Goal: Task Accomplishment & Management: Manage account settings

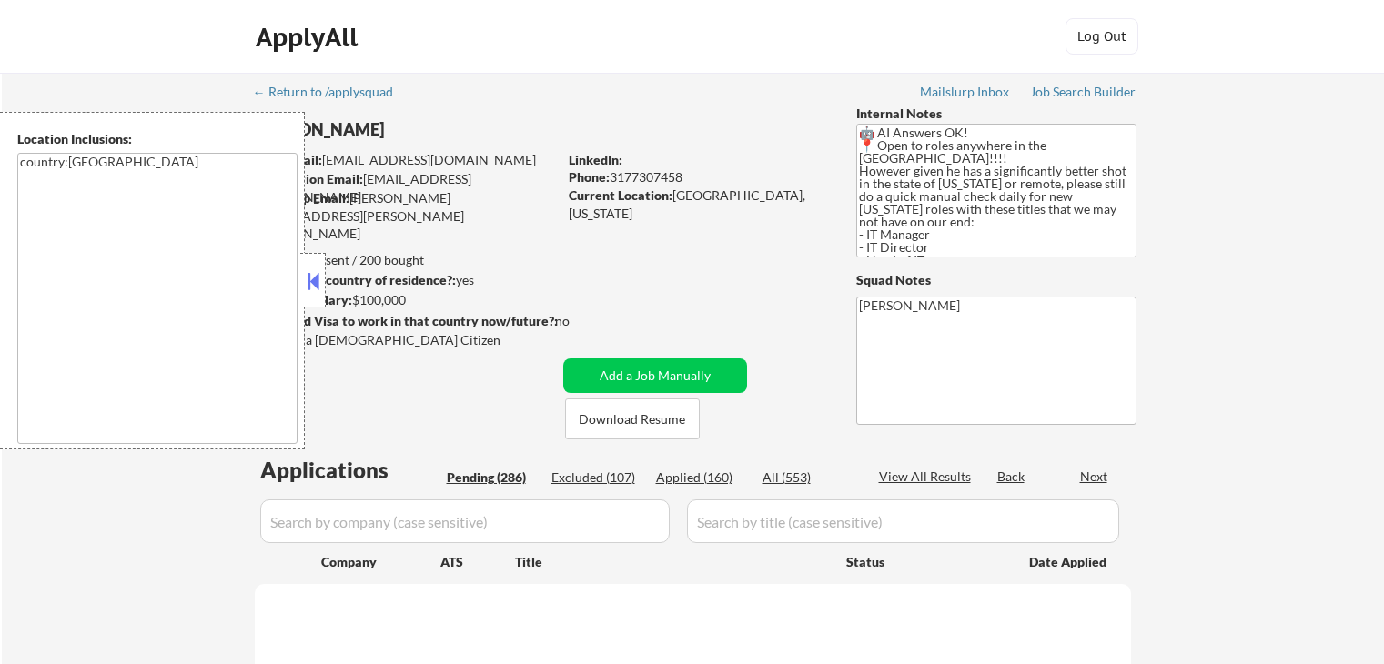
select select ""pending""
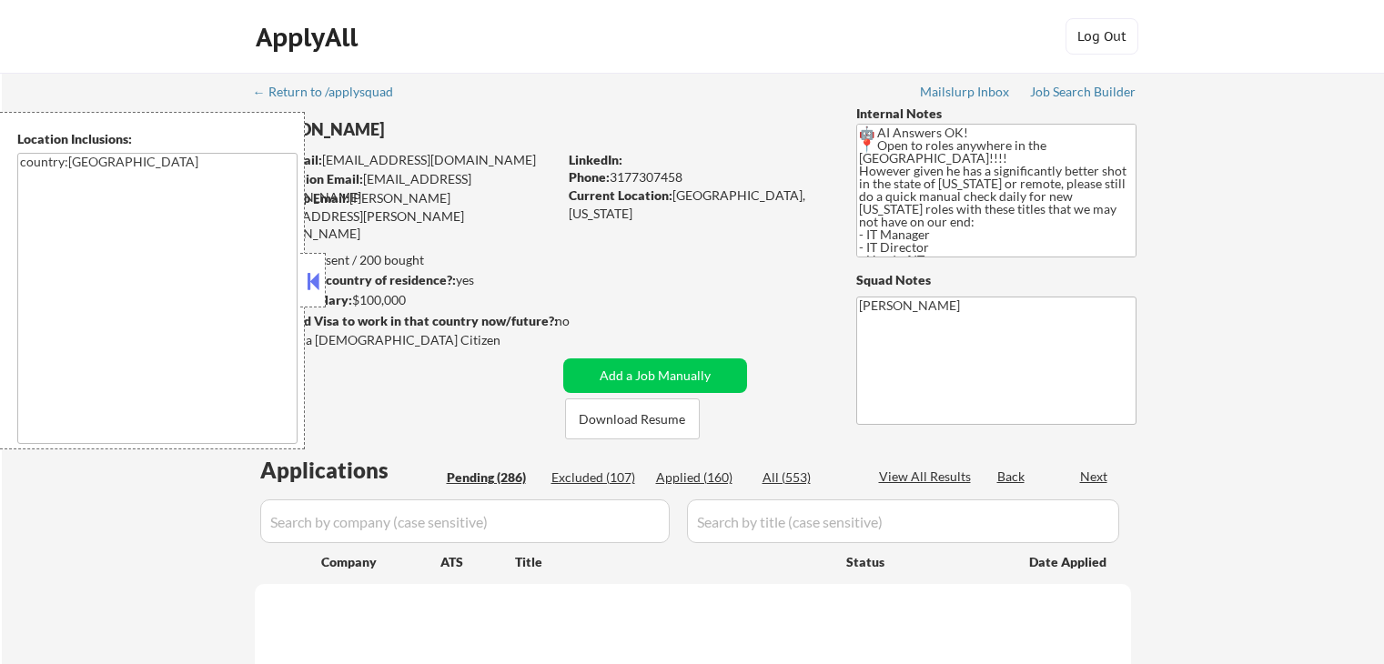
select select ""pending""
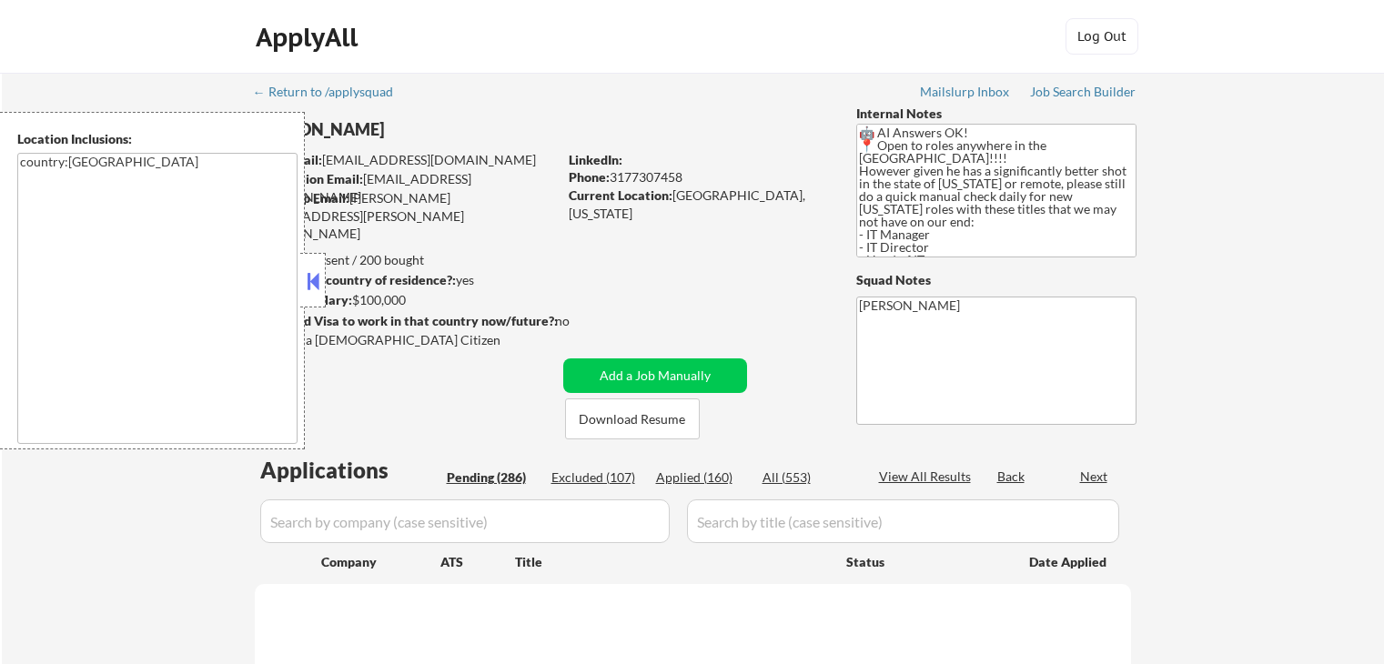
select select ""pending""
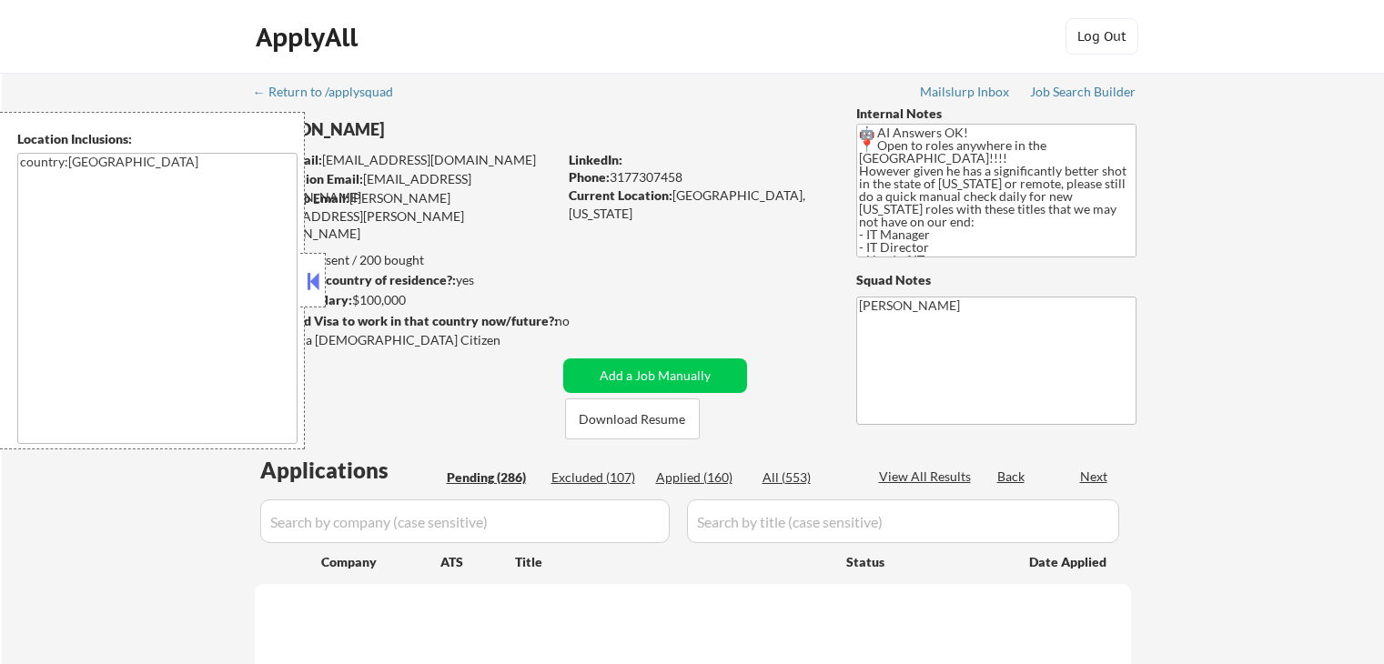
select select ""pending""
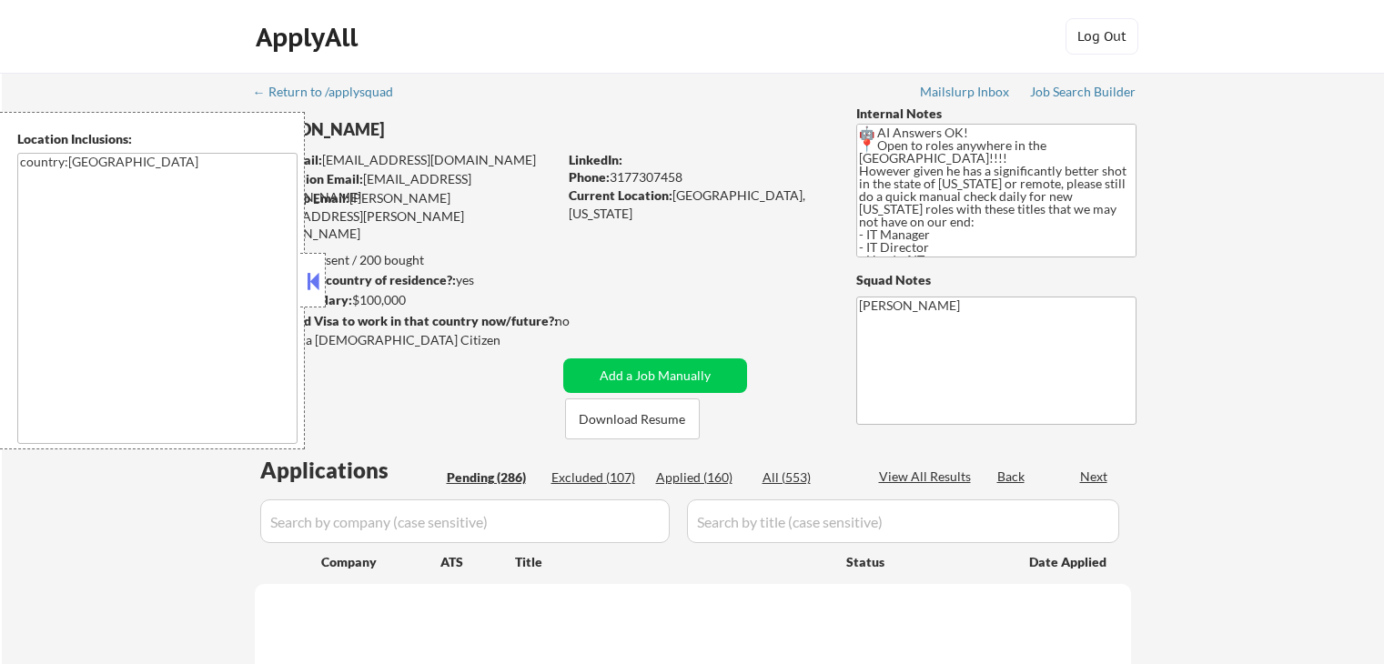
select select ""pending""
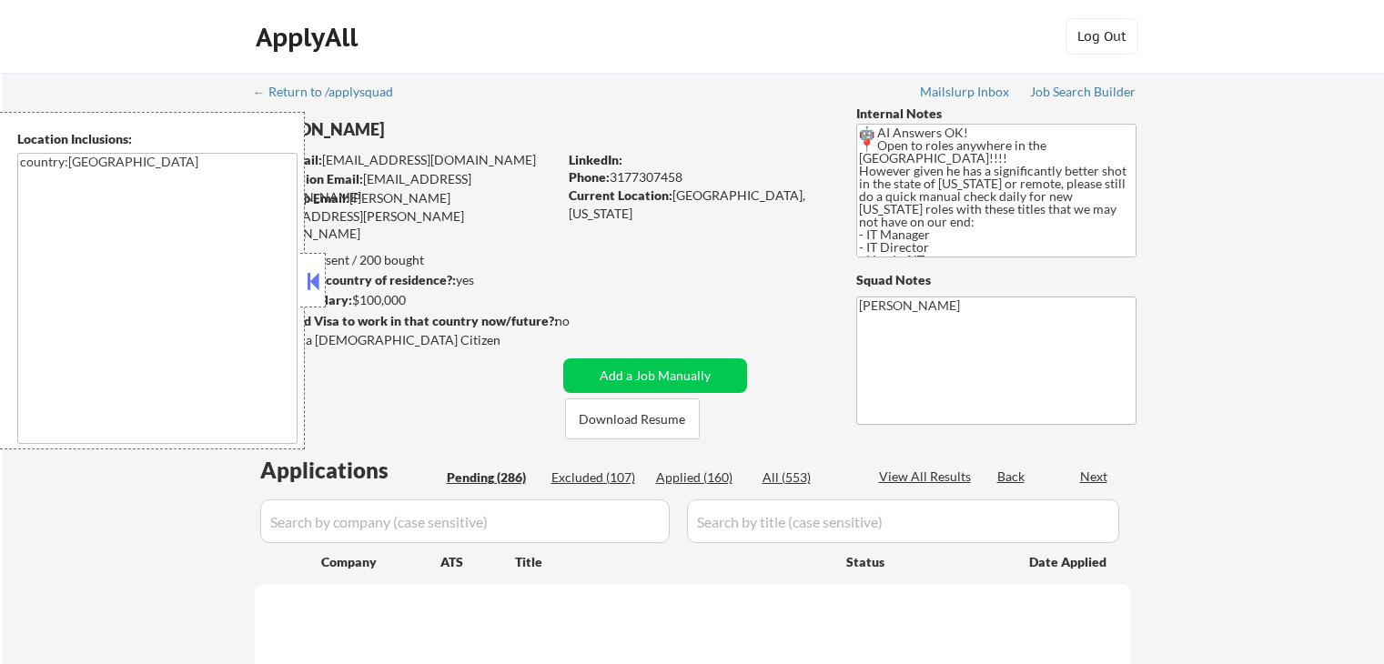
select select ""pending""
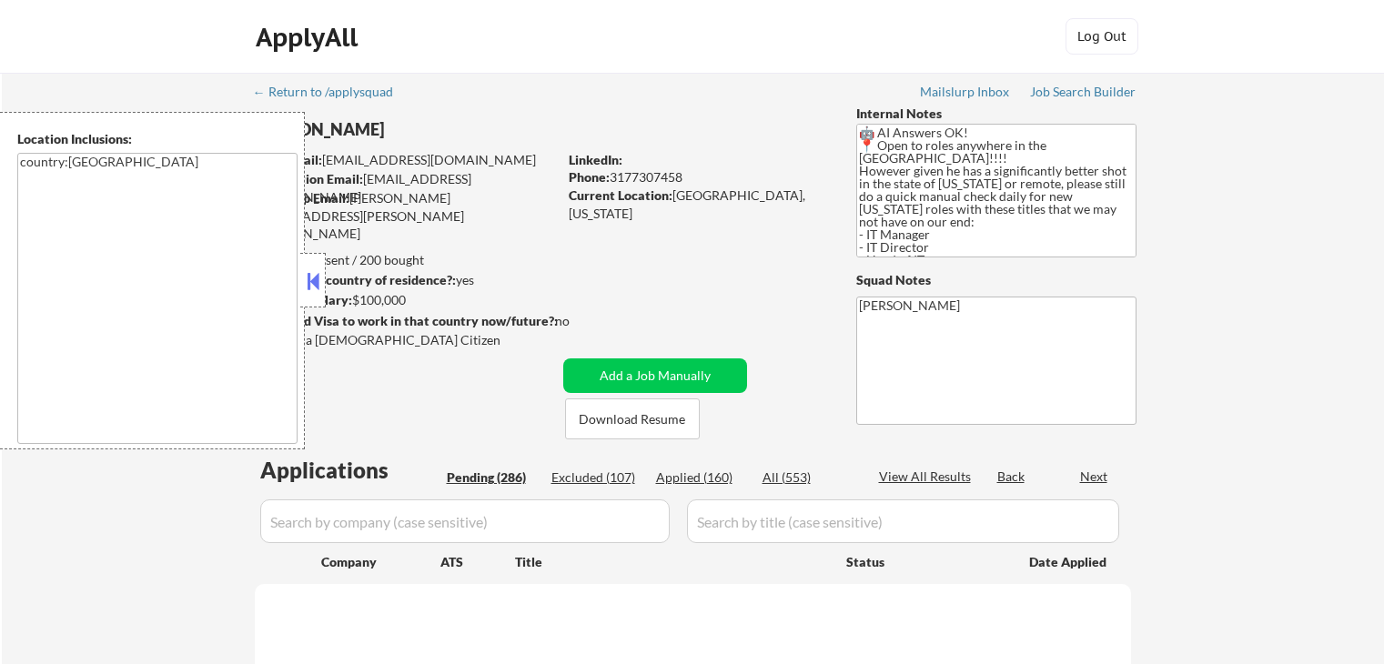
select select ""pending""
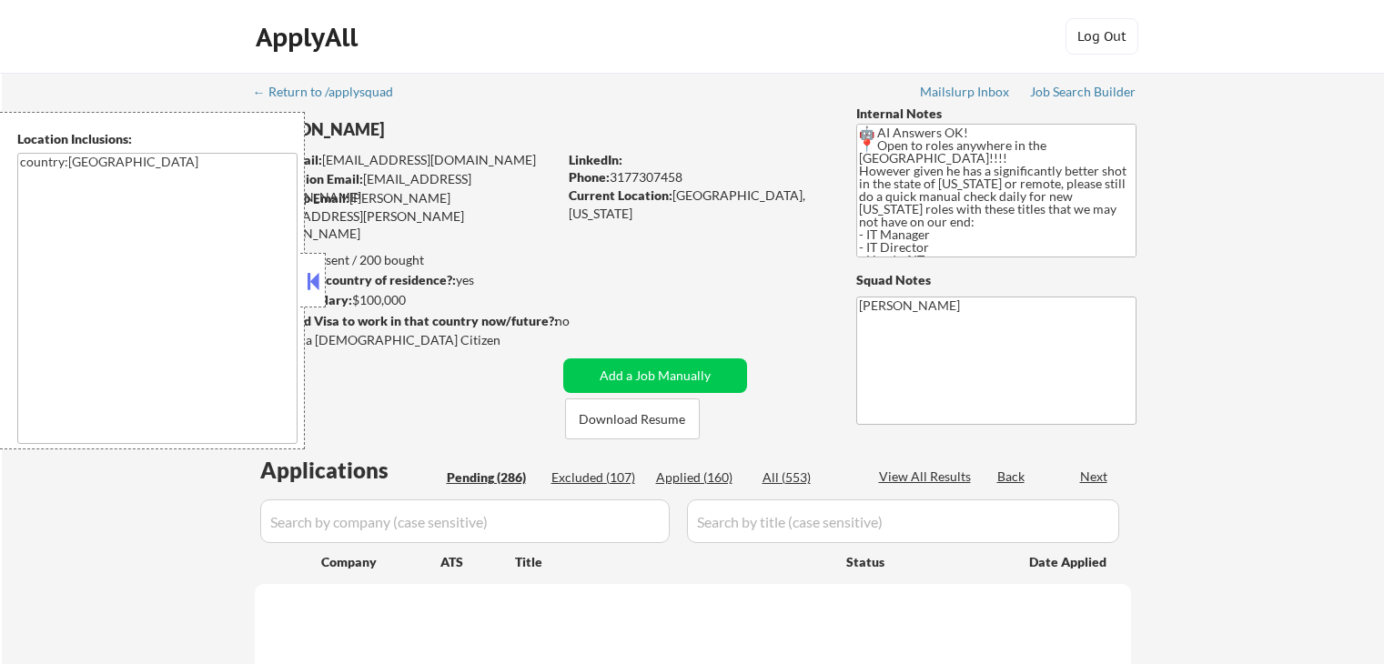
select select ""pending""
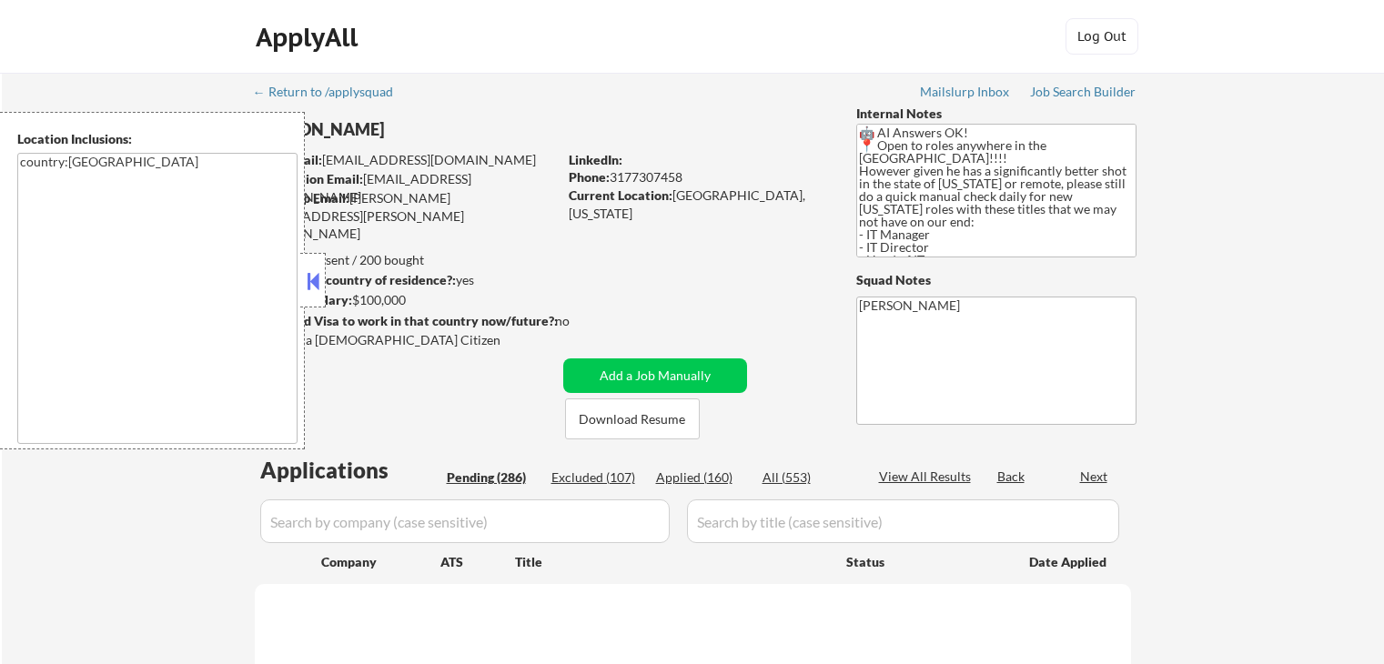
select select ""pending""
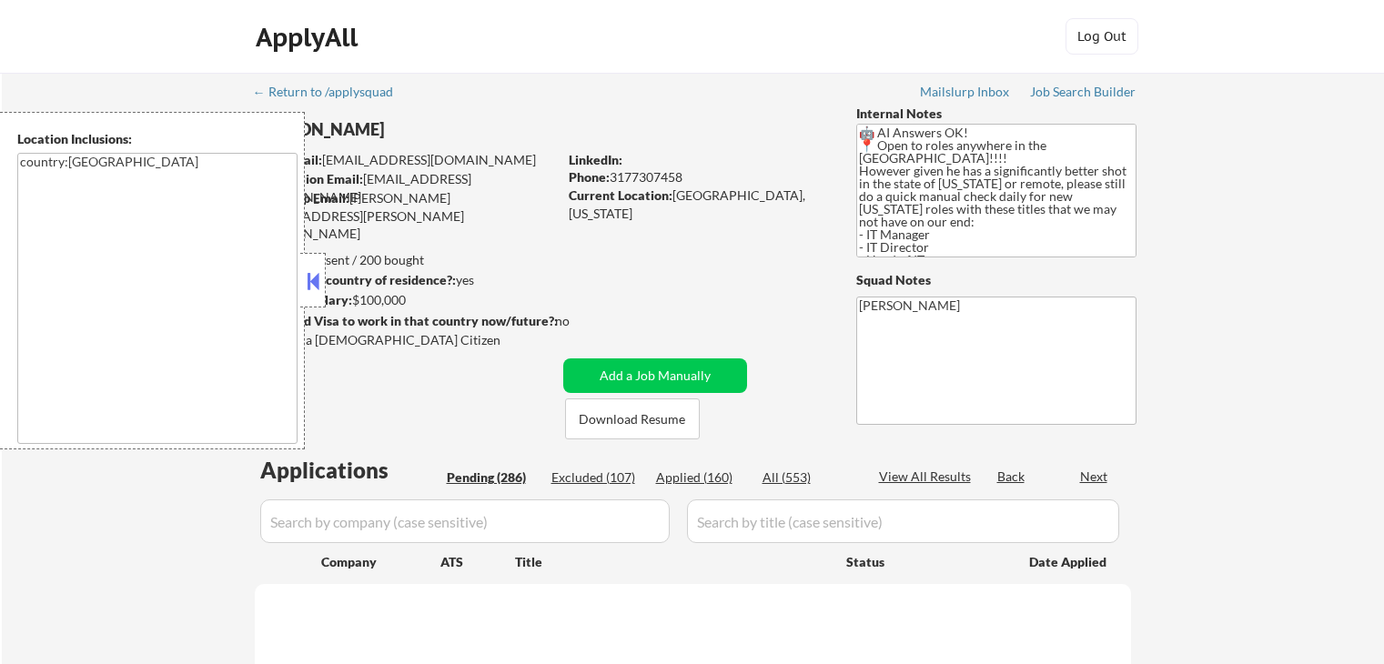
select select ""pending""
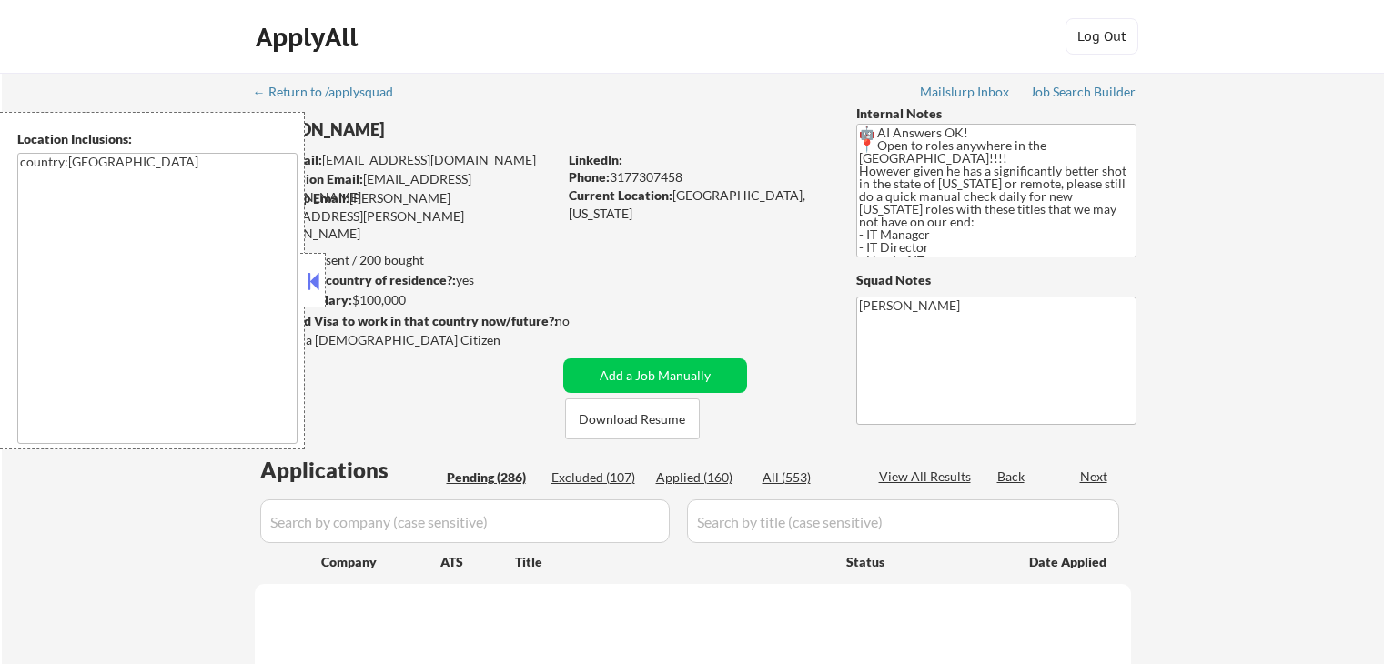
select select ""pending""
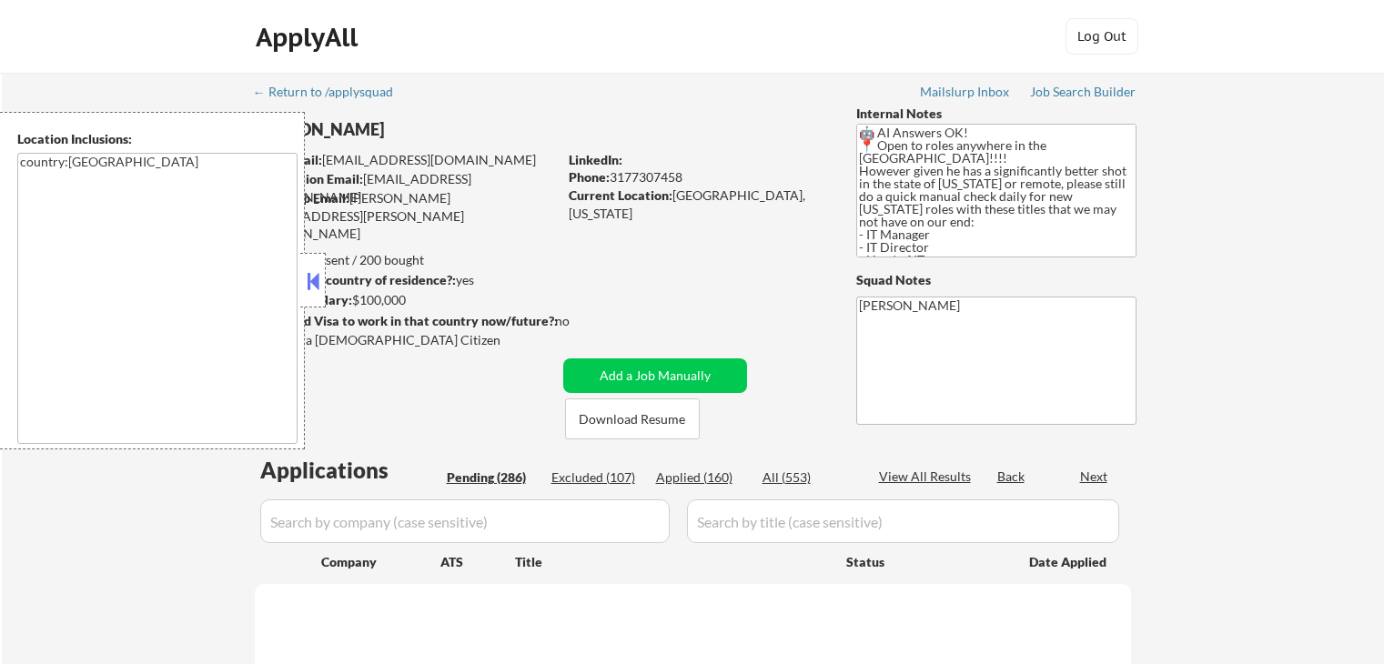
select select ""pending""
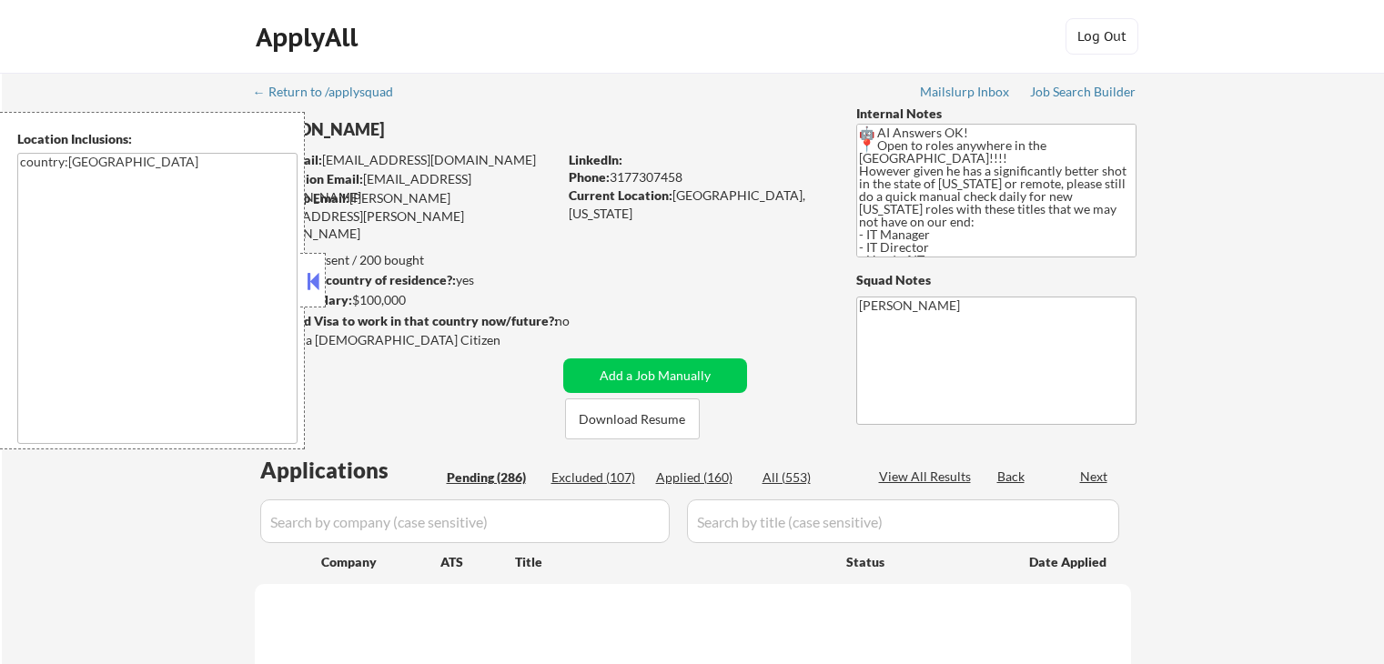
select select ""pending""
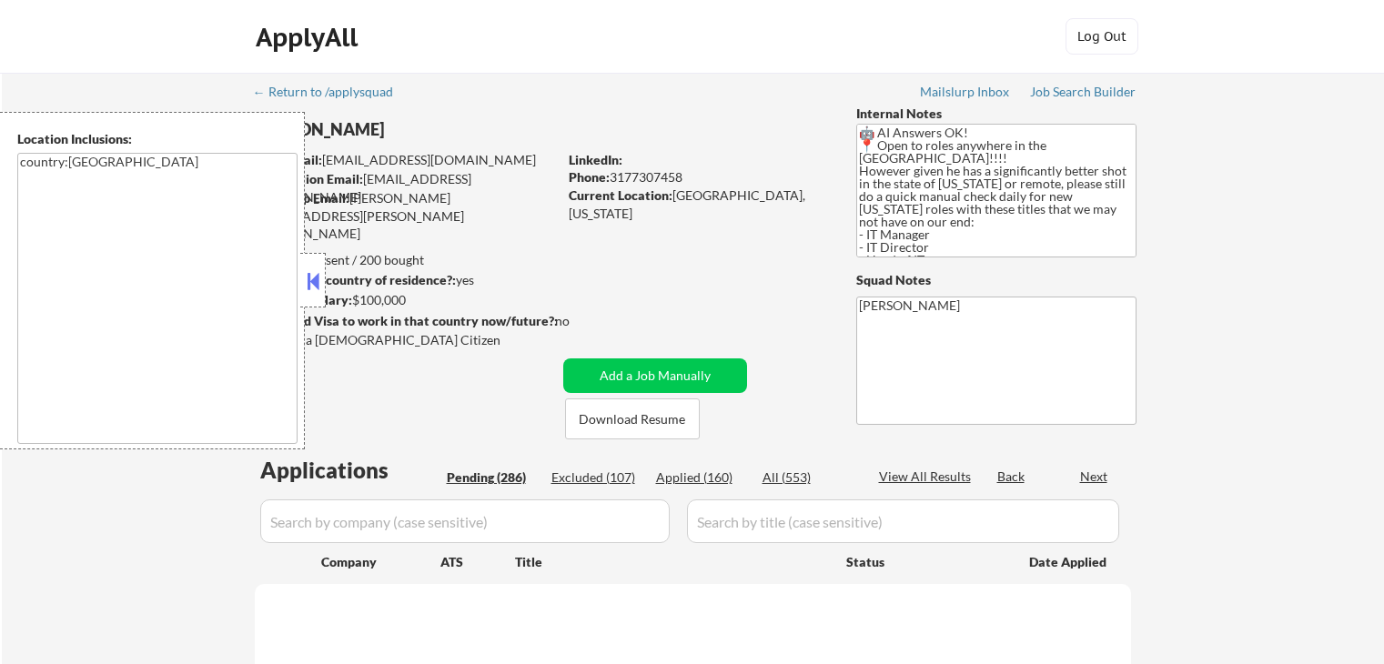
select select ""pending""
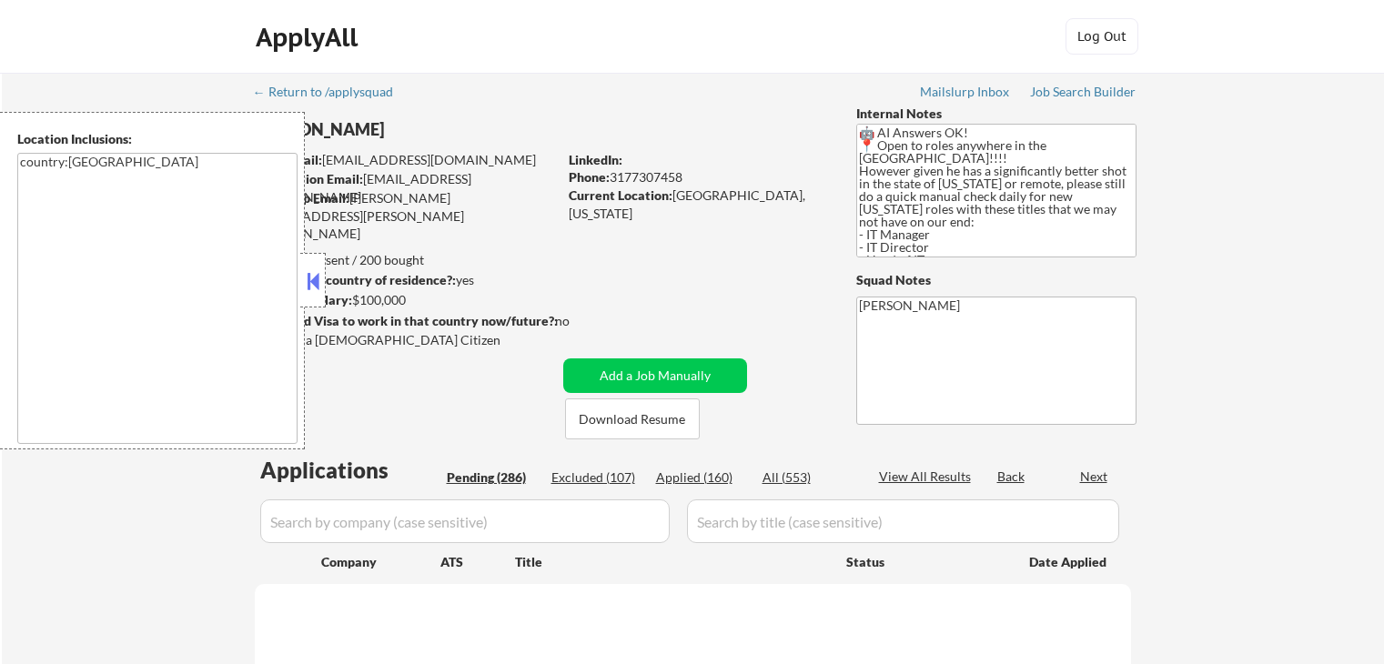
select select ""pending""
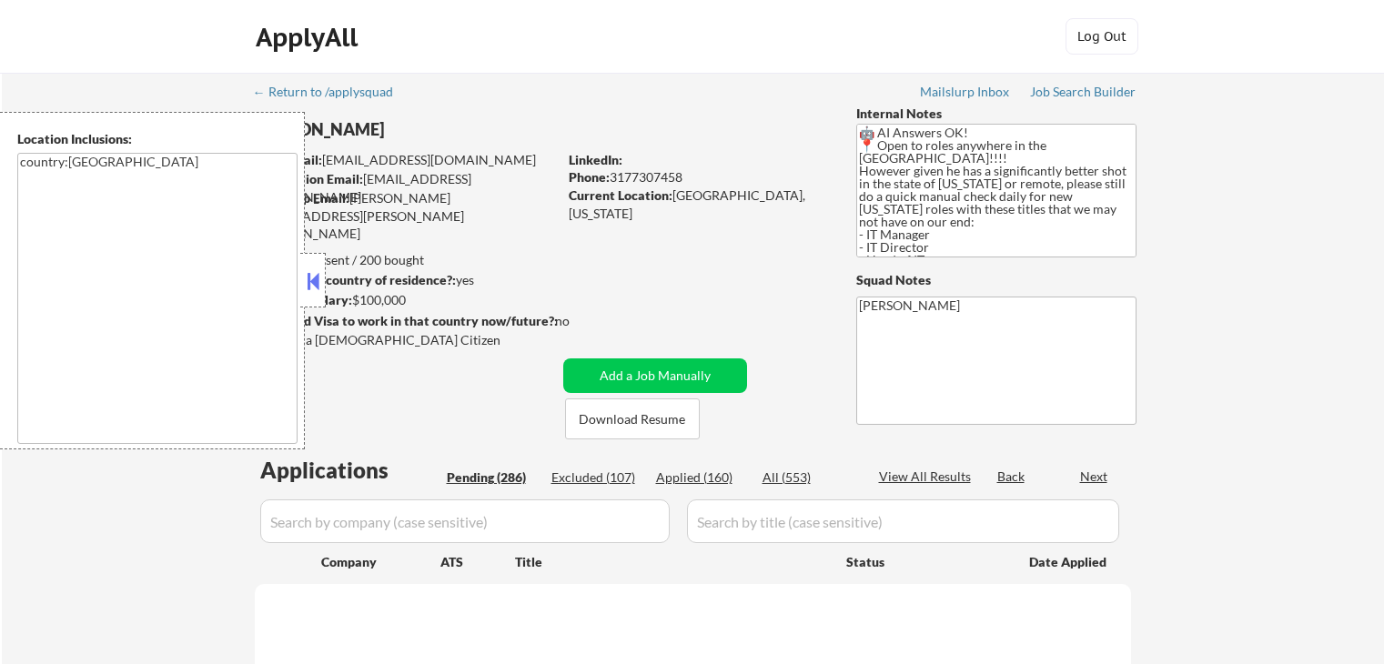
select select ""pending""
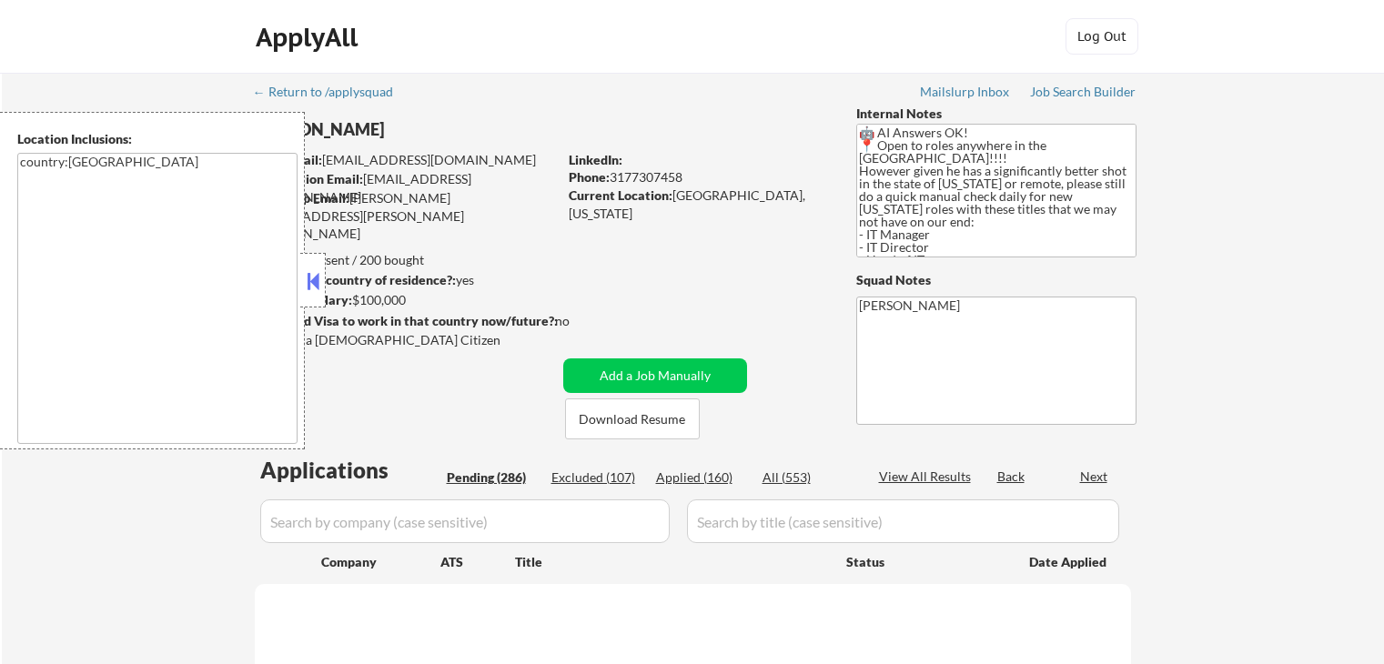
select select ""pending""
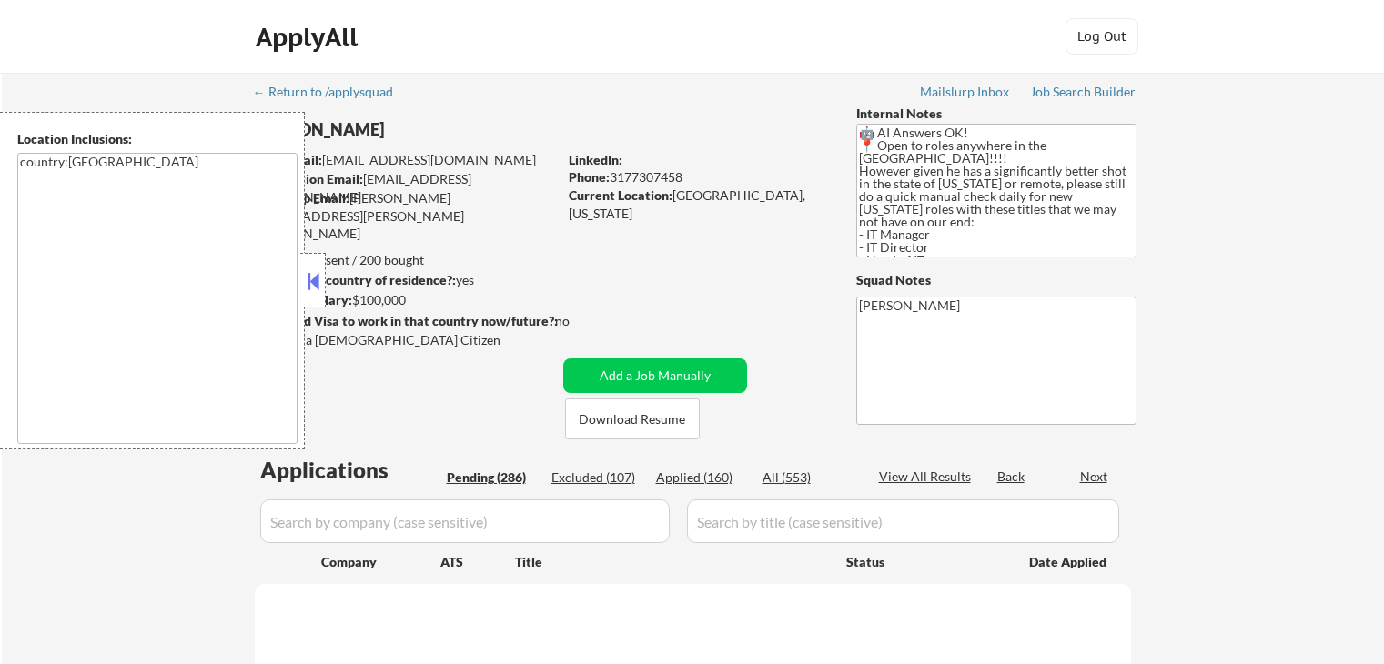
select select ""pending""
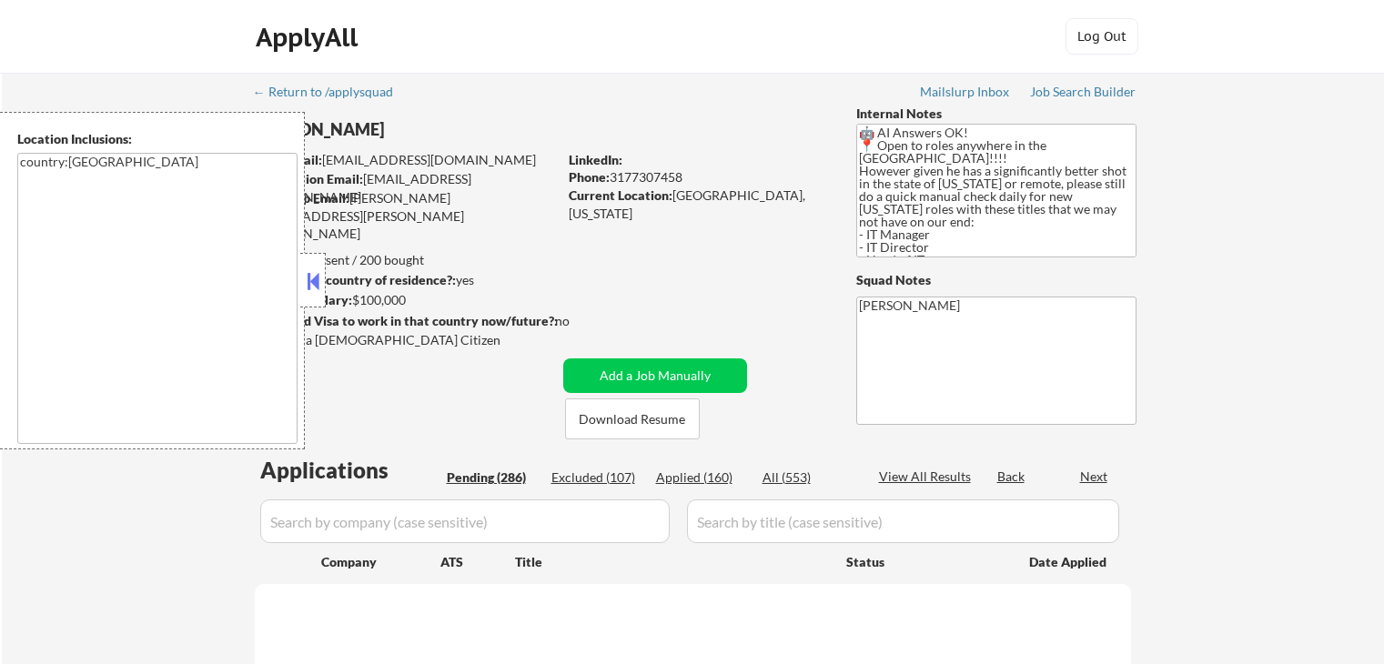
select select ""pending""
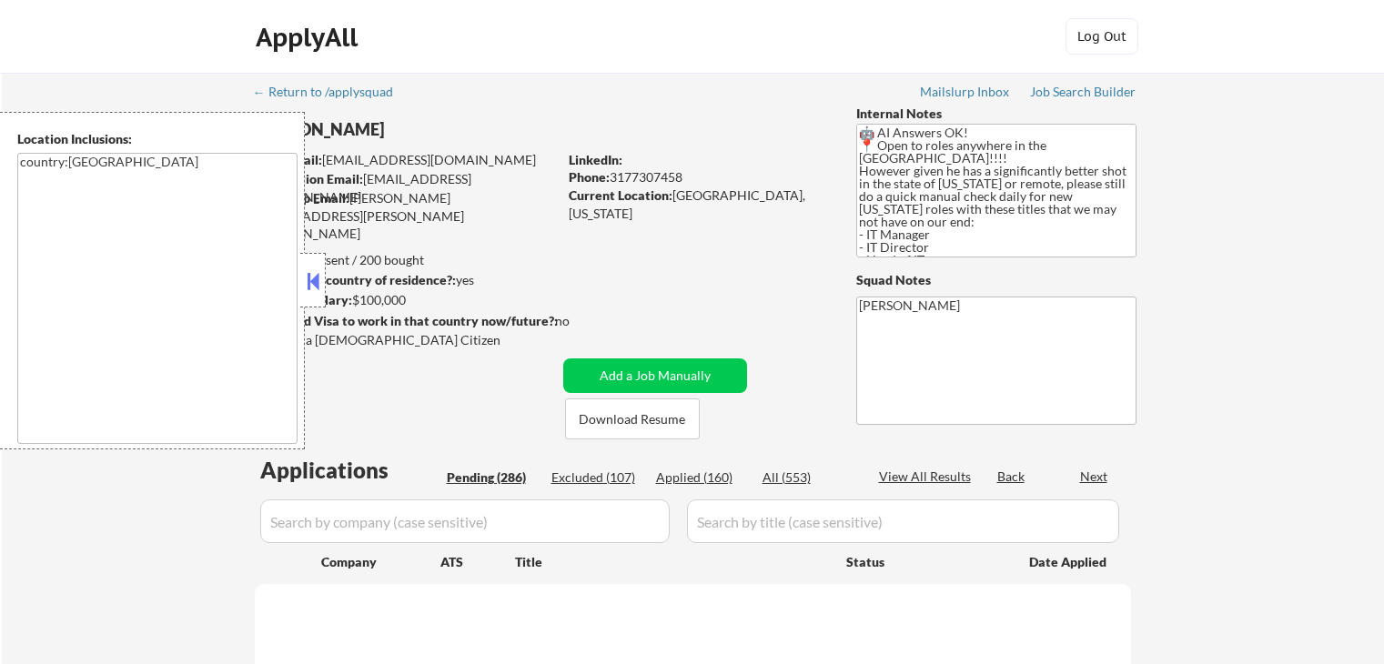
select select ""pending""
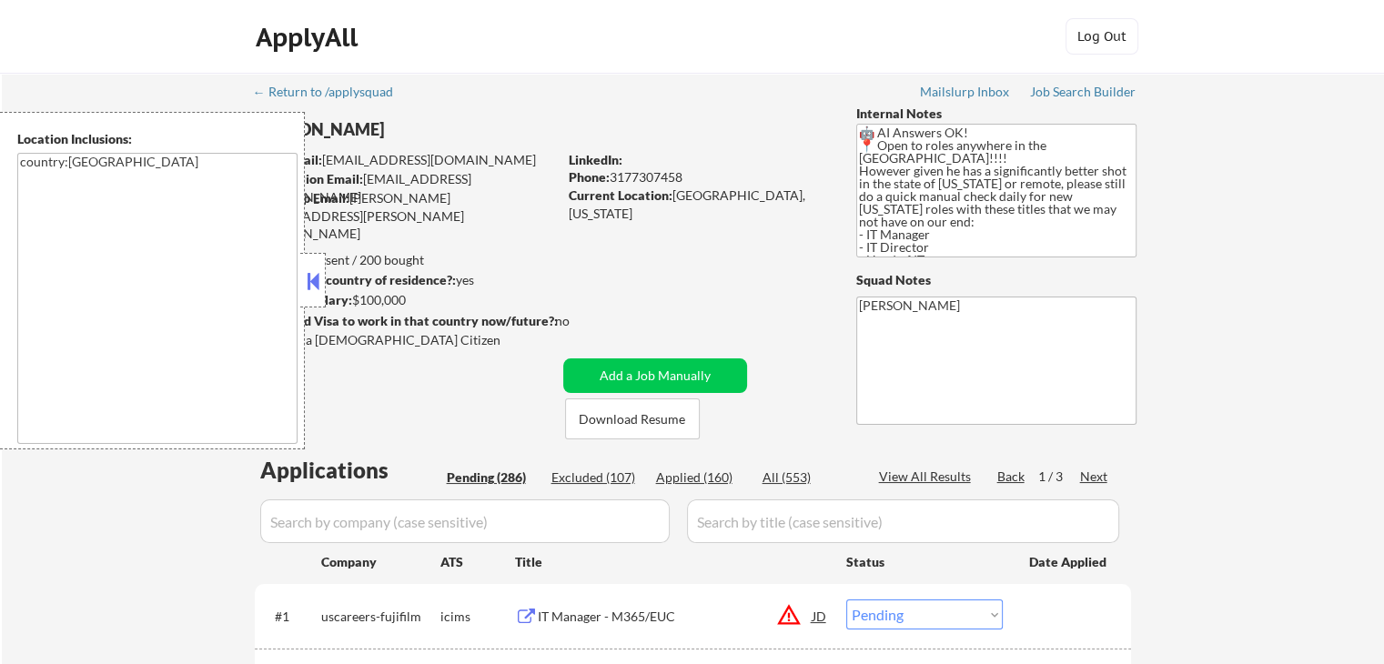
click at [308, 286] on button at bounding box center [313, 281] width 20 height 27
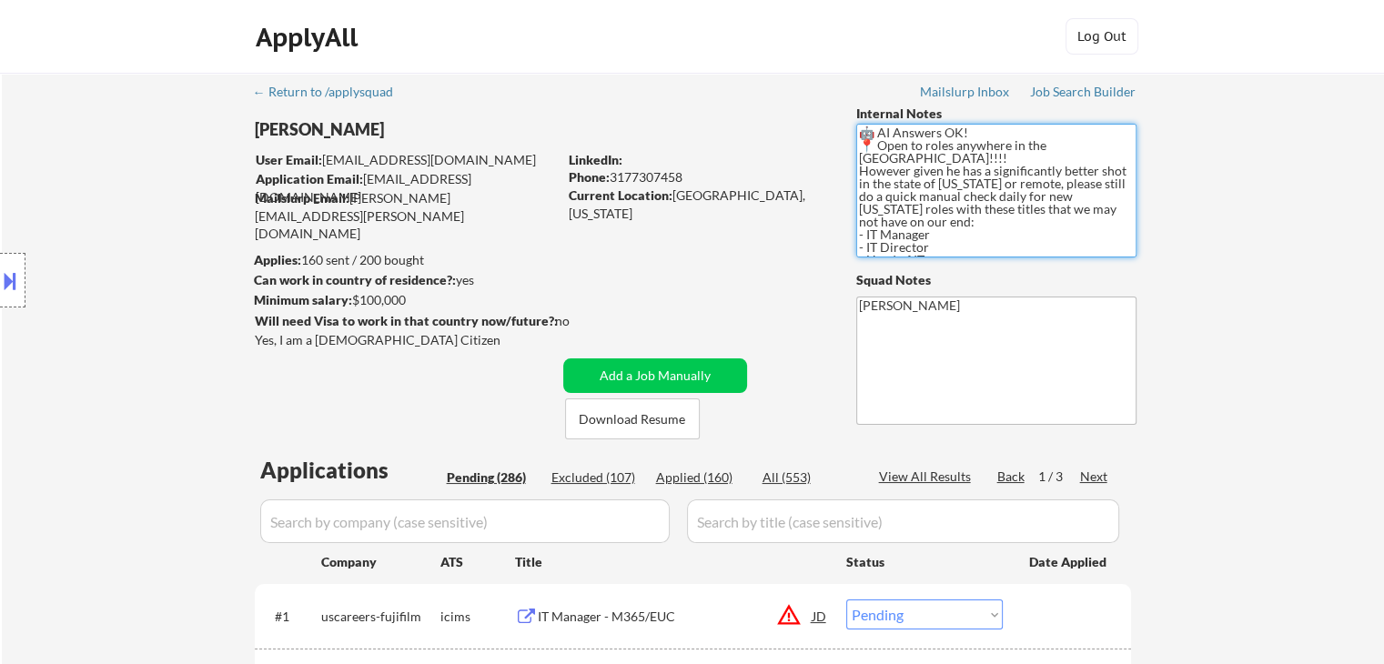
click at [900, 139] on textarea "🤖 AI Answers OK! 📍 Open to roles anywhere in the [GEOGRAPHIC_DATA]!!!! However …" at bounding box center [996, 191] width 280 height 134
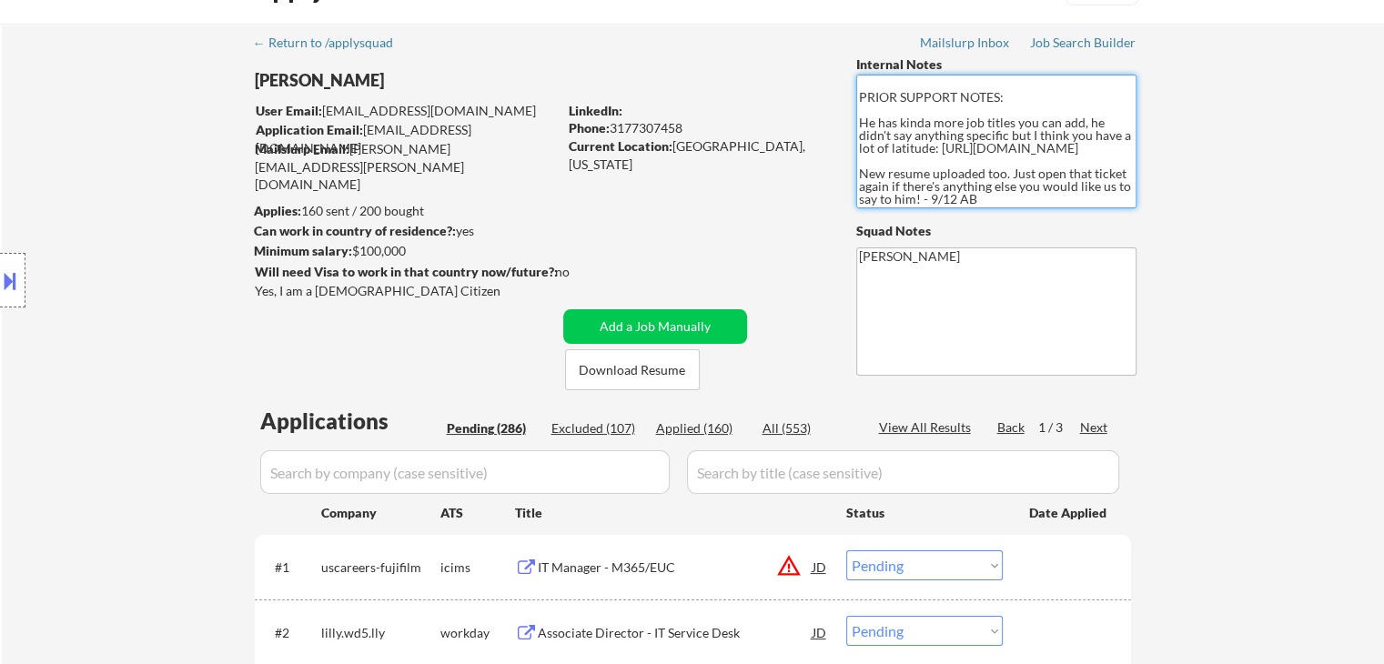
scroll to position [91, 0]
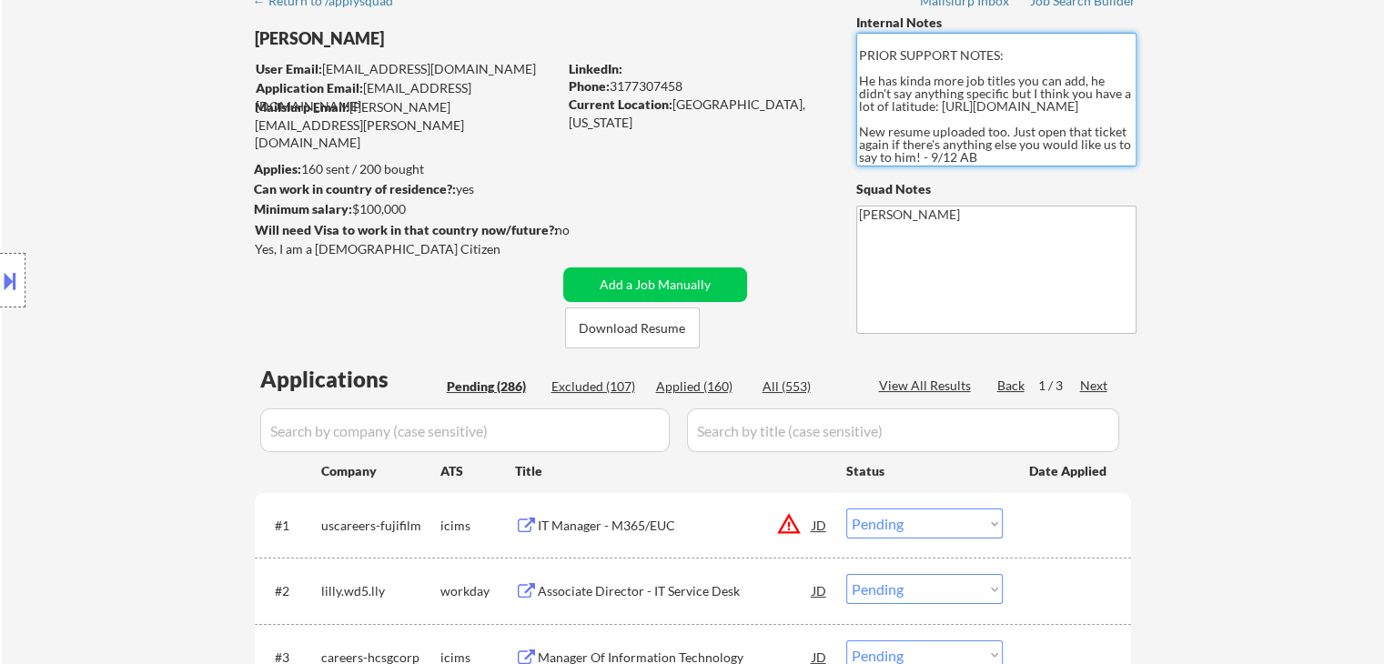
click at [202, 321] on div "Location Inclusions: country:US" at bounding box center [163, 281] width 326 height 338
click at [1089, 380] on div "Next" at bounding box center [1094, 386] width 29 height 18
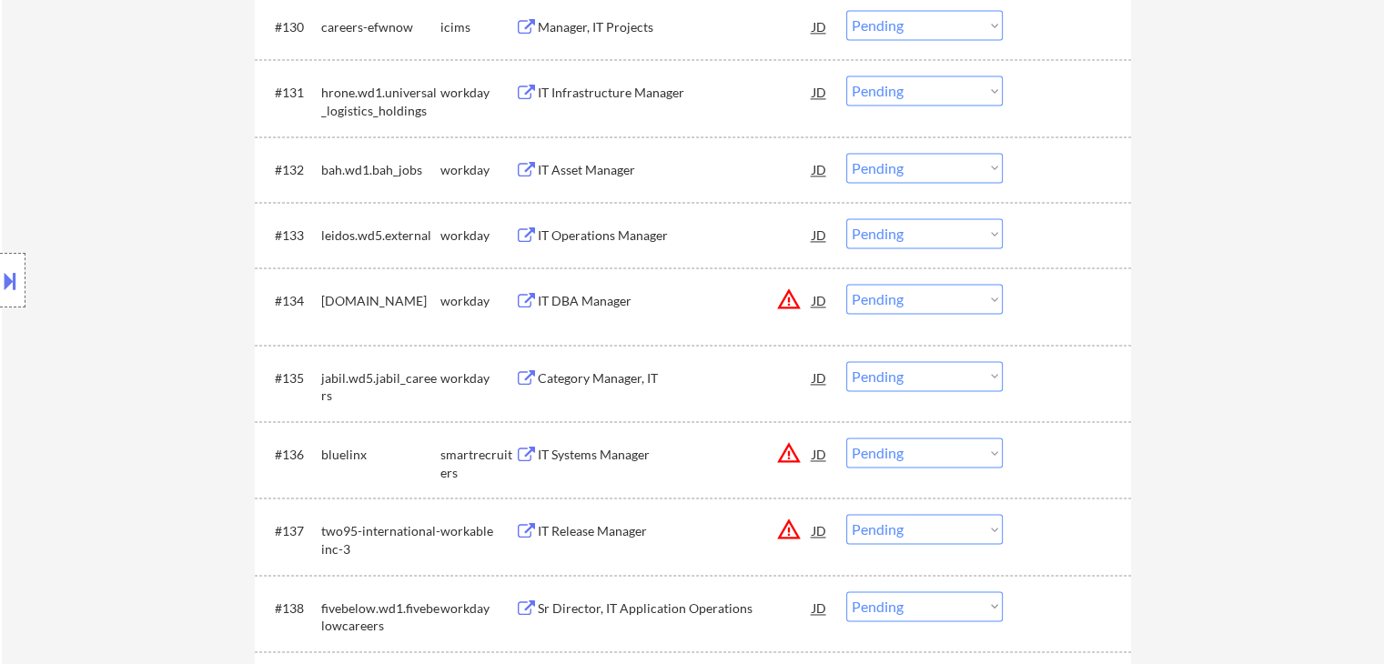
scroll to position [2730, 0]
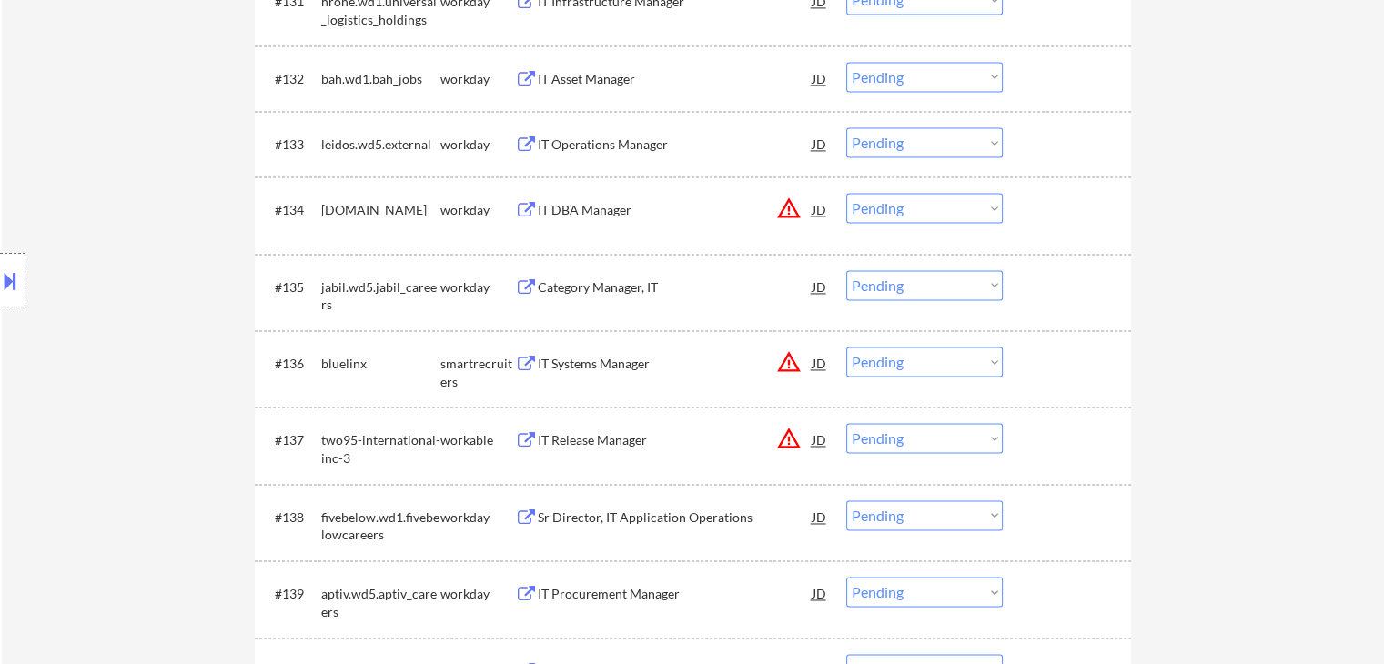
click at [588, 365] on div "IT Systems Manager" at bounding box center [675, 364] width 275 height 18
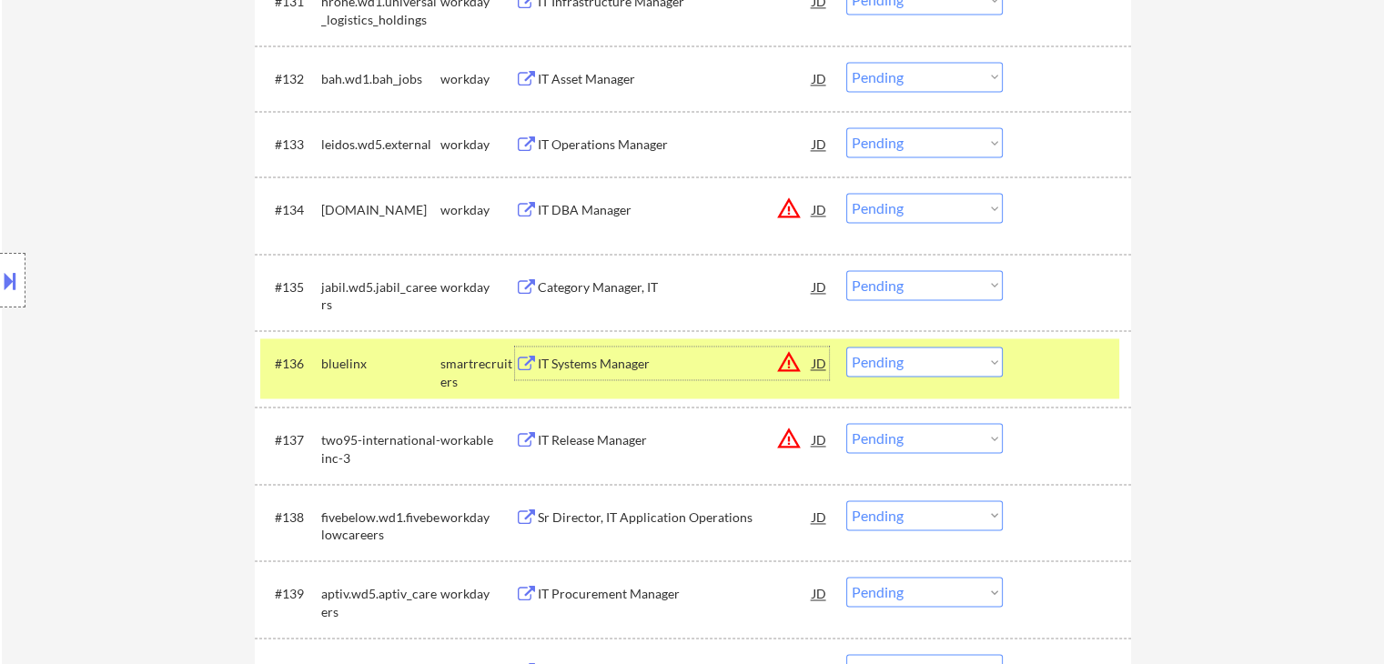
click at [0, 278] on button at bounding box center [10, 281] width 20 height 30
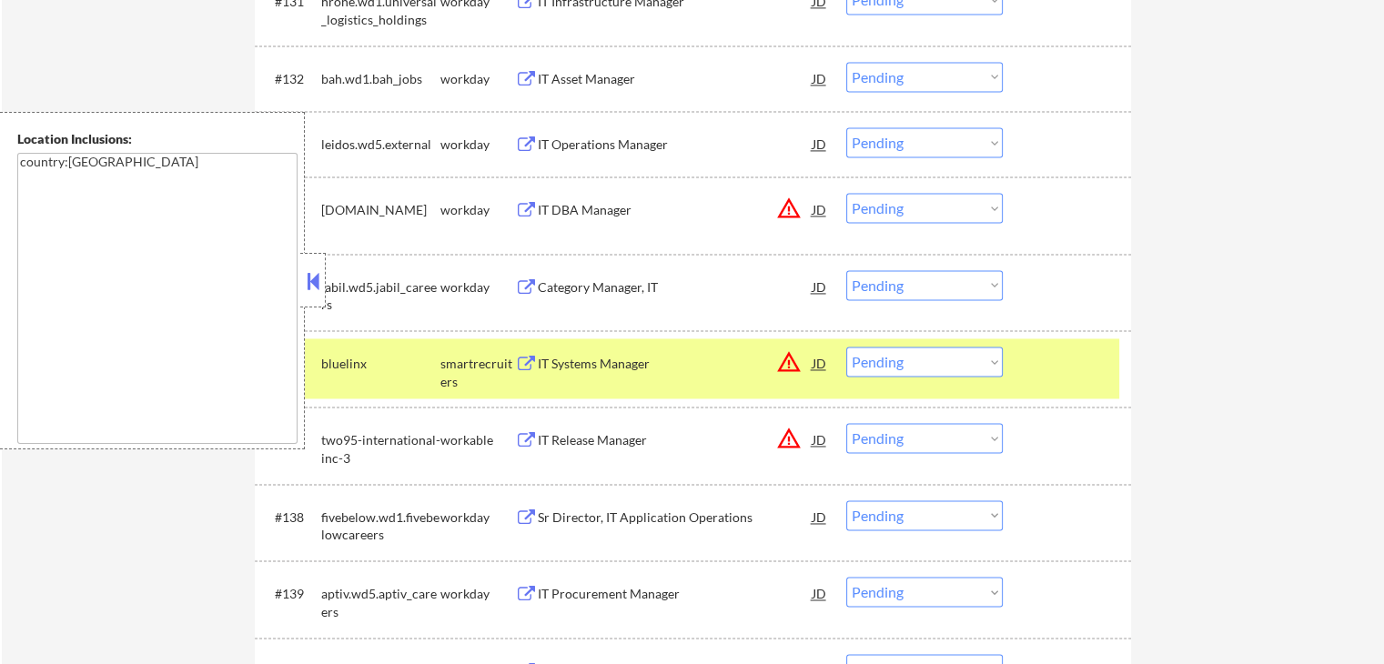
click at [313, 288] on button at bounding box center [313, 281] width 20 height 27
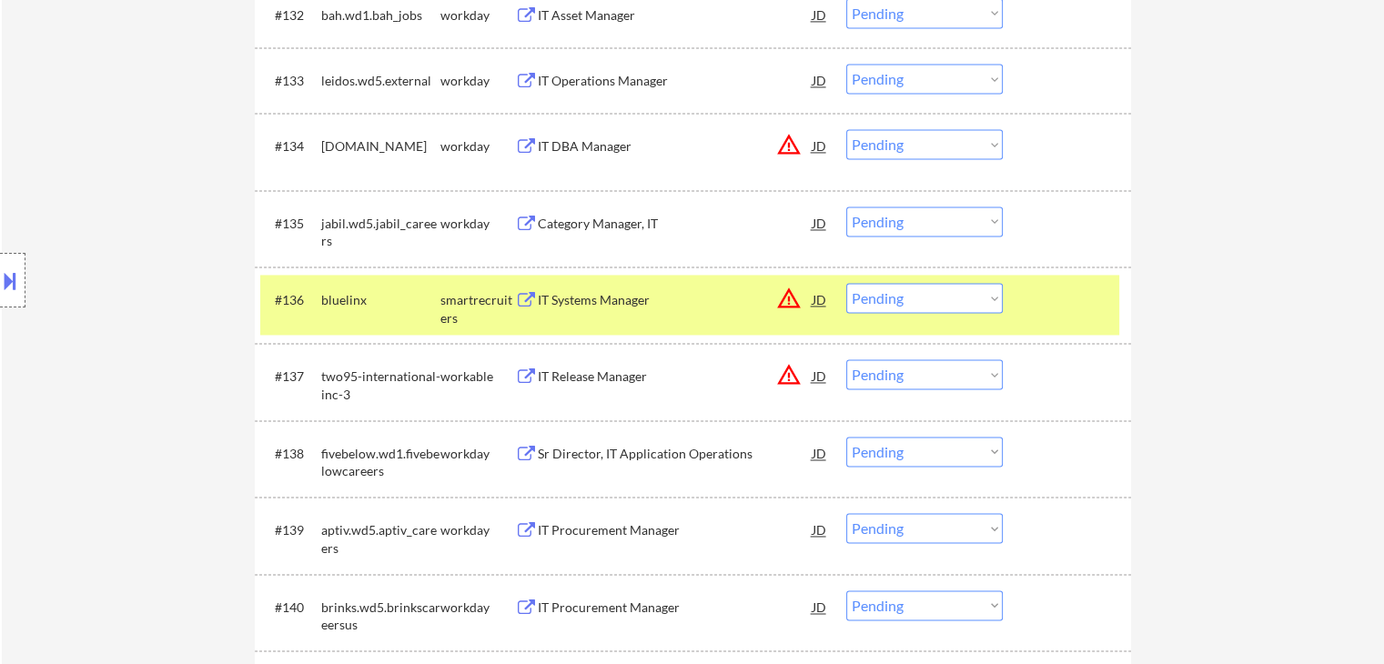
scroll to position [2821, 0]
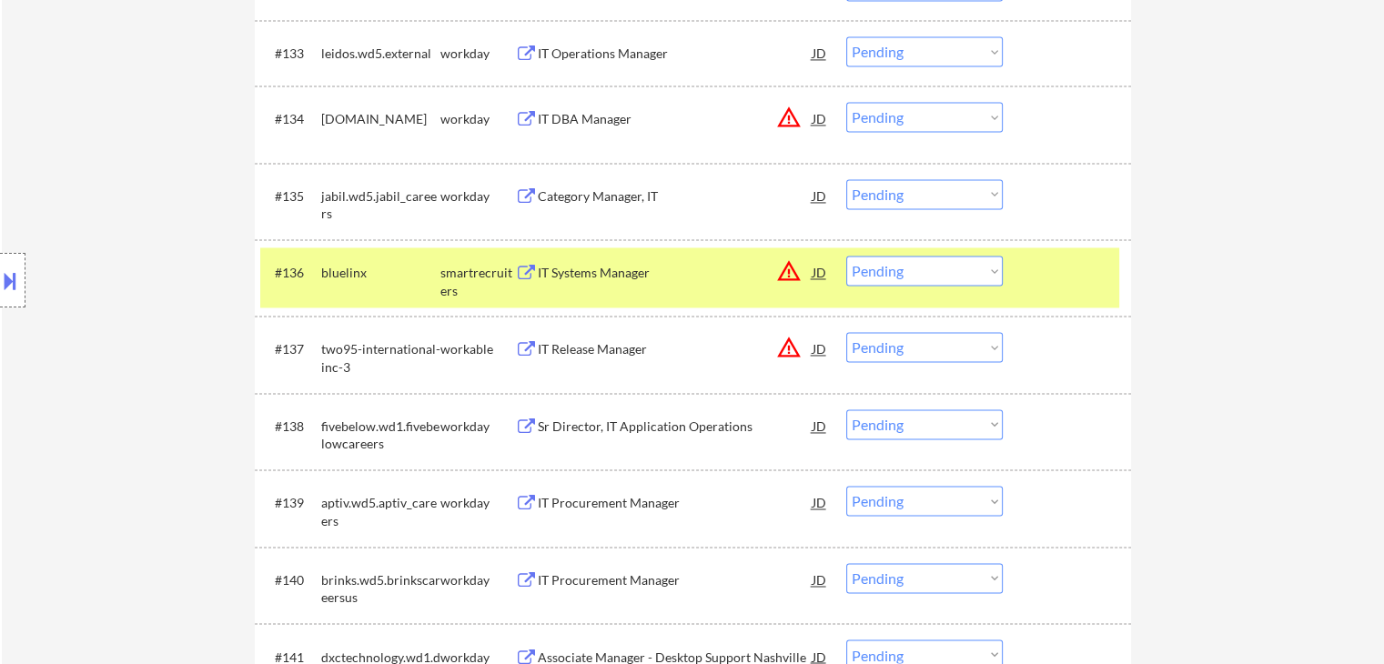
drag, startPoint x: 947, startPoint y: 273, endPoint x: 935, endPoint y: 280, distance: 13.9
click at [945, 273] on select "Choose an option... Pending Applied Excluded (Questions) Excluded (Expired) Exc…" at bounding box center [924, 271] width 157 height 30
click at [846, 256] on select "Choose an option... Pending Applied Excluded (Questions) Excluded (Expired) Exc…" at bounding box center [924, 271] width 157 height 30
select select ""pending""
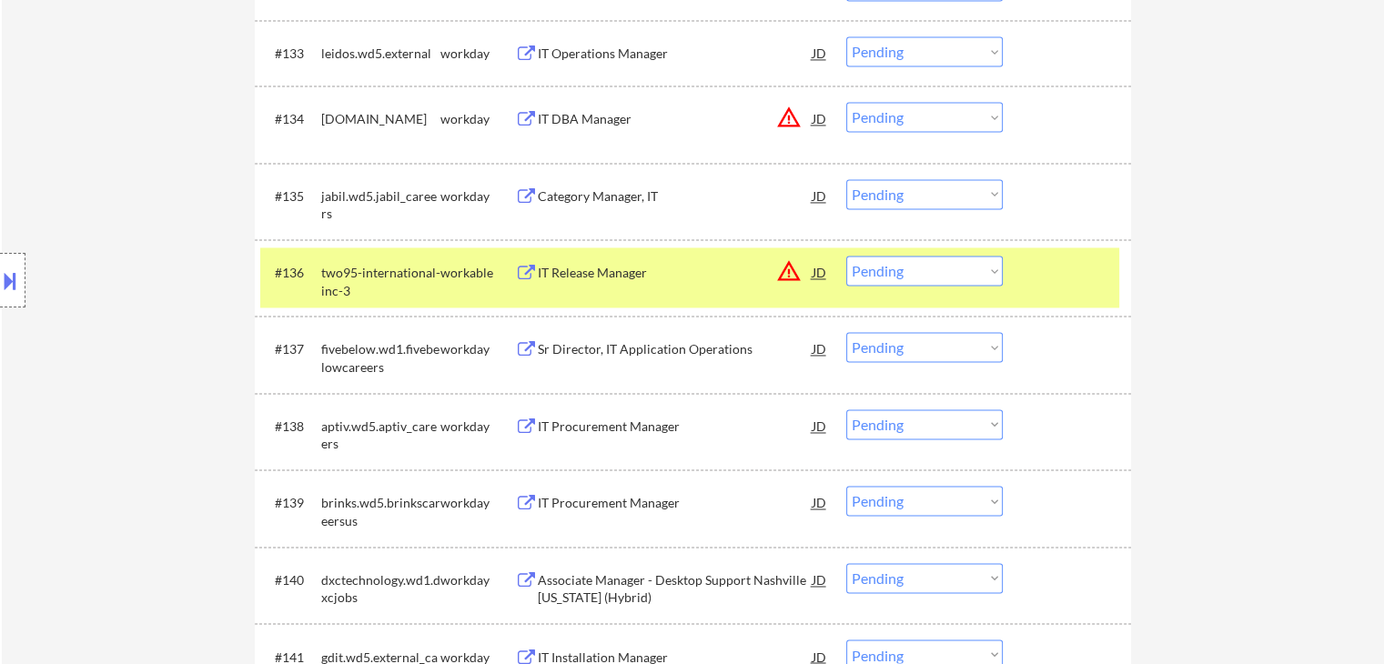
click at [595, 270] on div "IT Release Manager" at bounding box center [675, 273] width 275 height 18
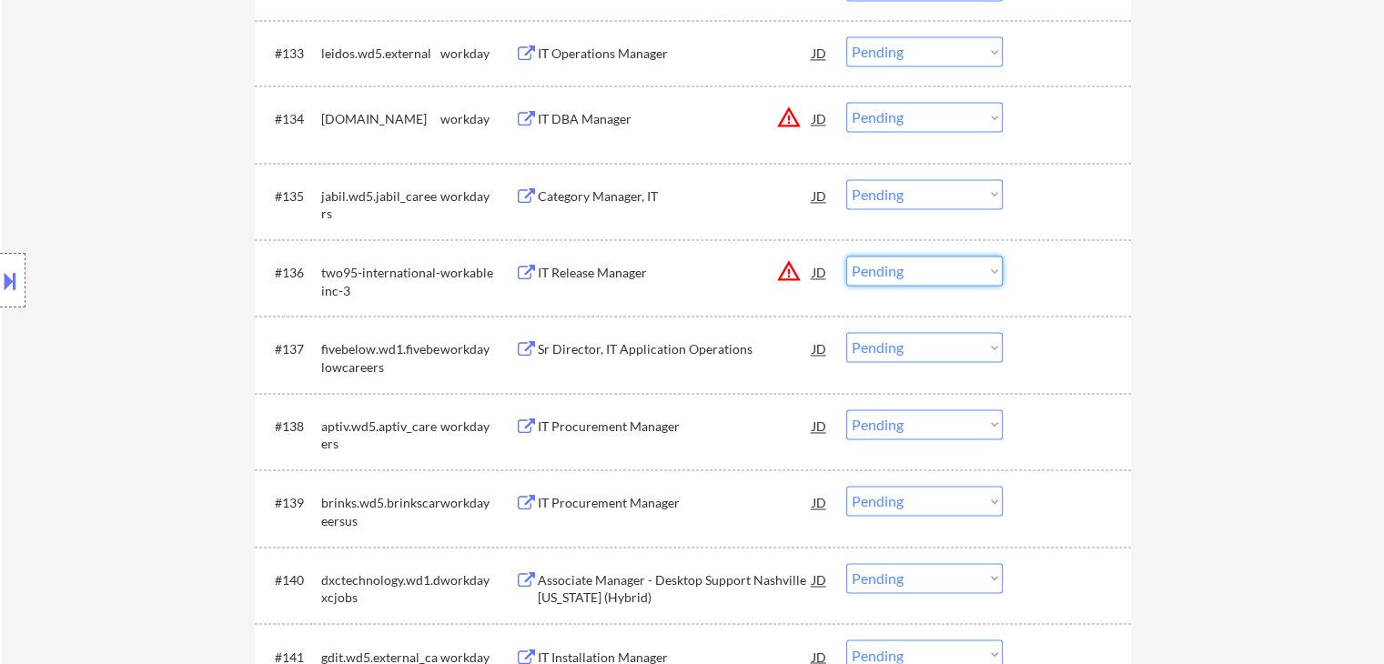
click at [908, 270] on select "Choose an option... Pending Applied Excluded (Questions) Excluded (Expired) Exc…" at bounding box center [924, 271] width 157 height 30
click at [925, 259] on select "Choose an option... Pending Applied Excluded (Questions) Excluded (Expired) Exc…" at bounding box center [924, 271] width 157 height 30
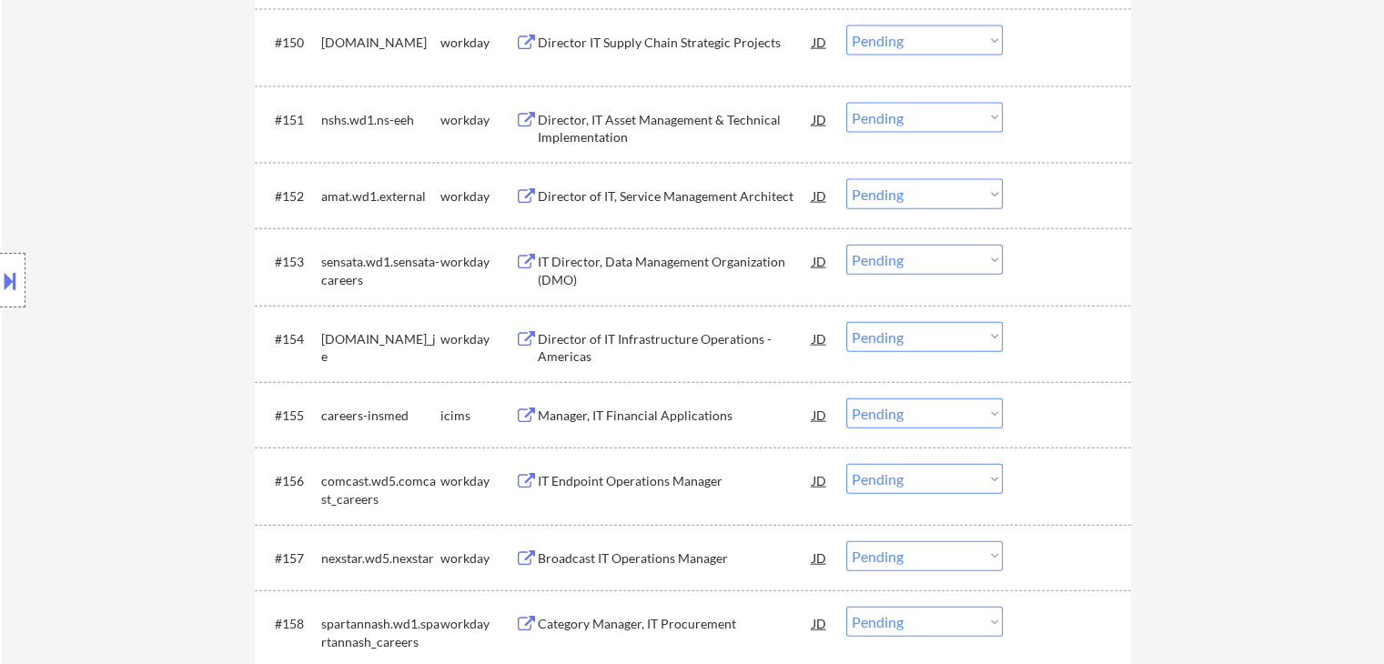
scroll to position [4217, 0]
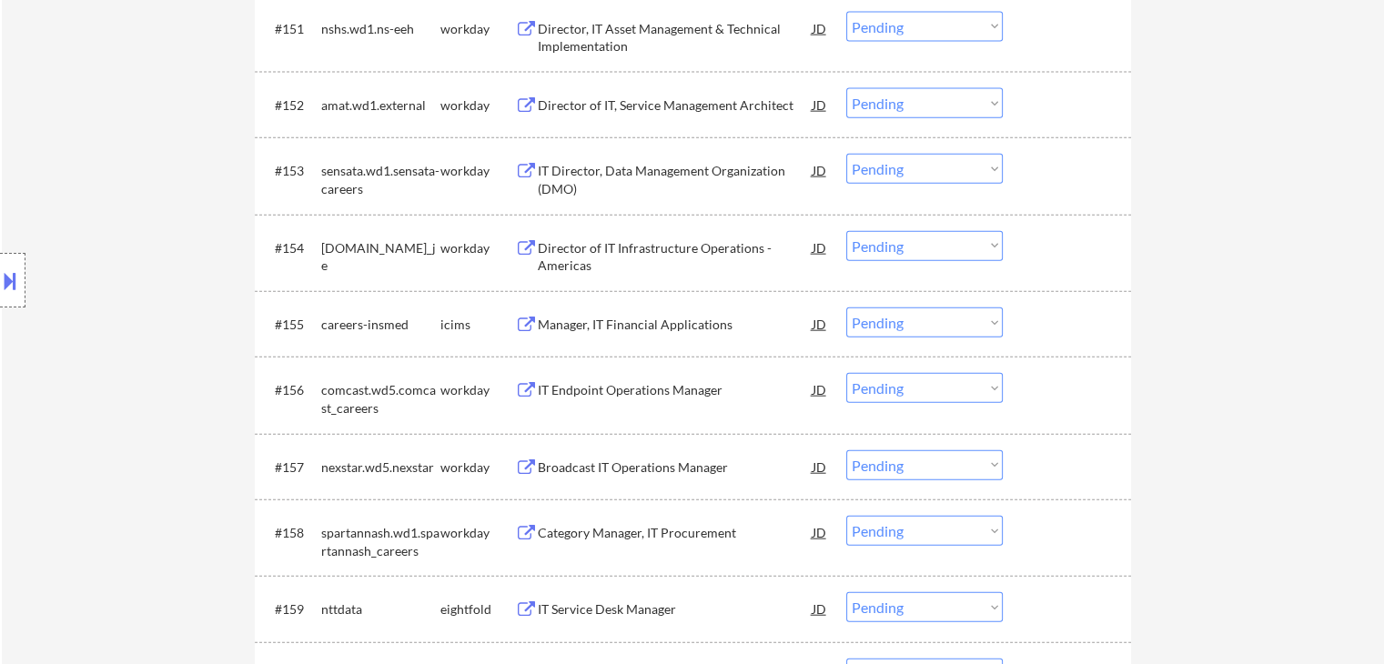
click at [159, 295] on div "Location Inclusions: country:US" at bounding box center [163, 281] width 326 height 338
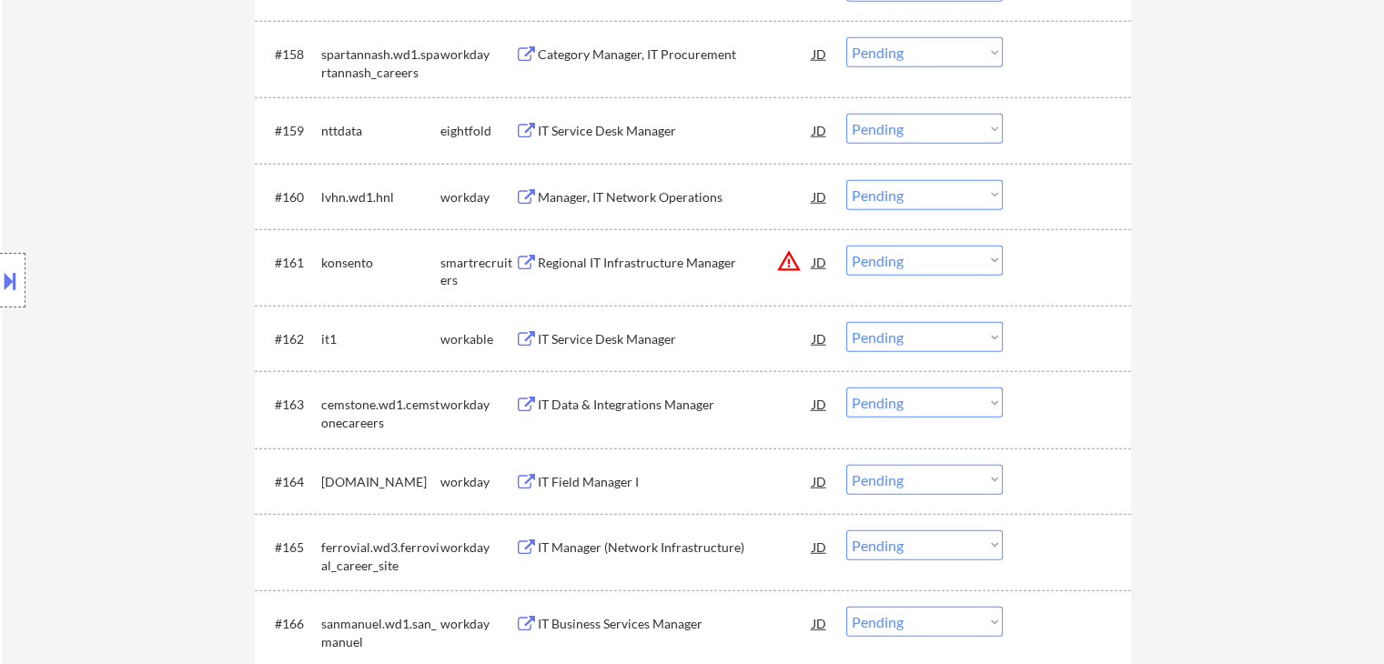
scroll to position [4763, 0]
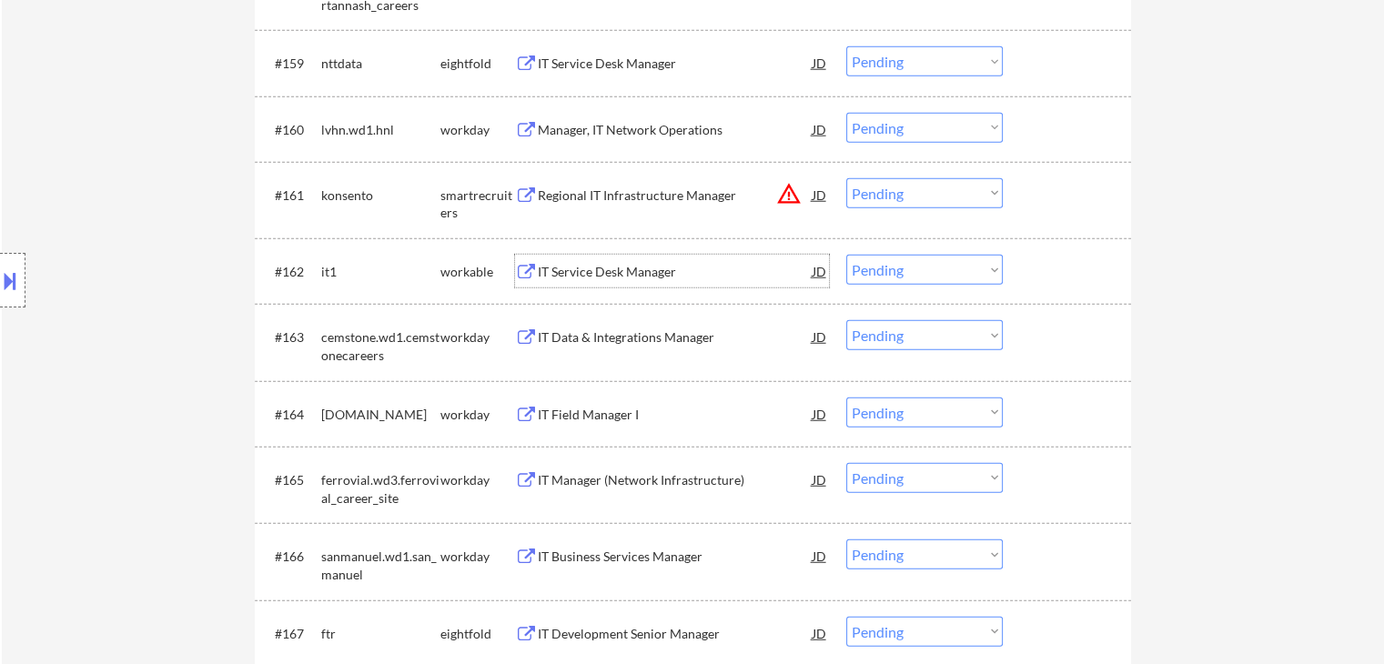
click at [599, 266] on div "IT Service Desk Manager" at bounding box center [675, 272] width 275 height 18
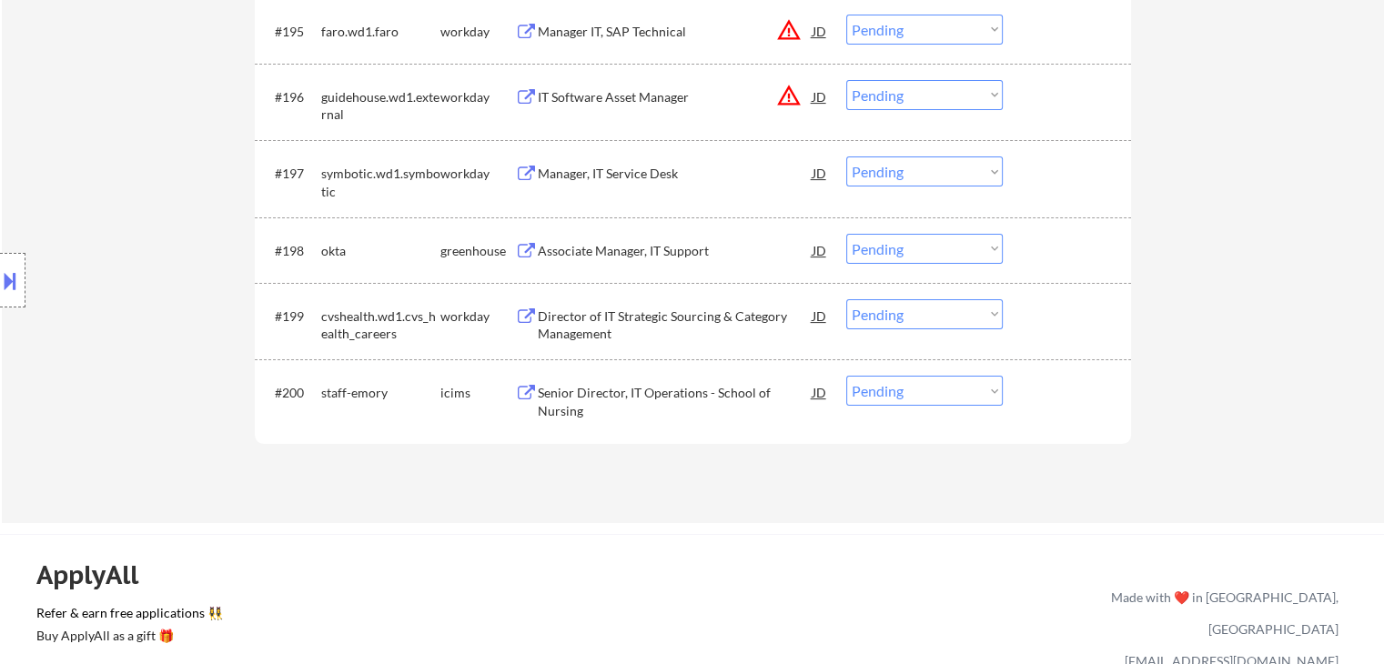
scroll to position [7337, 0]
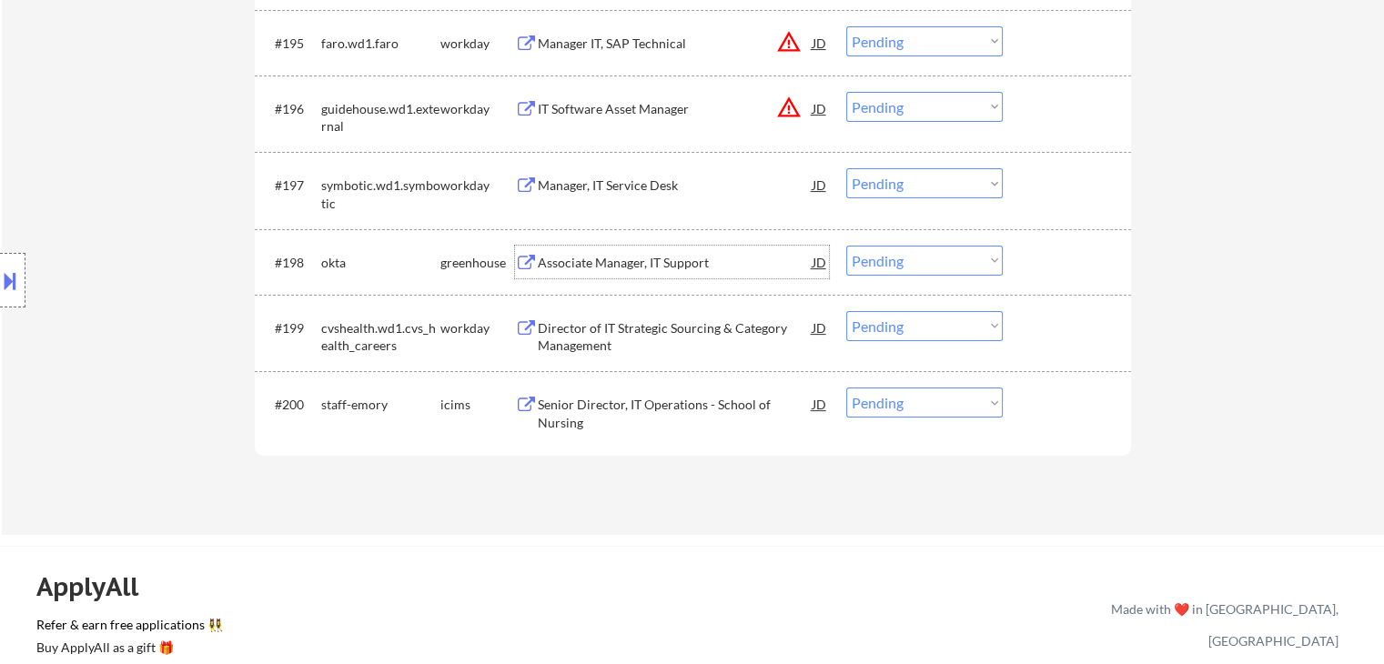
click at [676, 263] on div "Associate Manager, IT Support" at bounding box center [675, 263] width 275 height 18
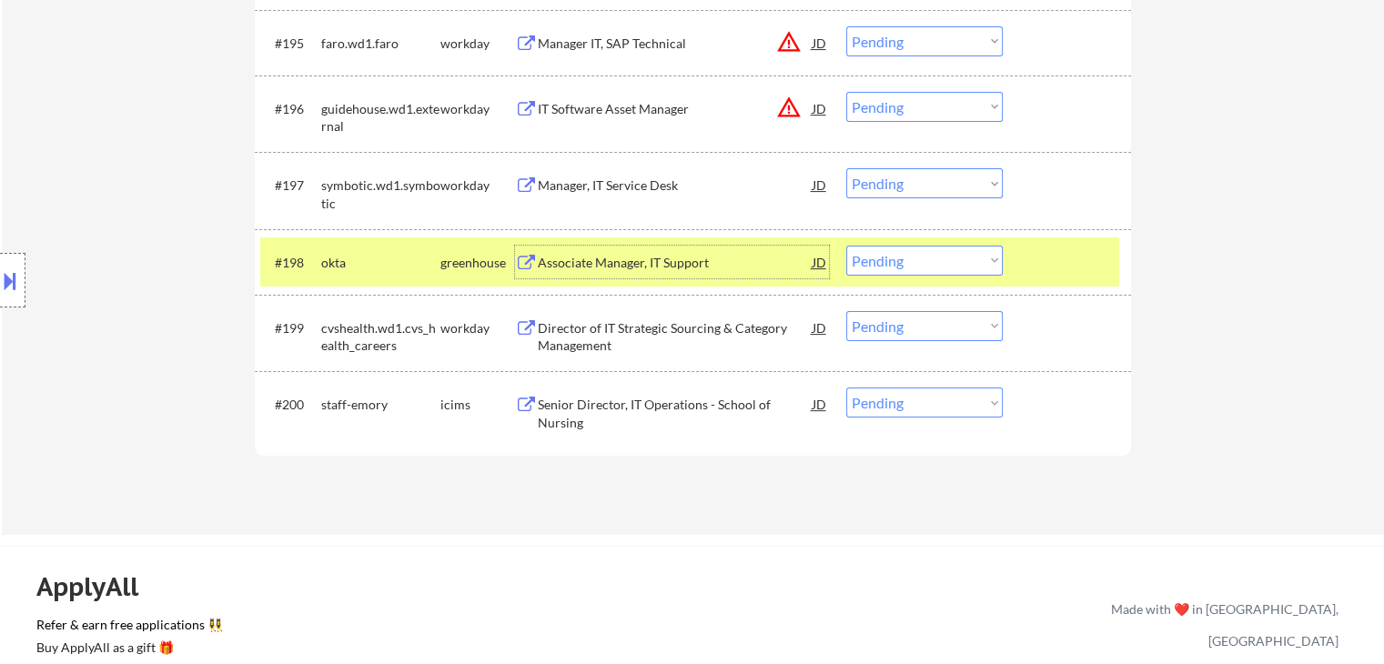
click at [946, 261] on select "Choose an option... Pending Applied Excluded (Questions) Excluded (Expired) Exc…" at bounding box center [924, 261] width 157 height 30
click at [846, 246] on select "Choose an option... Pending Applied Excluded (Questions) Excluded (Expired) Exc…" at bounding box center [924, 261] width 157 height 30
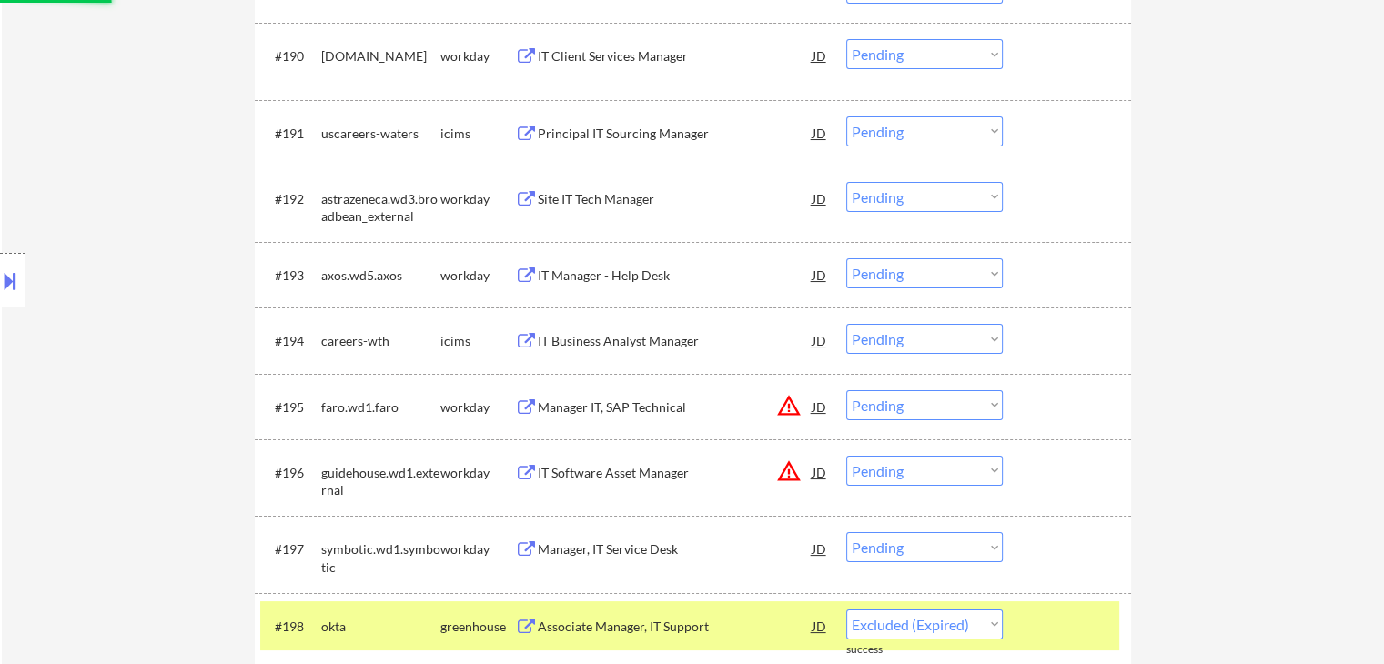
select select ""pending""
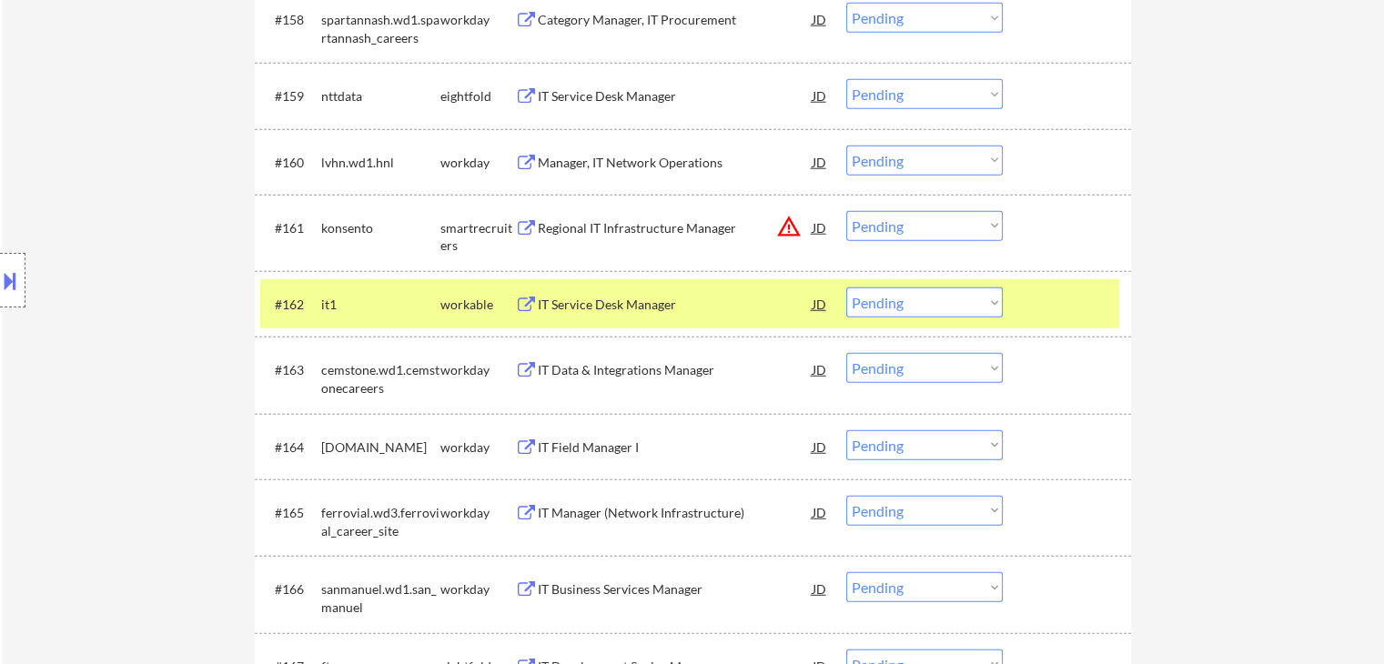
scroll to position [4698, 0]
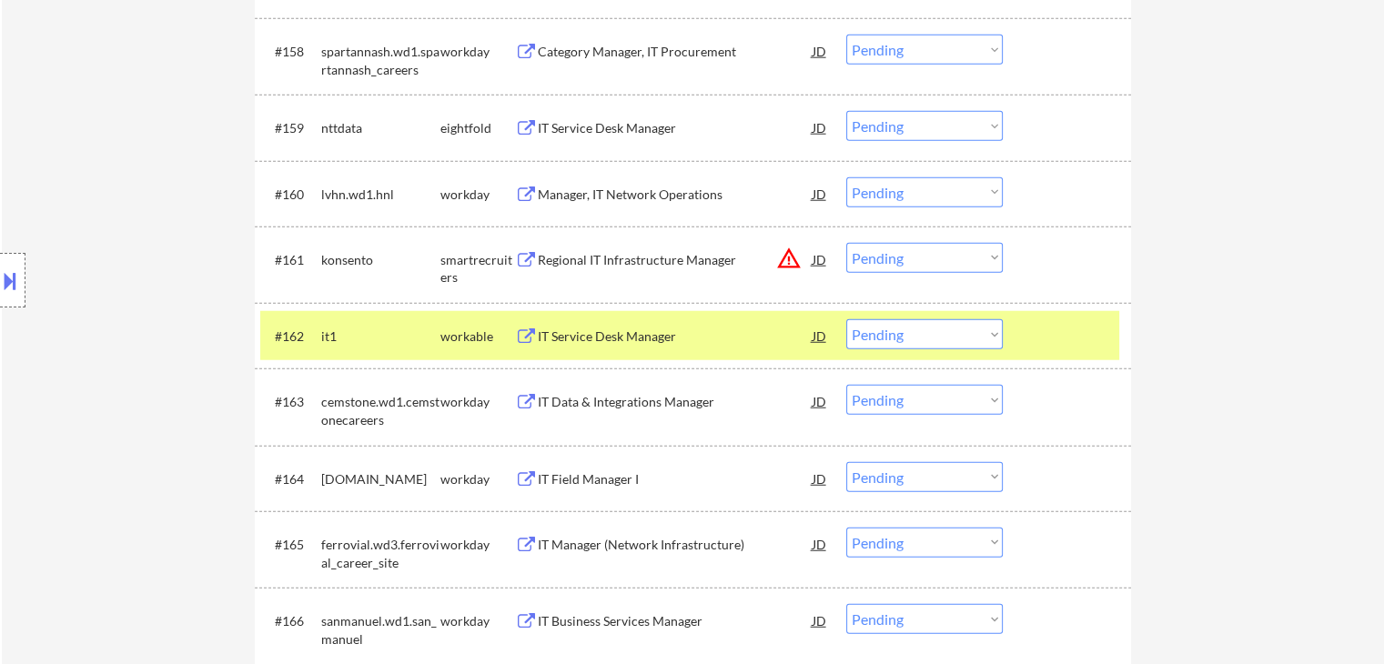
click at [582, 258] on div "Regional IT Infrastructure Manager" at bounding box center [675, 260] width 275 height 18
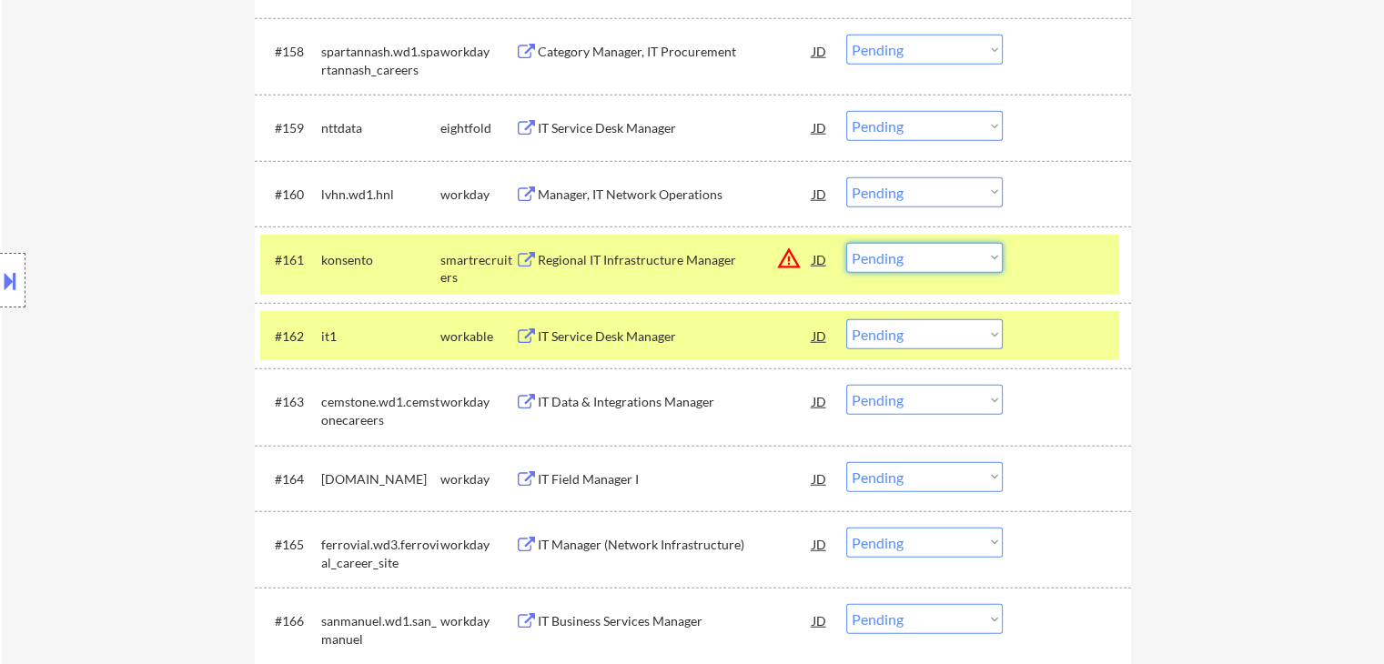
click at [903, 256] on select "Choose an option... Pending Applied Excluded (Questions) Excluded (Expired) Exc…" at bounding box center [924, 258] width 157 height 30
click at [846, 243] on select "Choose an option... Pending Applied Excluded (Questions) Excluded (Expired) Exc…" at bounding box center [924, 258] width 157 height 30
select select ""pending""
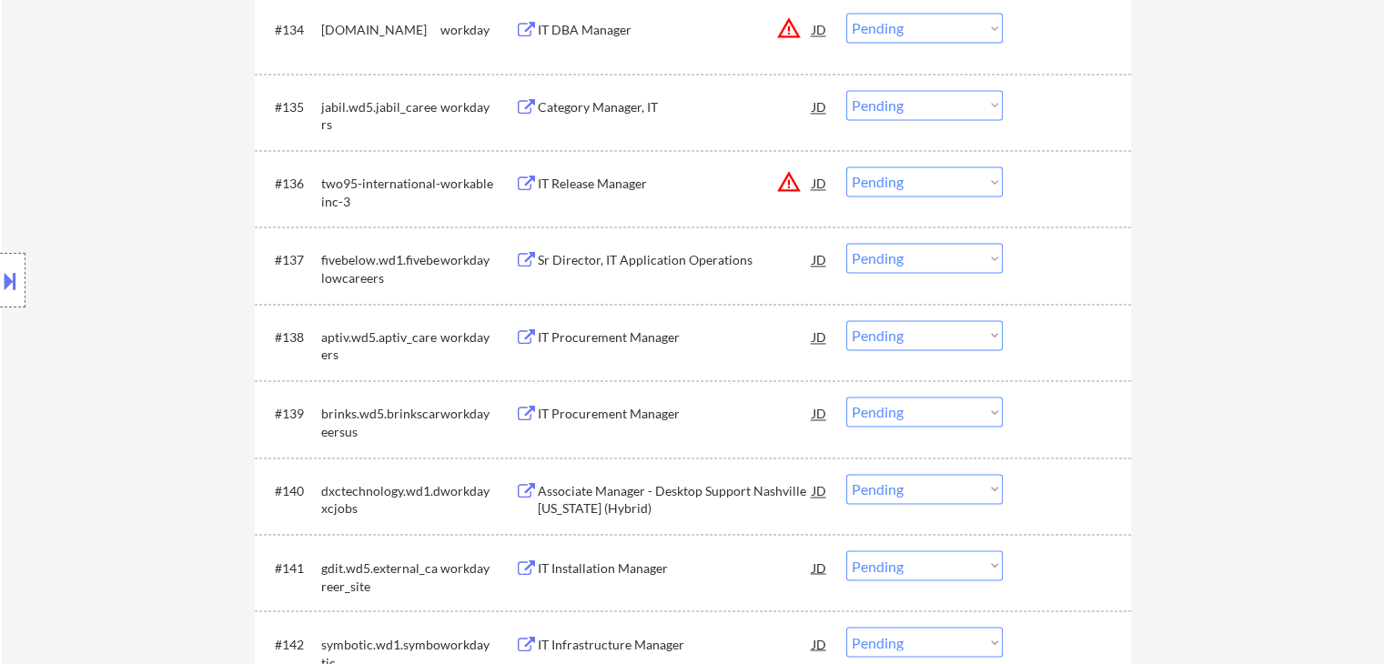
scroll to position [2878, 0]
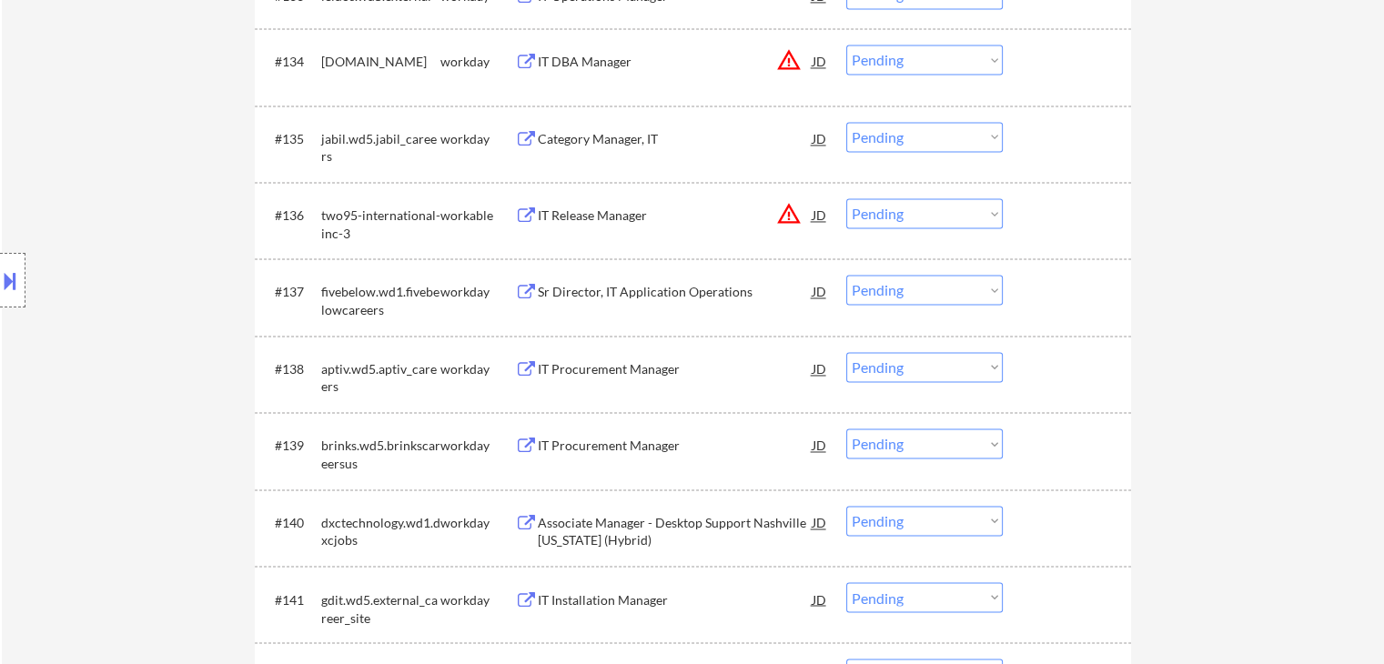
click at [642, 215] on div "IT Release Manager" at bounding box center [675, 216] width 275 height 18
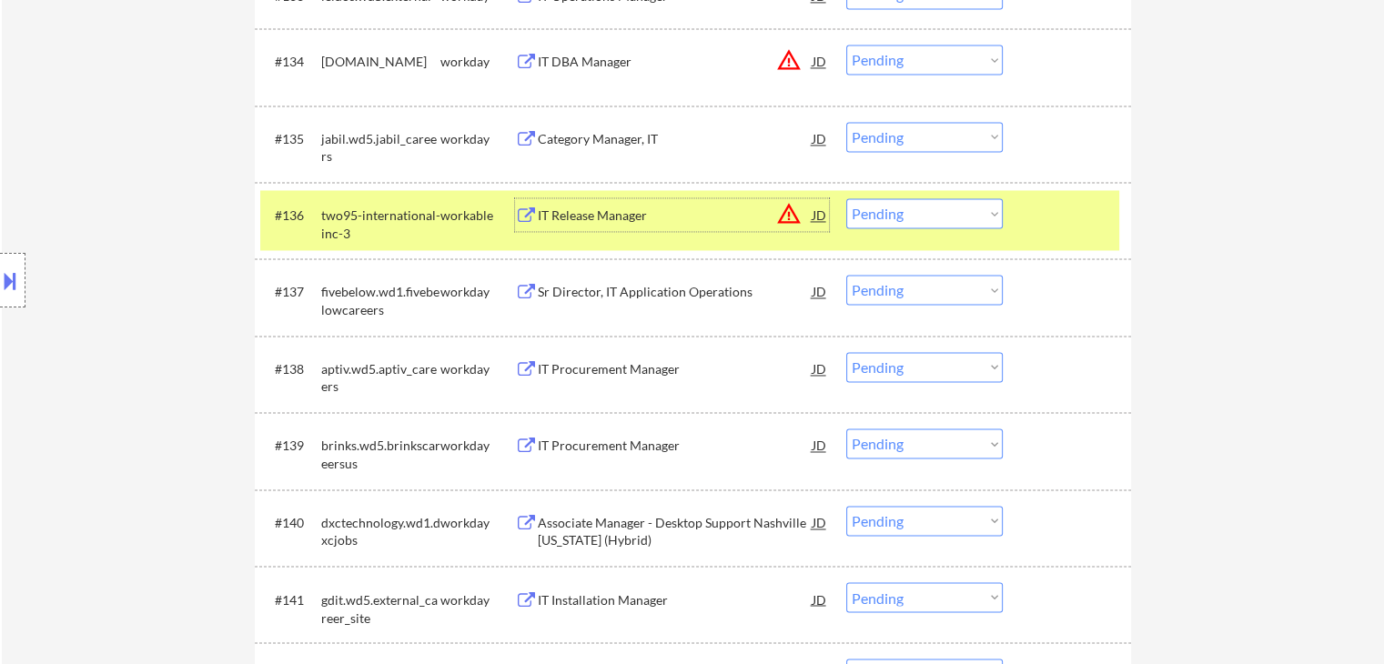
click at [912, 216] on select "Choose an option... Pending Applied Excluded (Questions) Excluded (Expired) Exc…" at bounding box center [924, 213] width 157 height 30
click at [846, 198] on select "Choose an option... Pending Applied Excluded (Questions) Excluded (Expired) Exc…" at bounding box center [924, 213] width 157 height 30
select select ""pending""
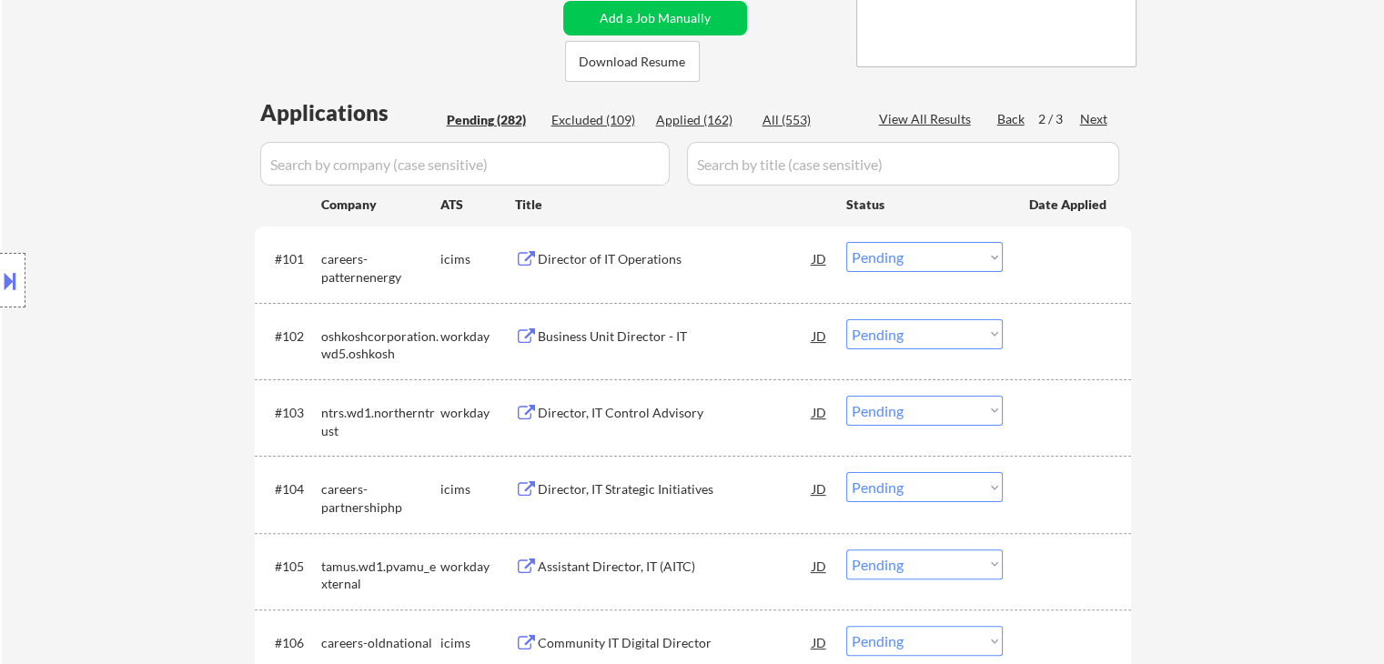
scroll to position [330, 0]
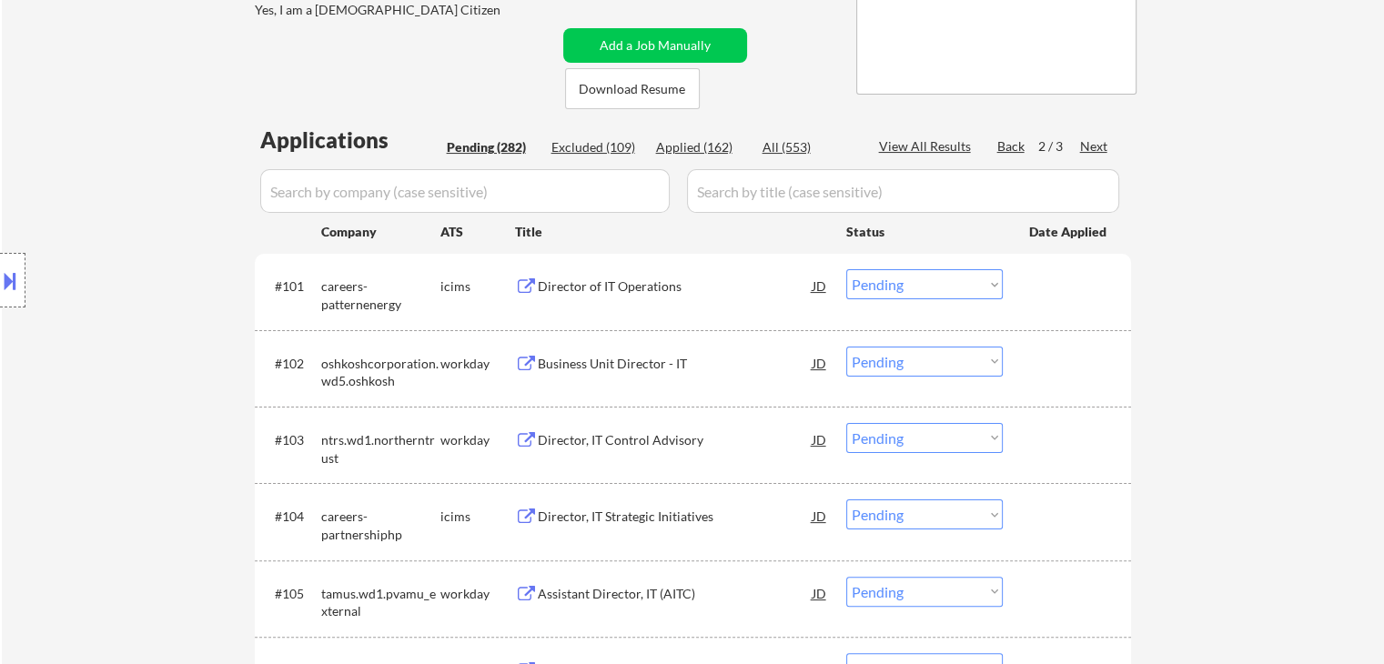
click at [1093, 141] on div "Next" at bounding box center [1094, 146] width 29 height 18
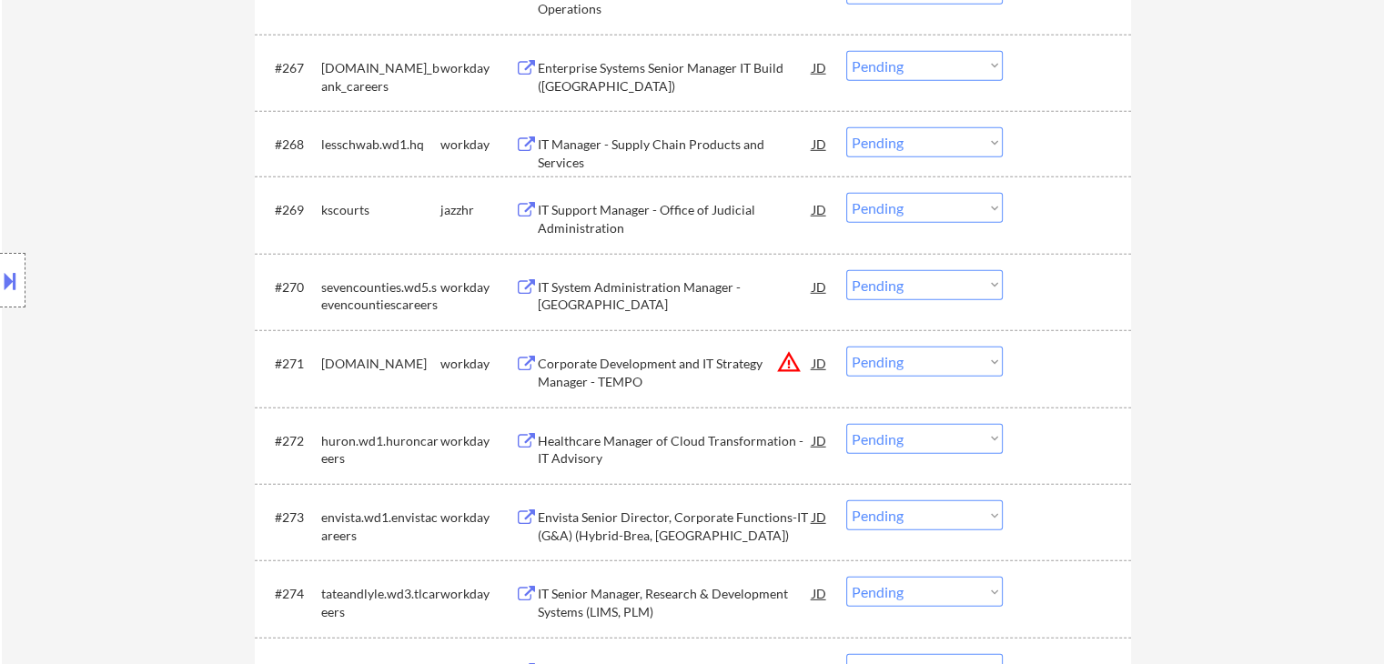
scroll to position [5233, 0]
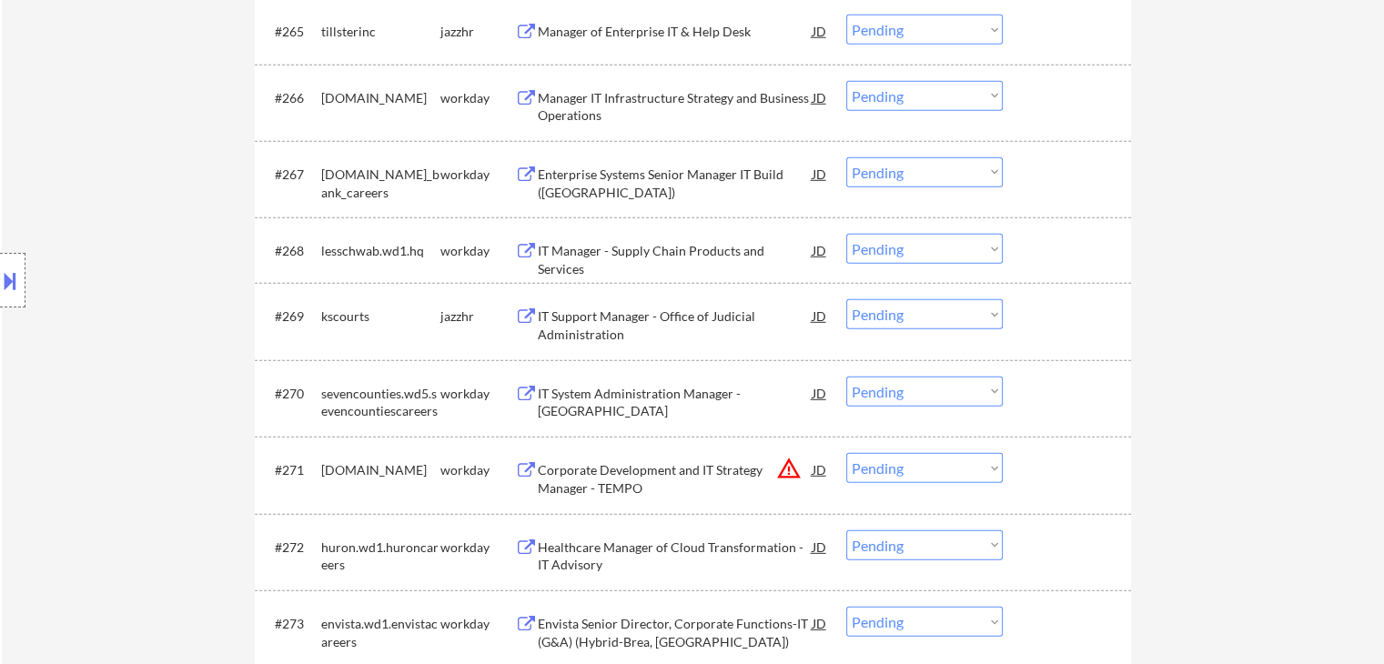
click at [674, 312] on div "IT Support Manager - Office of Judicial Administration" at bounding box center [675, 325] width 275 height 35
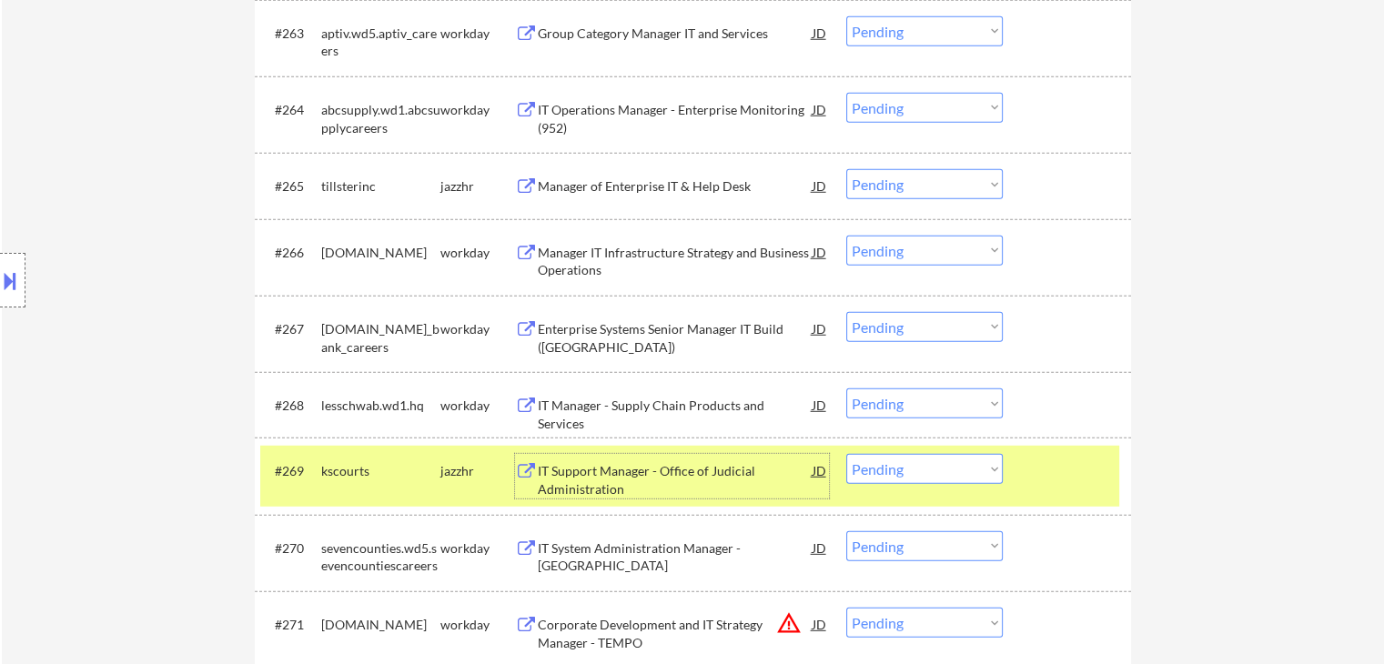
scroll to position [5051, 0]
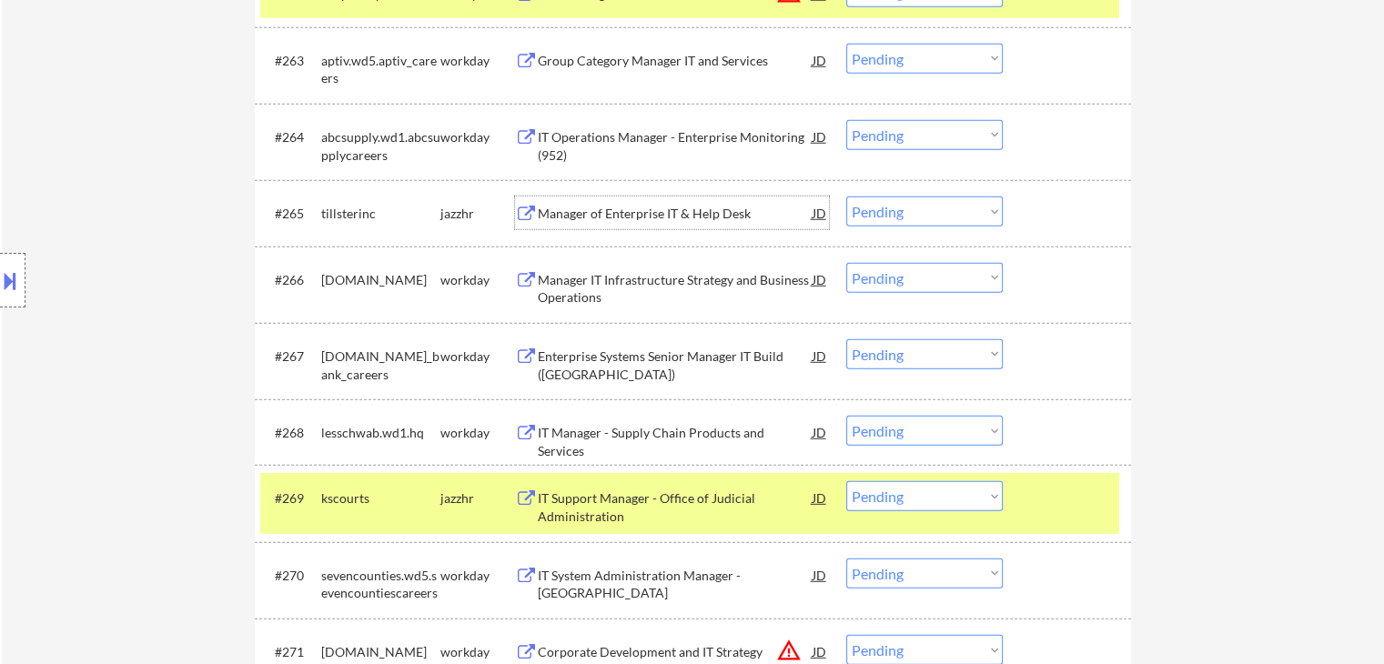
click at [659, 219] on div "Manager of Enterprise IT & Help Desk" at bounding box center [675, 214] width 275 height 18
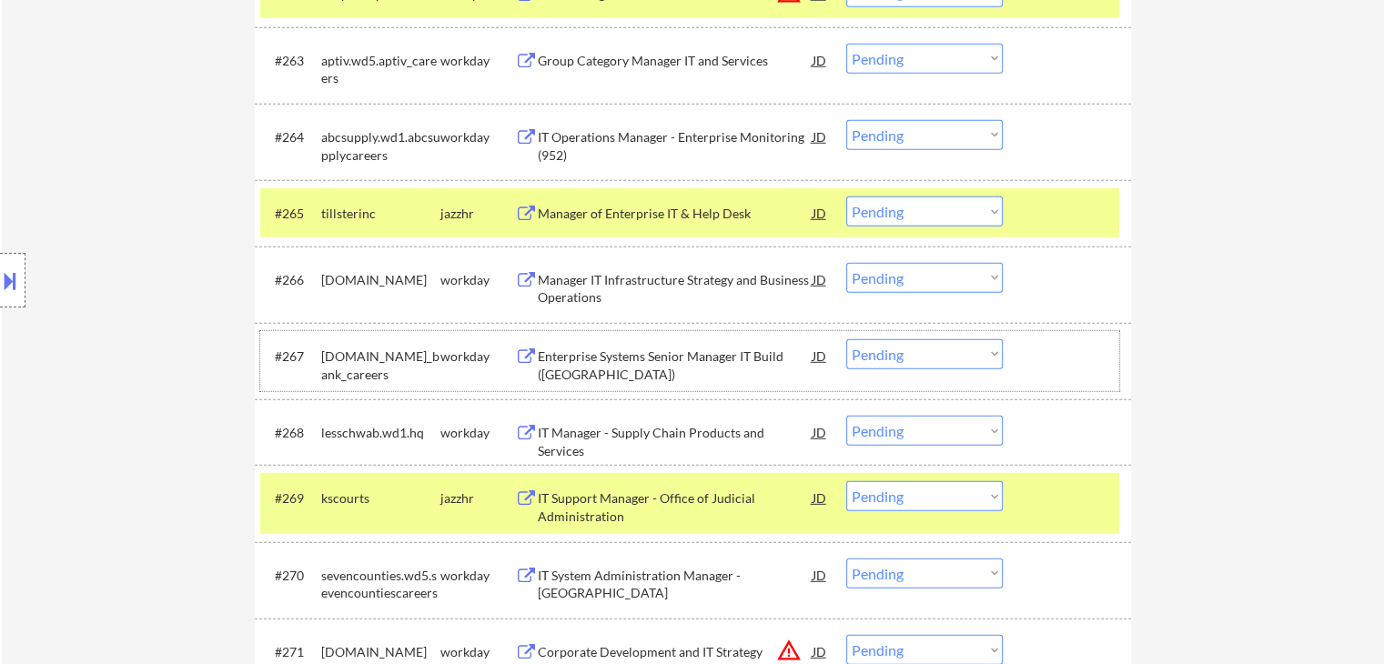
click at [1016, 360] on div "#267 td.wd3.td_bank_careers workday Enterprise Systems Senior Manager IT Build …" at bounding box center [689, 361] width 859 height 60
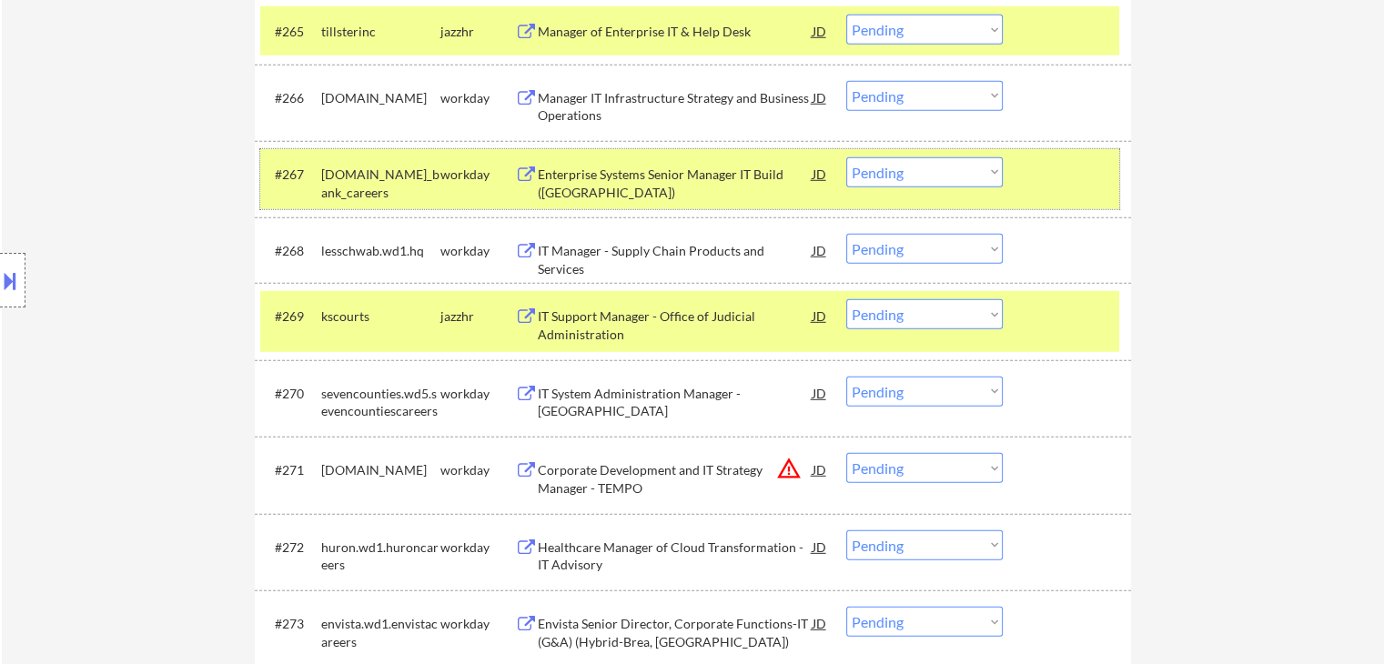
scroll to position [5324, 0]
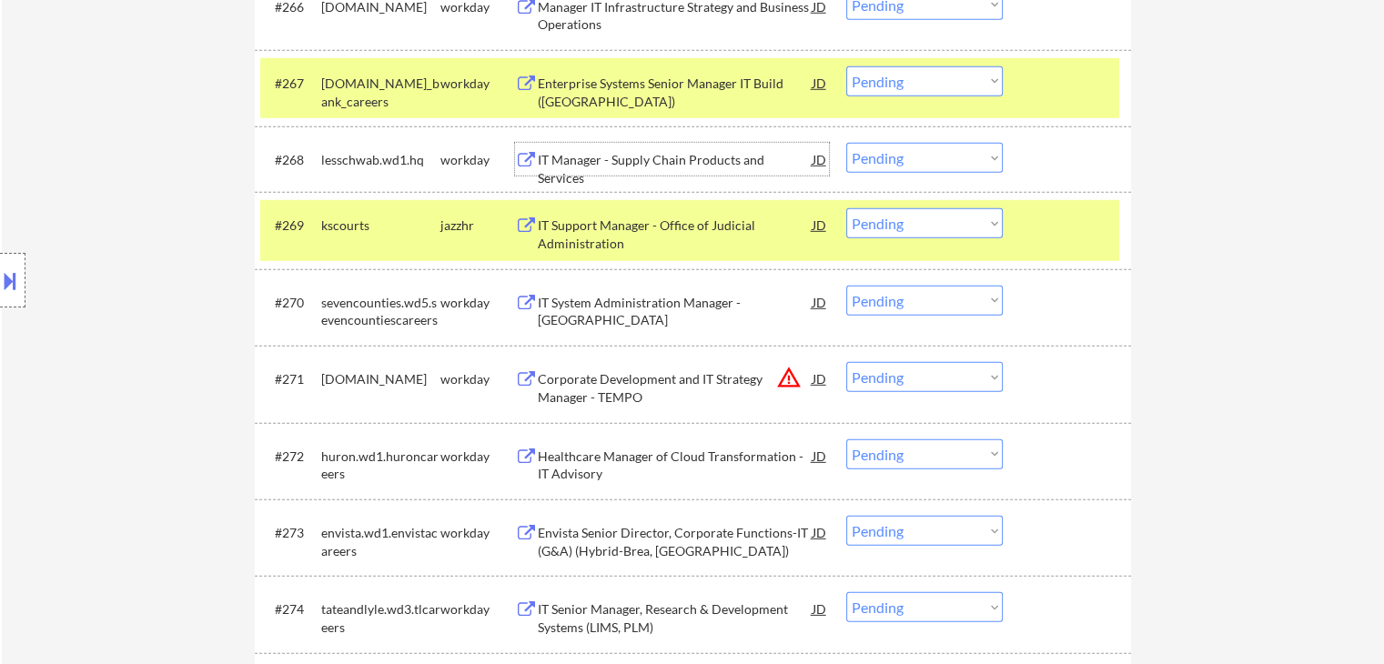
click at [632, 174] on div "IT Manager - Supply Chain Products and Services" at bounding box center [675, 159] width 275 height 33
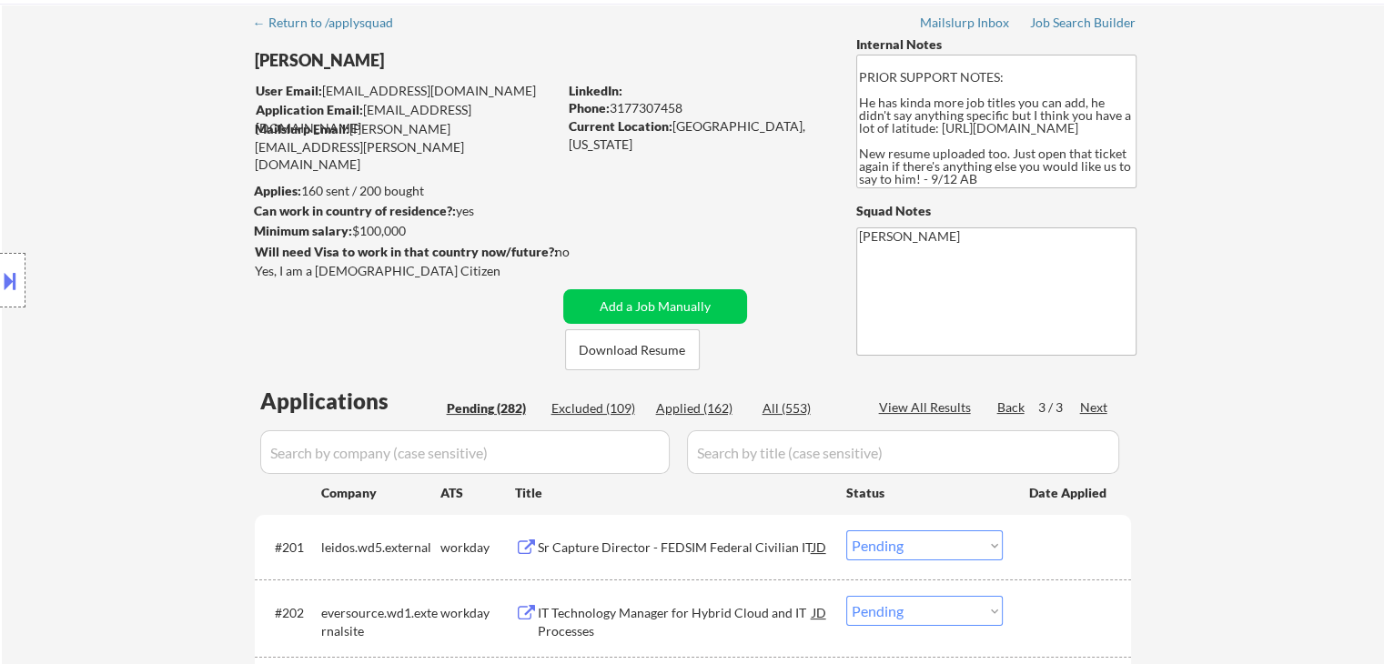
scroll to position [0, 0]
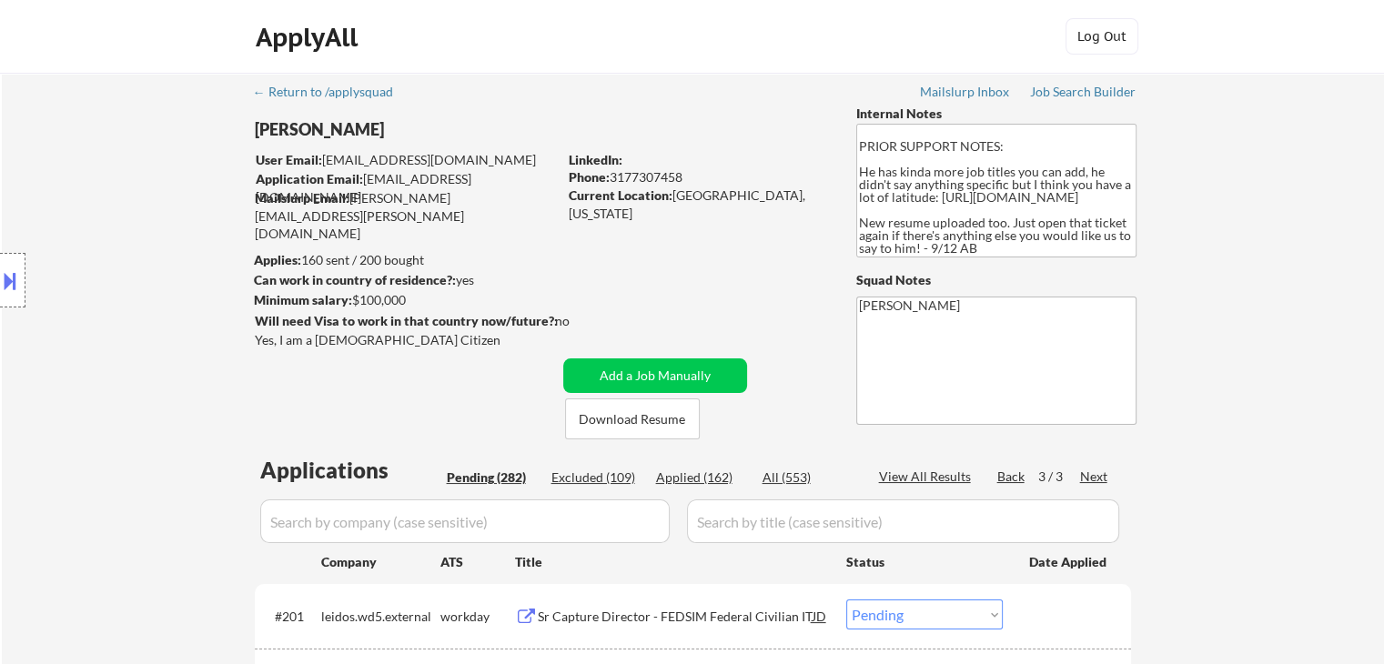
click at [1013, 472] on div "Back" at bounding box center [1011, 477] width 29 height 18
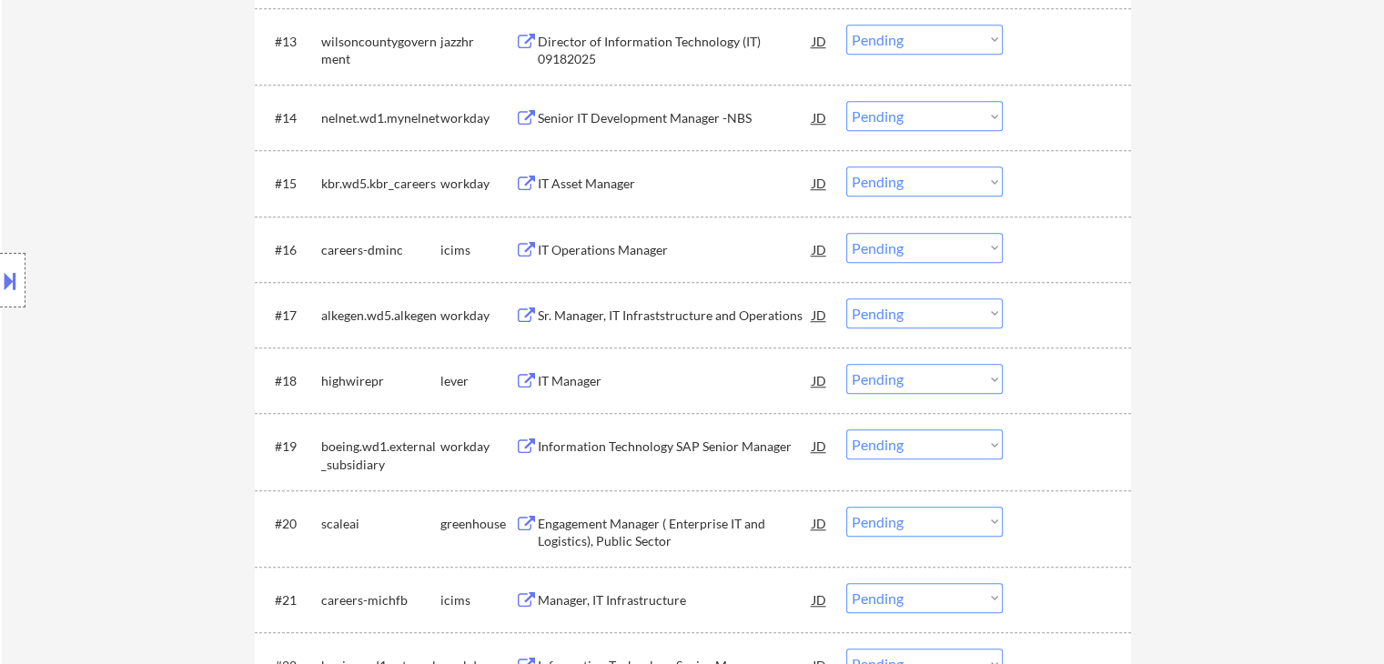
scroll to position [1547, 0]
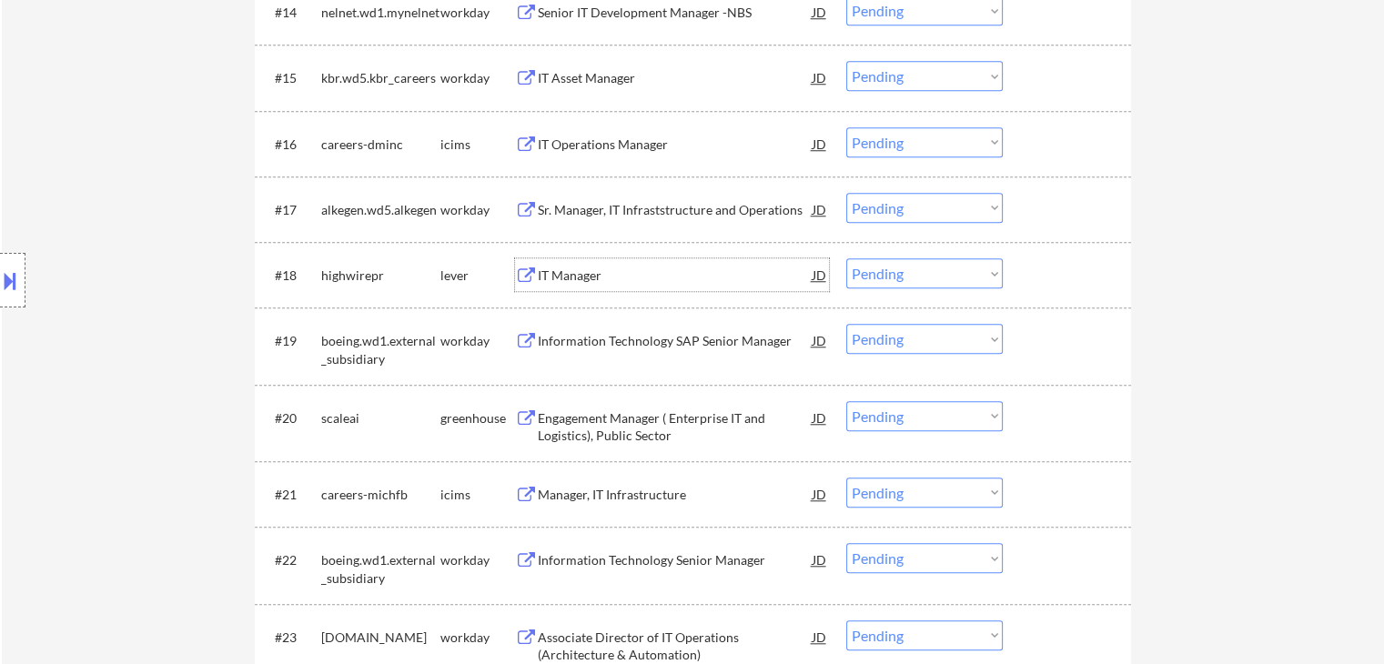
click at [587, 268] on div "IT Manager" at bounding box center [675, 276] width 275 height 18
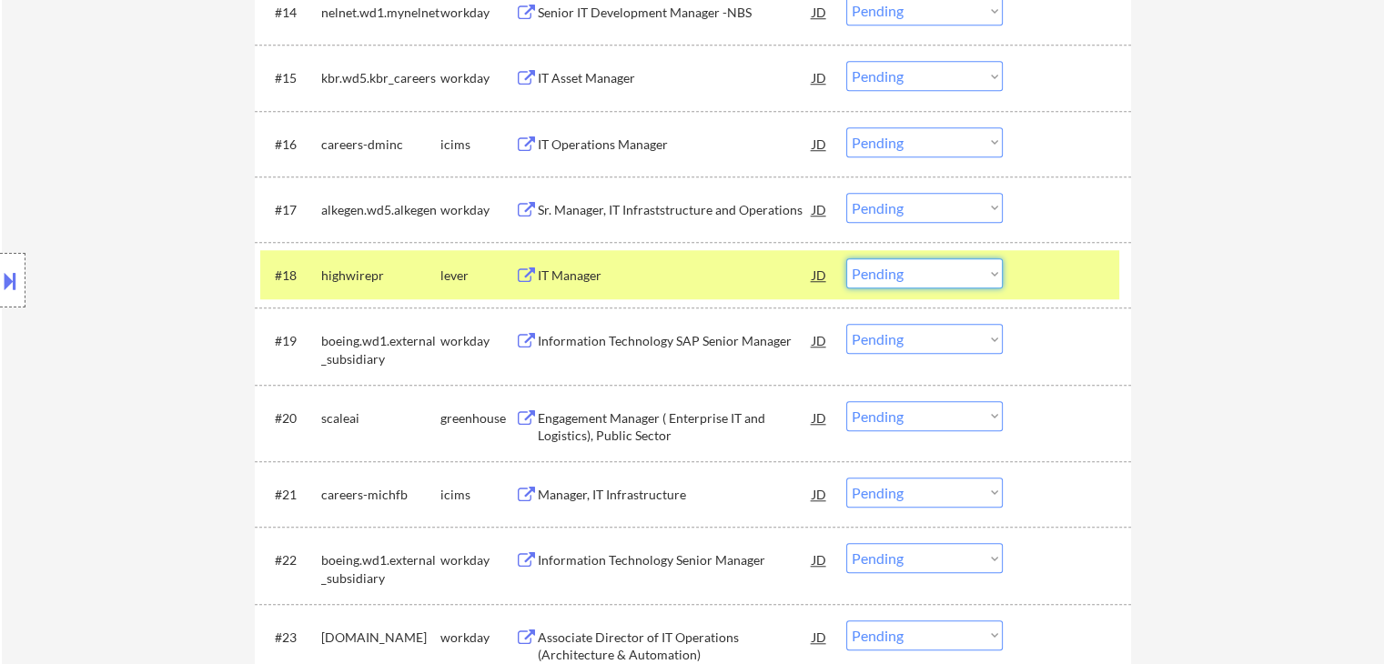
click at [917, 271] on select "Choose an option... Pending Applied Excluded (Questions) Excluded (Expired) Exc…" at bounding box center [924, 273] width 157 height 30
click at [846, 258] on select "Choose an option... Pending Applied Excluded (Questions) Excluded (Expired) Exc…" at bounding box center [924, 273] width 157 height 30
select select ""pending""
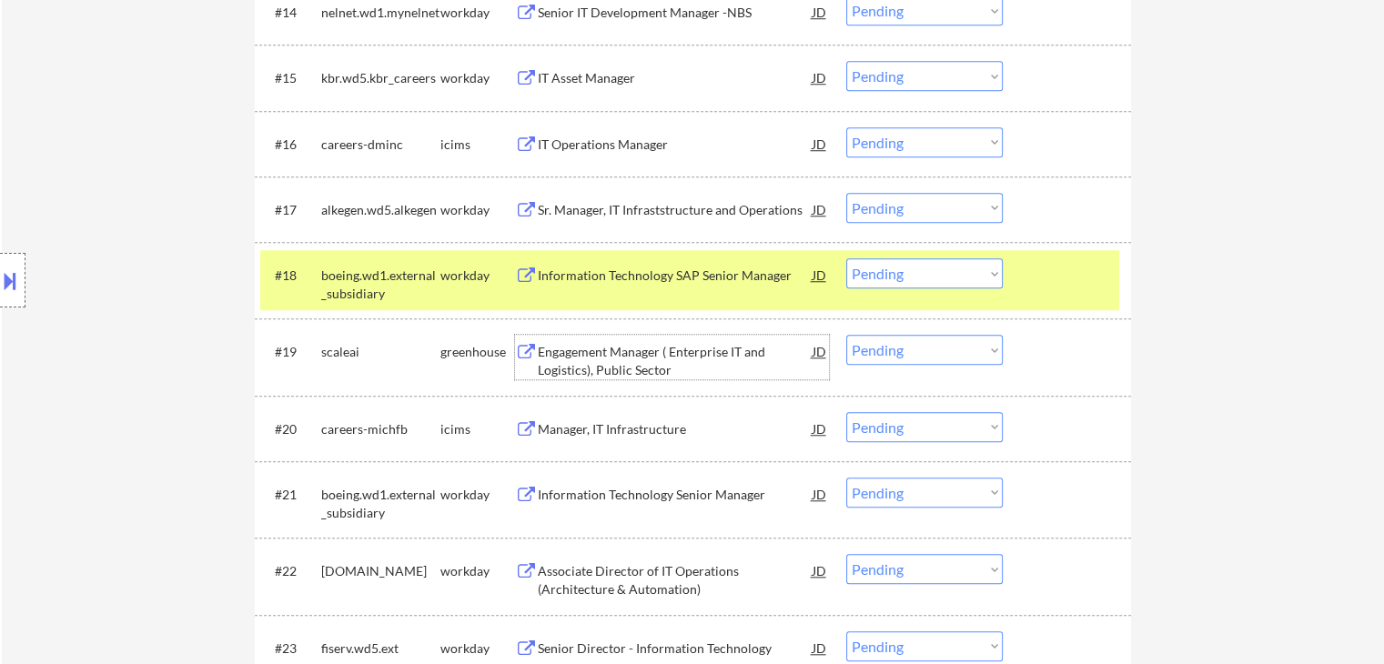
click at [664, 357] on div "Engagement Manager ( Enterprise IT and Logistics), Public Sector" at bounding box center [675, 360] width 275 height 35
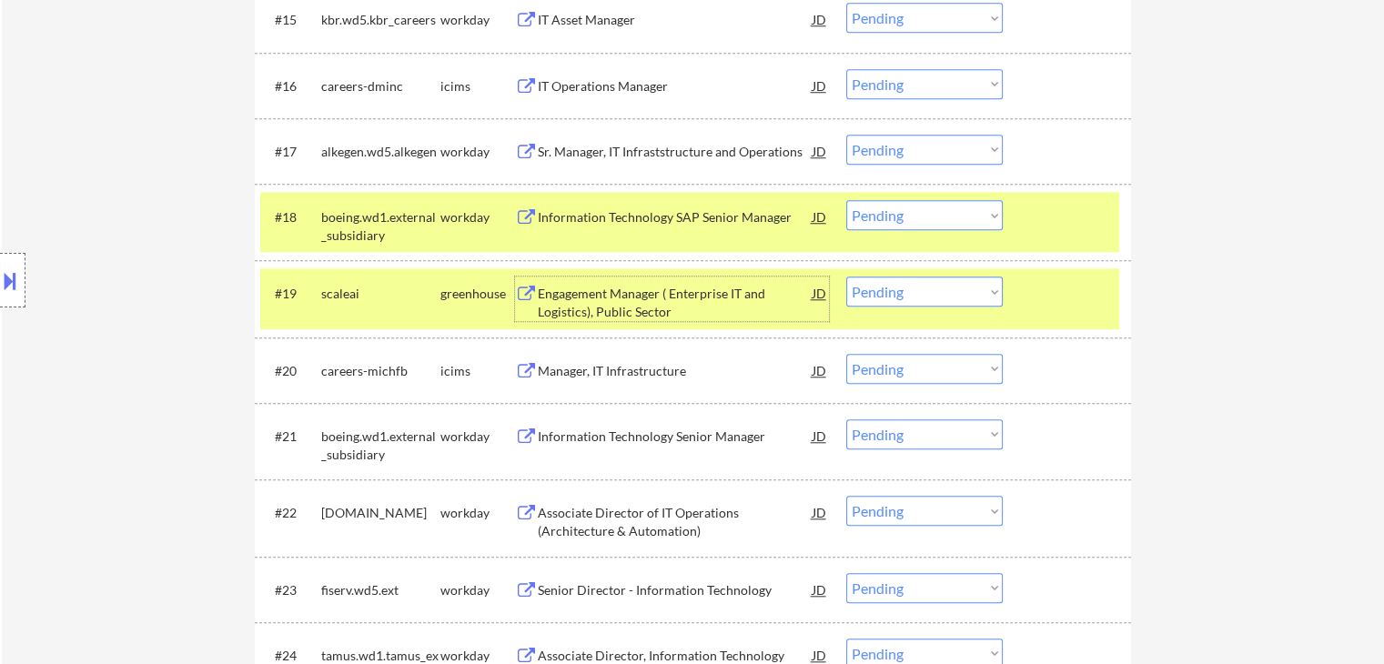
scroll to position [1638, 0]
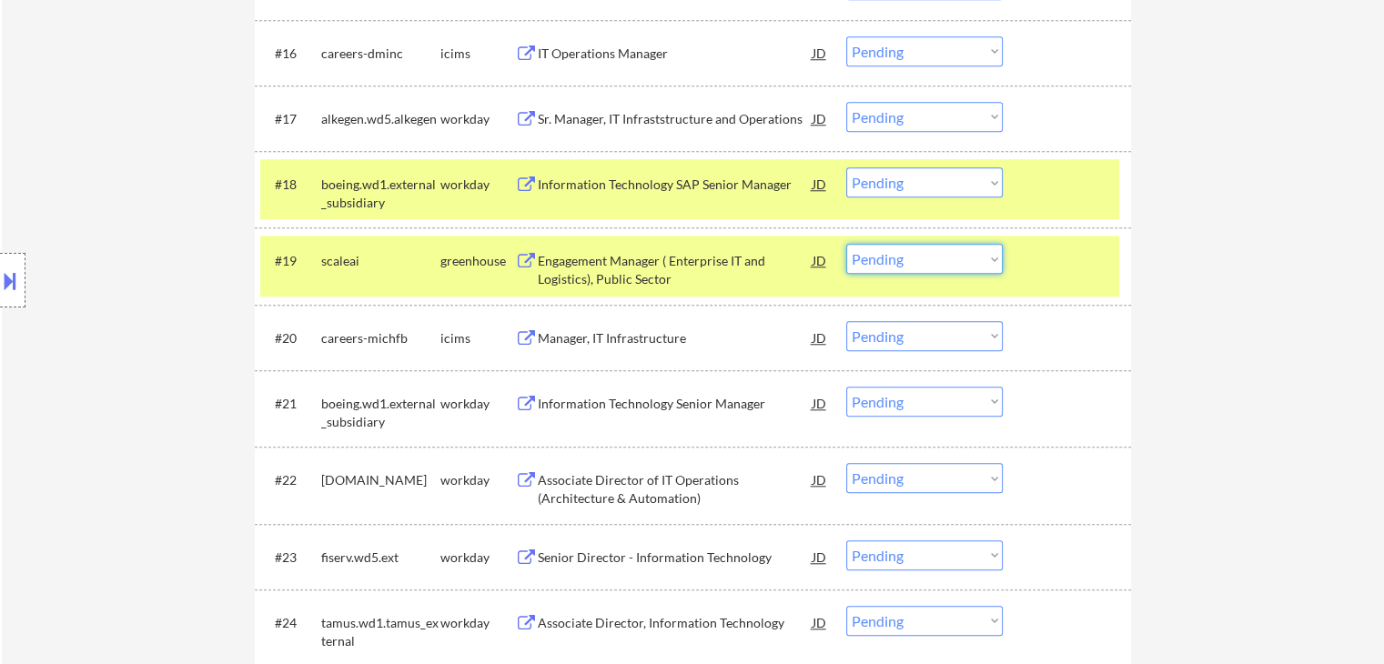
click at [917, 248] on select "Choose an option... Pending Applied Excluded (Questions) Excluded (Expired) Exc…" at bounding box center [924, 259] width 157 height 30
click at [846, 244] on select "Choose an option... Pending Applied Excluded (Questions) Excluded (Expired) Exc…" at bounding box center [924, 259] width 157 height 30
select select ""pending""
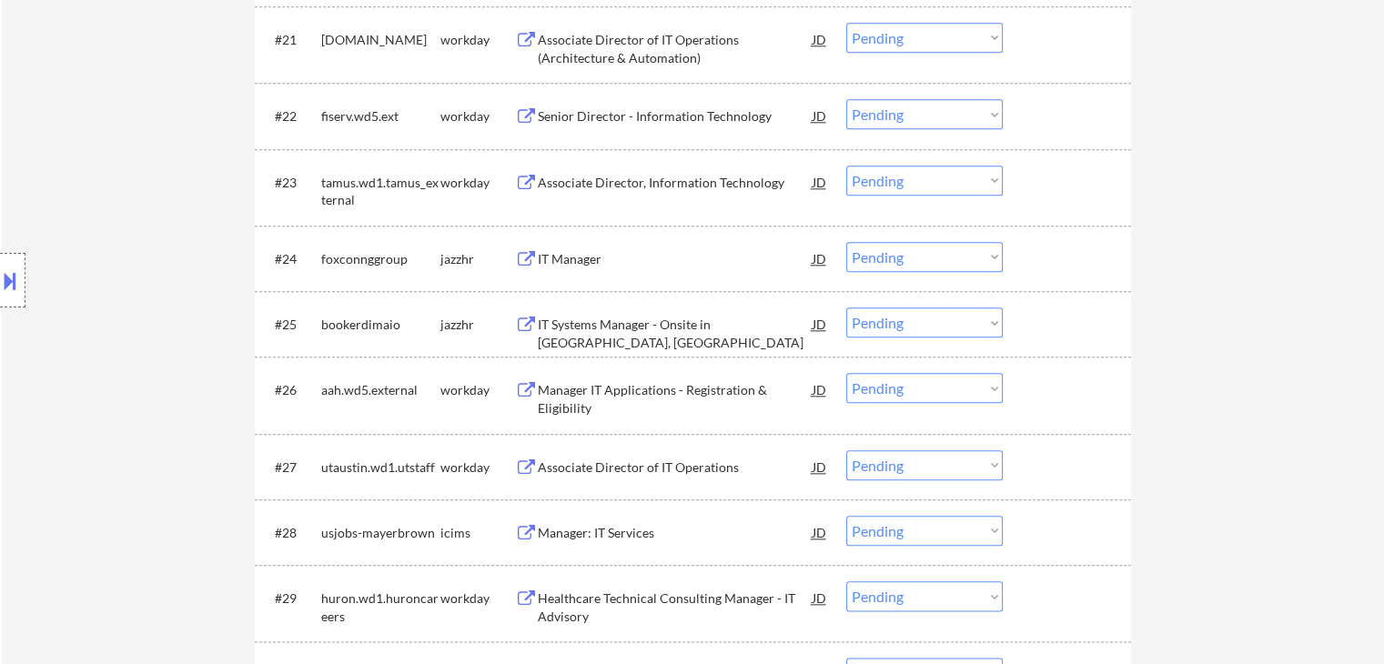
scroll to position [2093, 0]
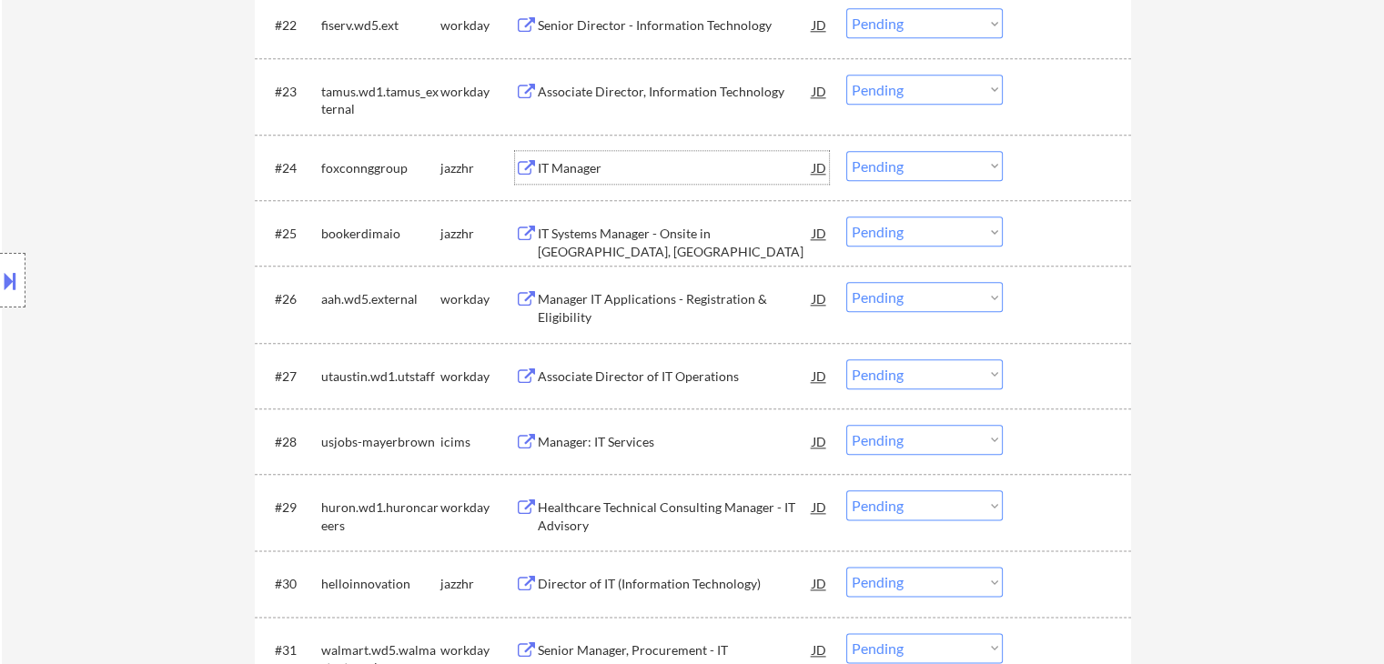
click at [564, 174] on div "IT Manager" at bounding box center [675, 168] width 275 height 18
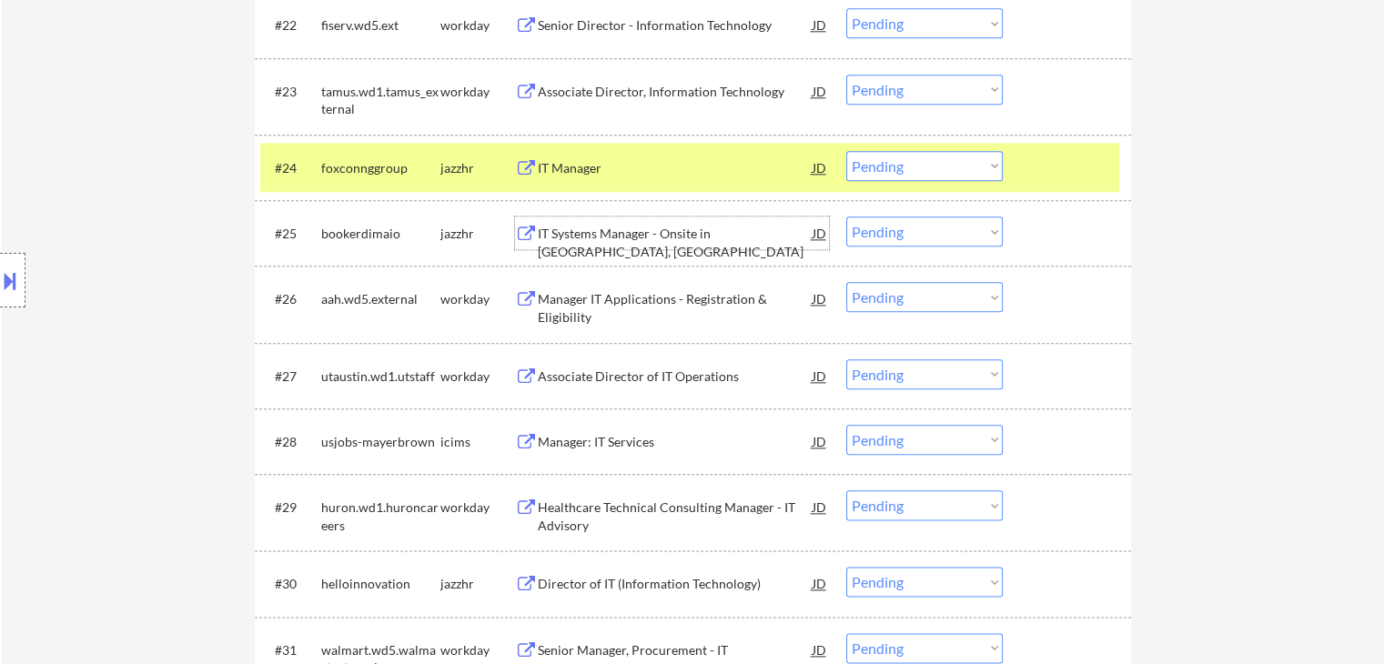
click at [675, 229] on div "IT Systems Manager - Onsite in Brooklyn, NY" at bounding box center [675, 242] width 275 height 35
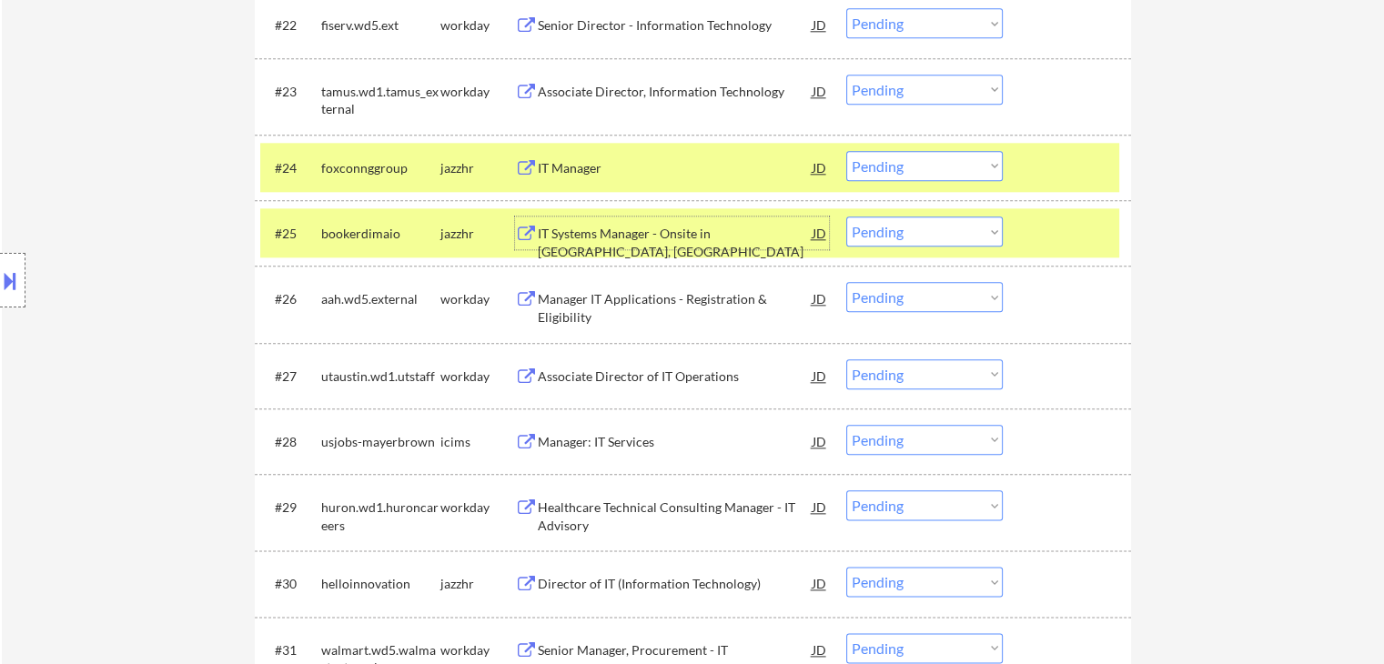
click at [885, 234] on select "Choose an option... Pending Applied Excluded (Questions) Excluded (Expired) Exc…" at bounding box center [924, 232] width 157 height 30
click at [846, 217] on select "Choose an option... Pending Applied Excluded (Questions) Excluded (Expired) Exc…" at bounding box center [924, 232] width 157 height 30
select select ""pending""
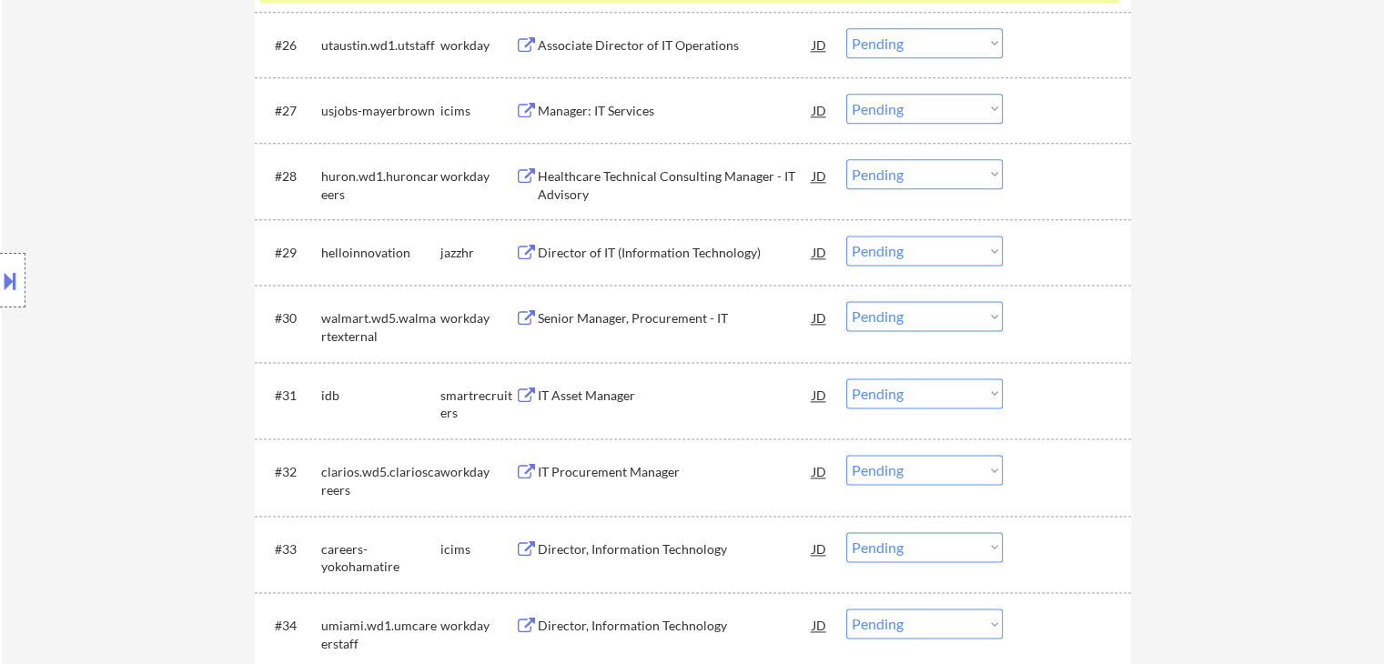
scroll to position [2366, 0]
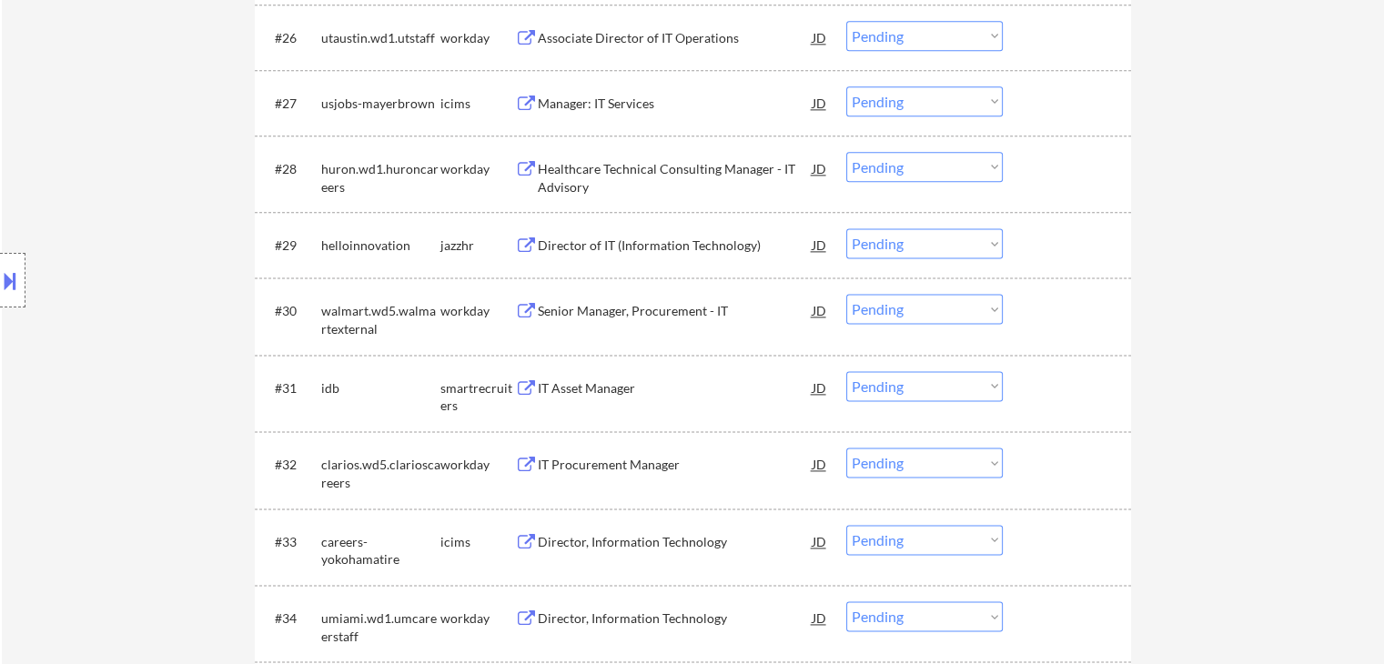
click at [668, 241] on div "Director of IT (Information Technology)" at bounding box center [675, 246] width 275 height 18
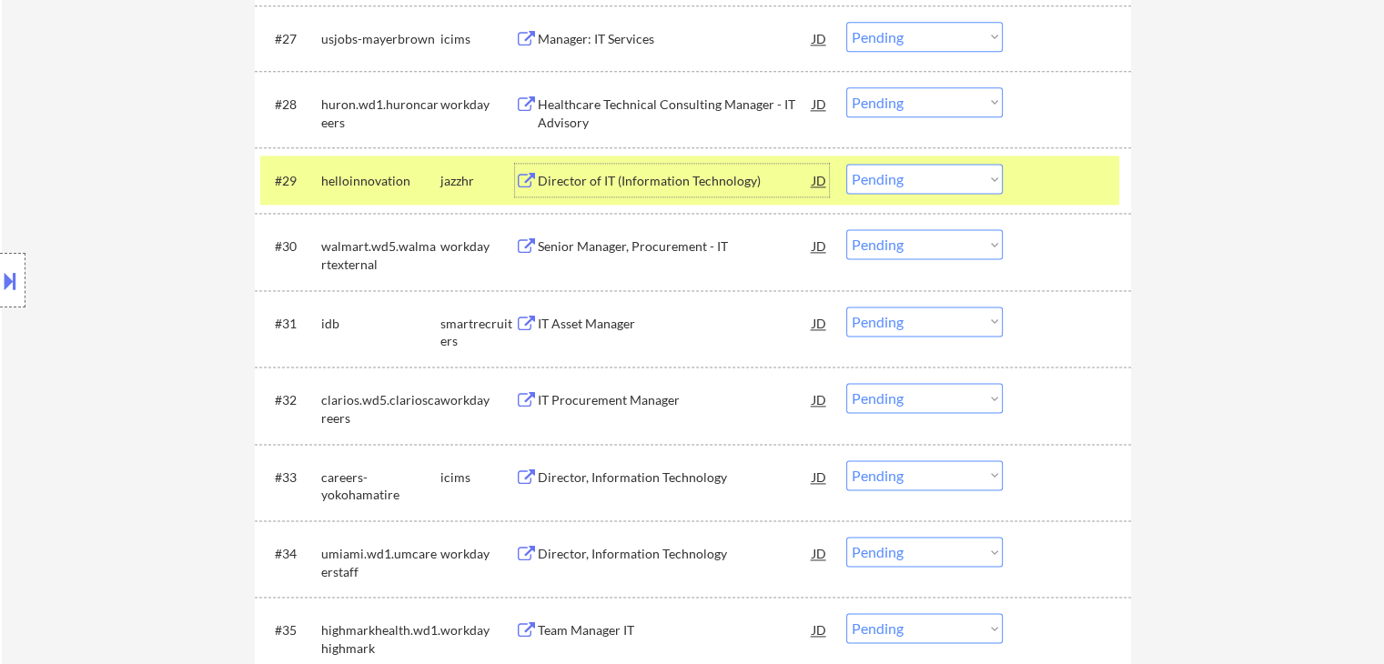
scroll to position [2457, 0]
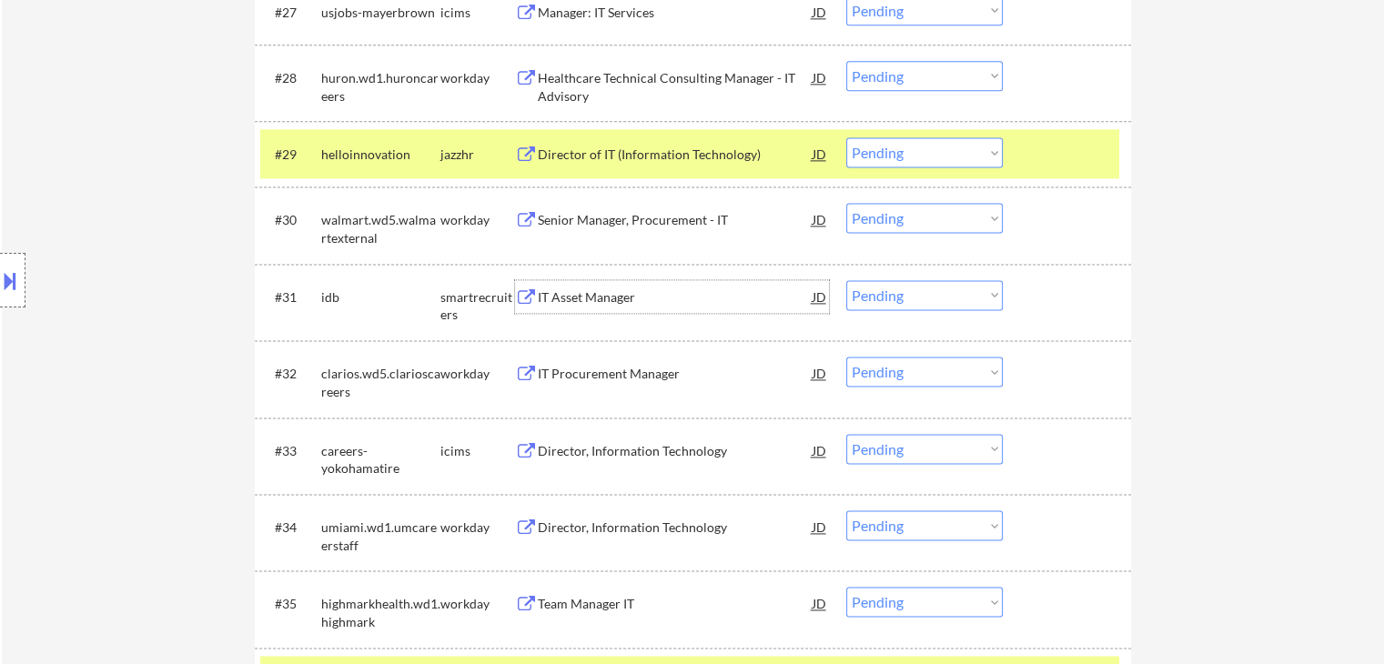
click at [611, 297] on div "IT Asset Manager" at bounding box center [675, 297] width 275 height 18
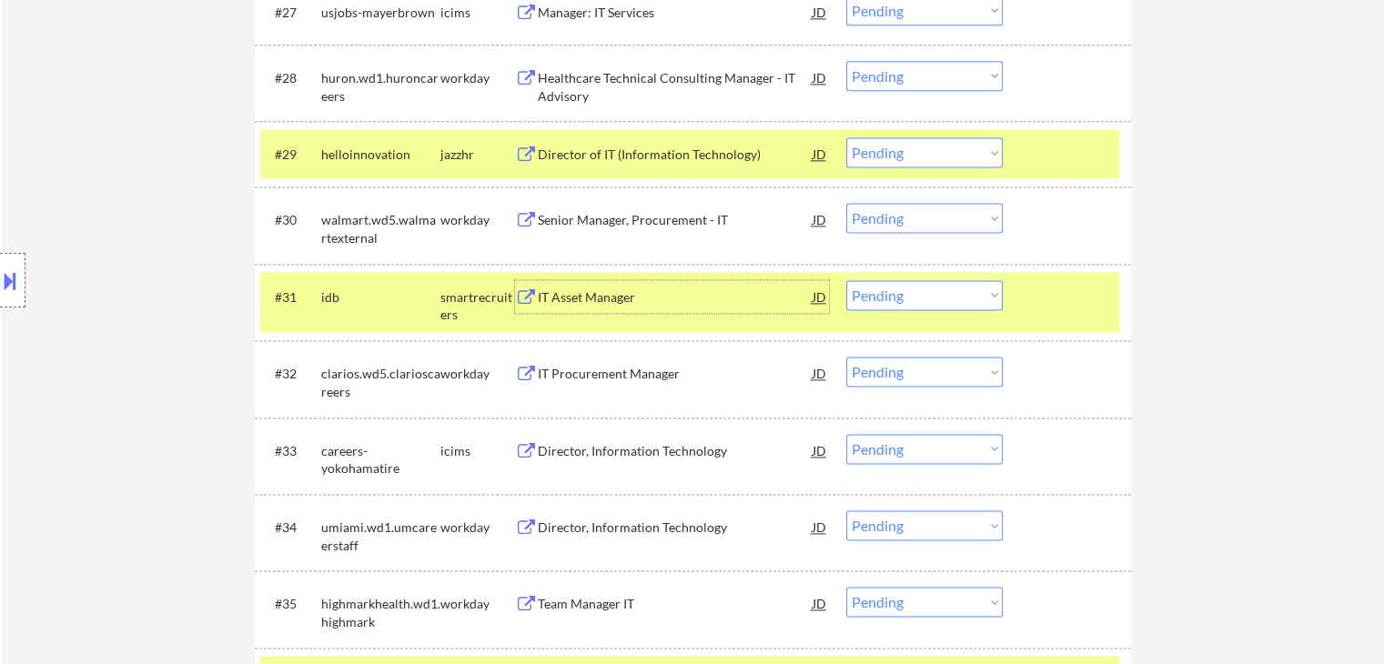
click at [928, 293] on select "Choose an option... Pending Applied Excluded (Questions) Excluded (Expired) Exc…" at bounding box center [924, 295] width 157 height 30
click at [846, 280] on select "Choose an option... Pending Applied Excluded (Questions) Excluded (Expired) Exc…" at bounding box center [924, 295] width 157 height 30
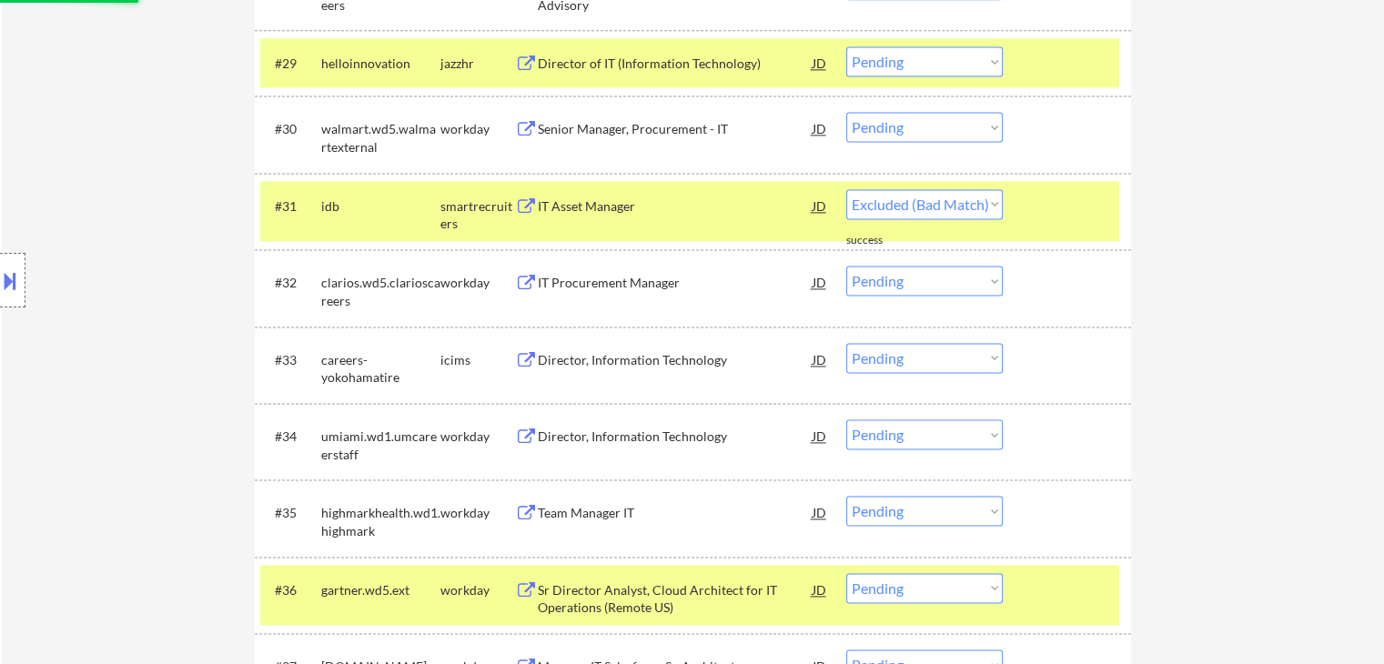
select select ""pending""
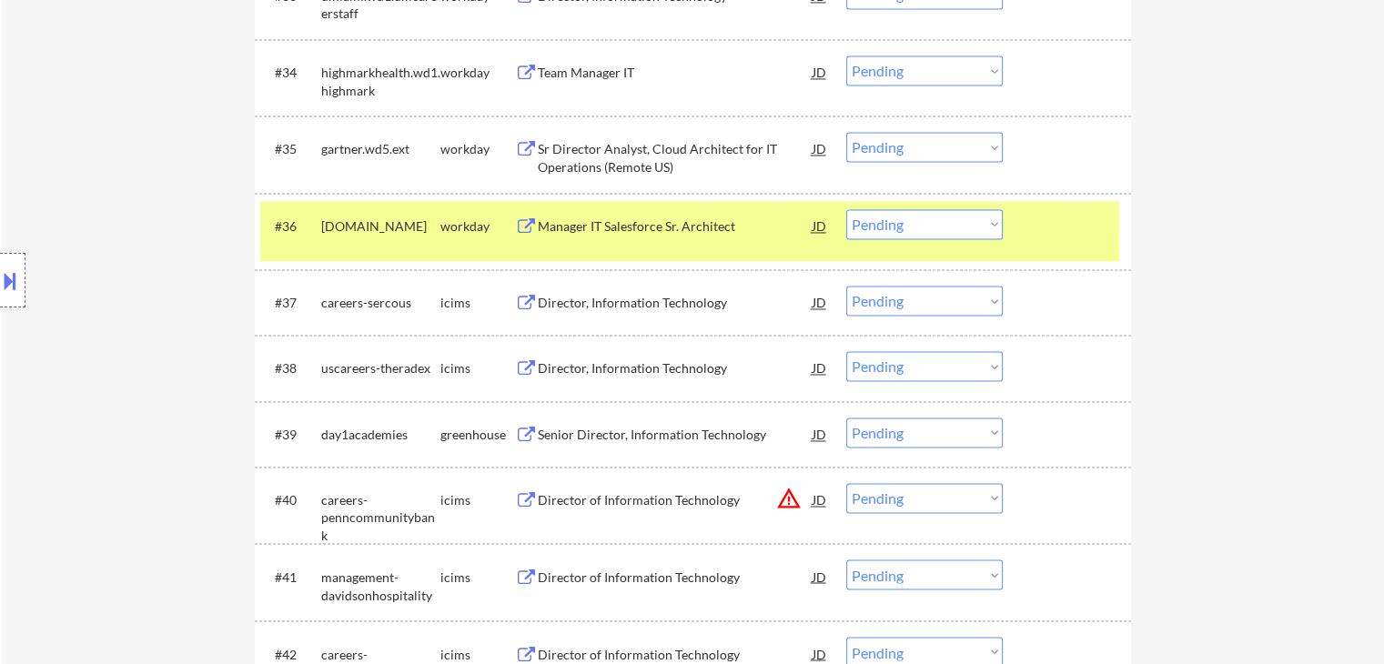
scroll to position [3003, 0]
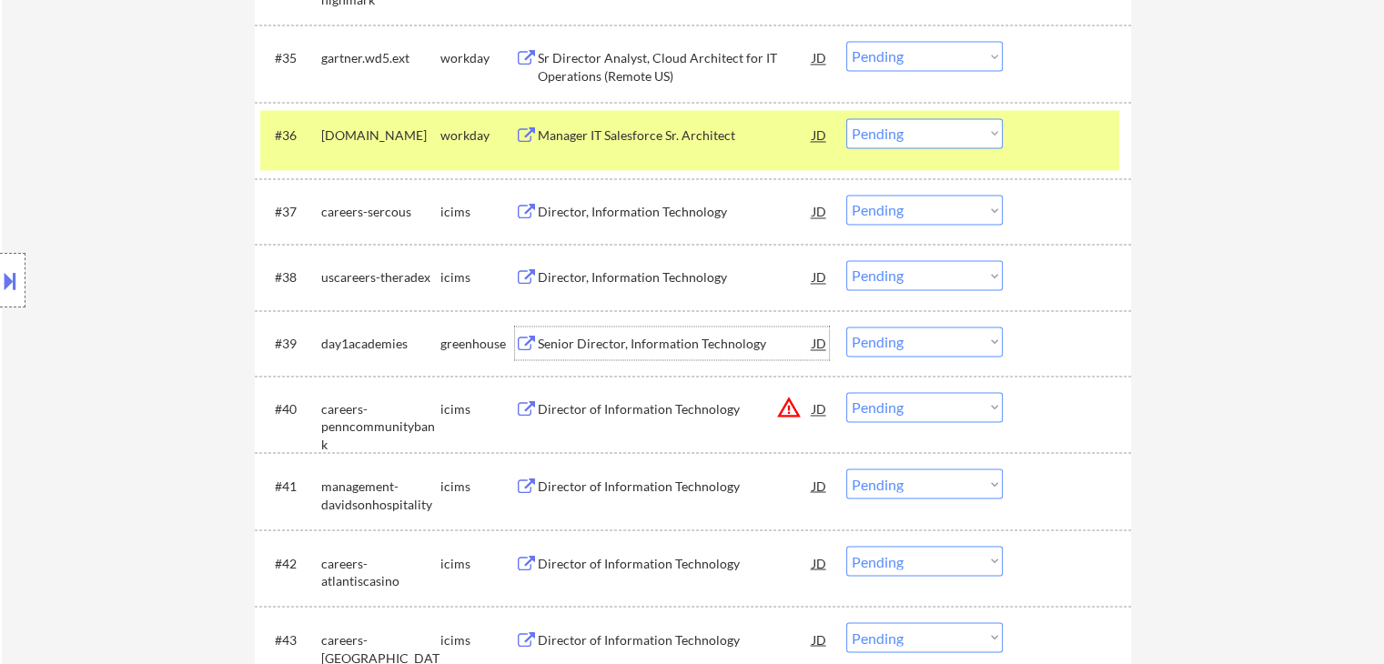
click at [711, 339] on div "Senior Director, Information Technology" at bounding box center [675, 344] width 275 height 18
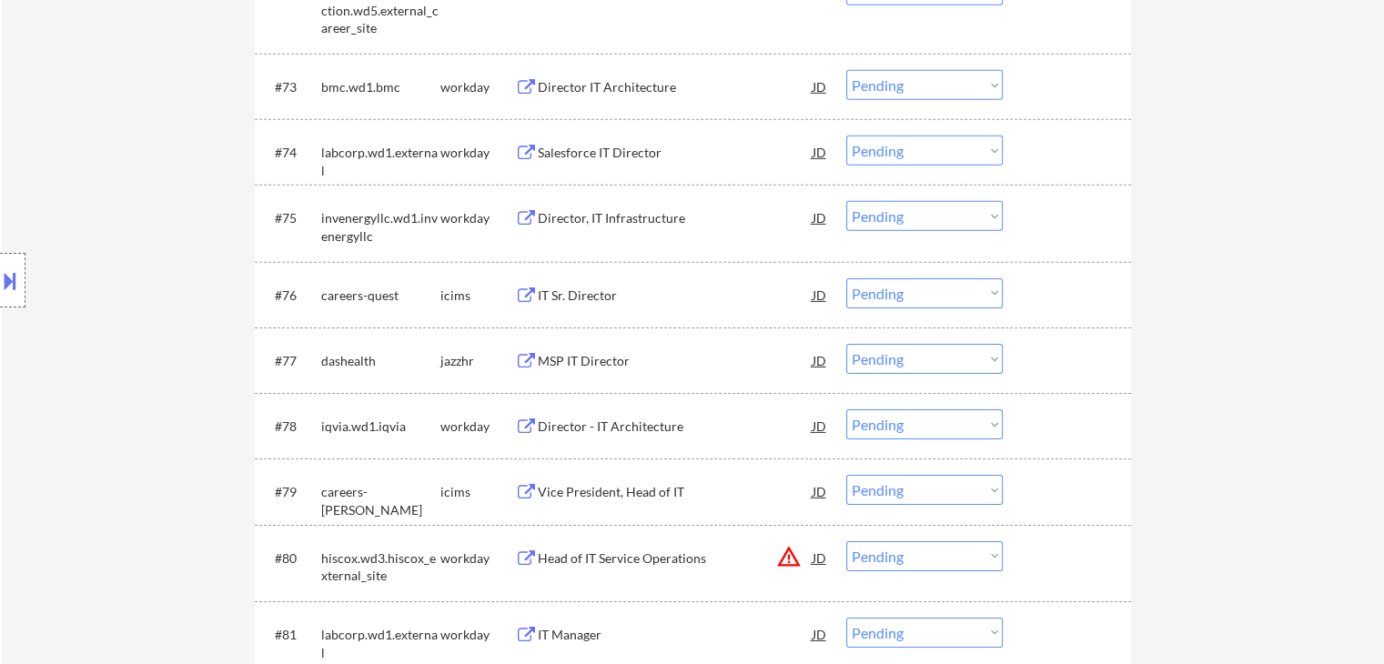
scroll to position [5824, 0]
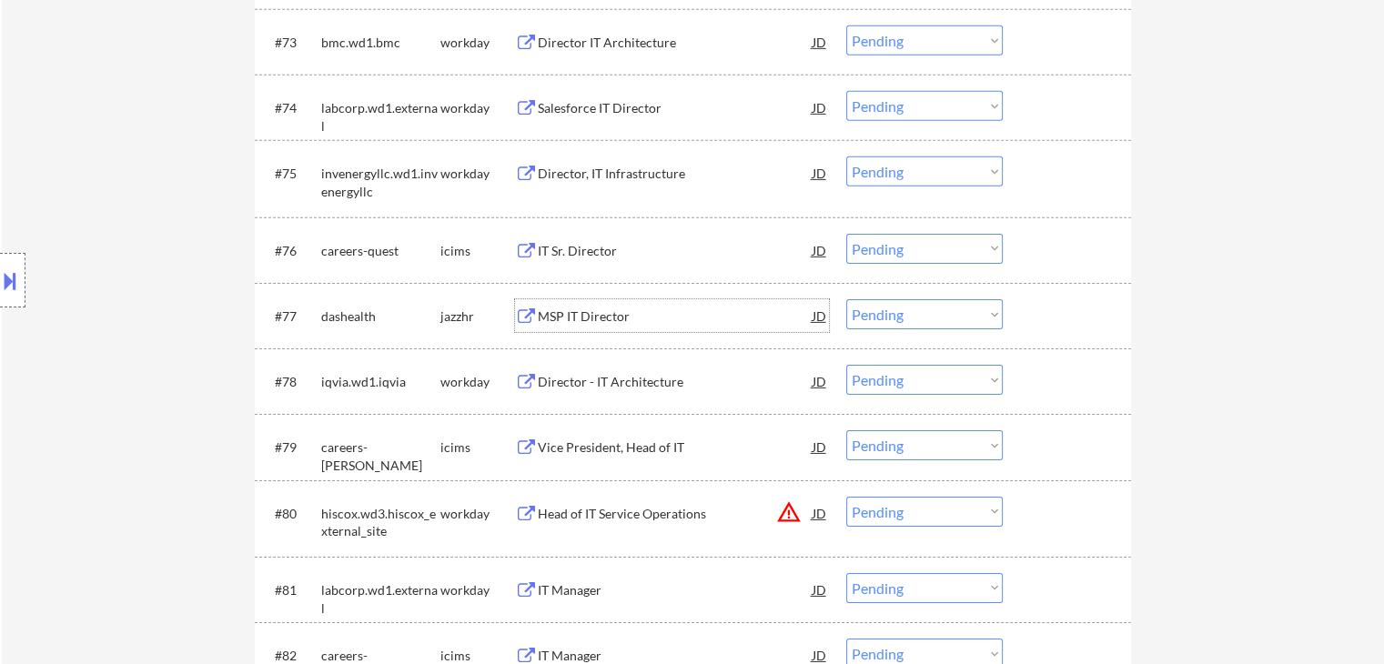
click at [586, 318] on div "MSP IT Director" at bounding box center [675, 317] width 275 height 18
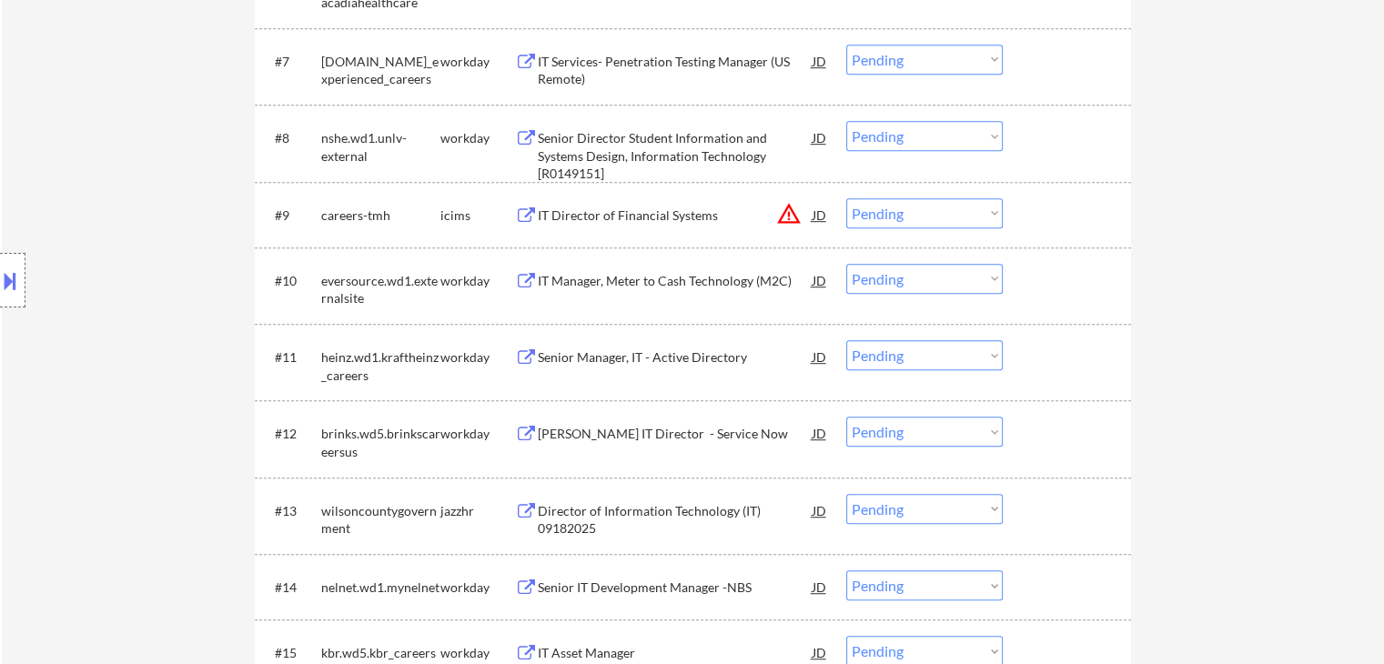
scroll to position [1001, 0]
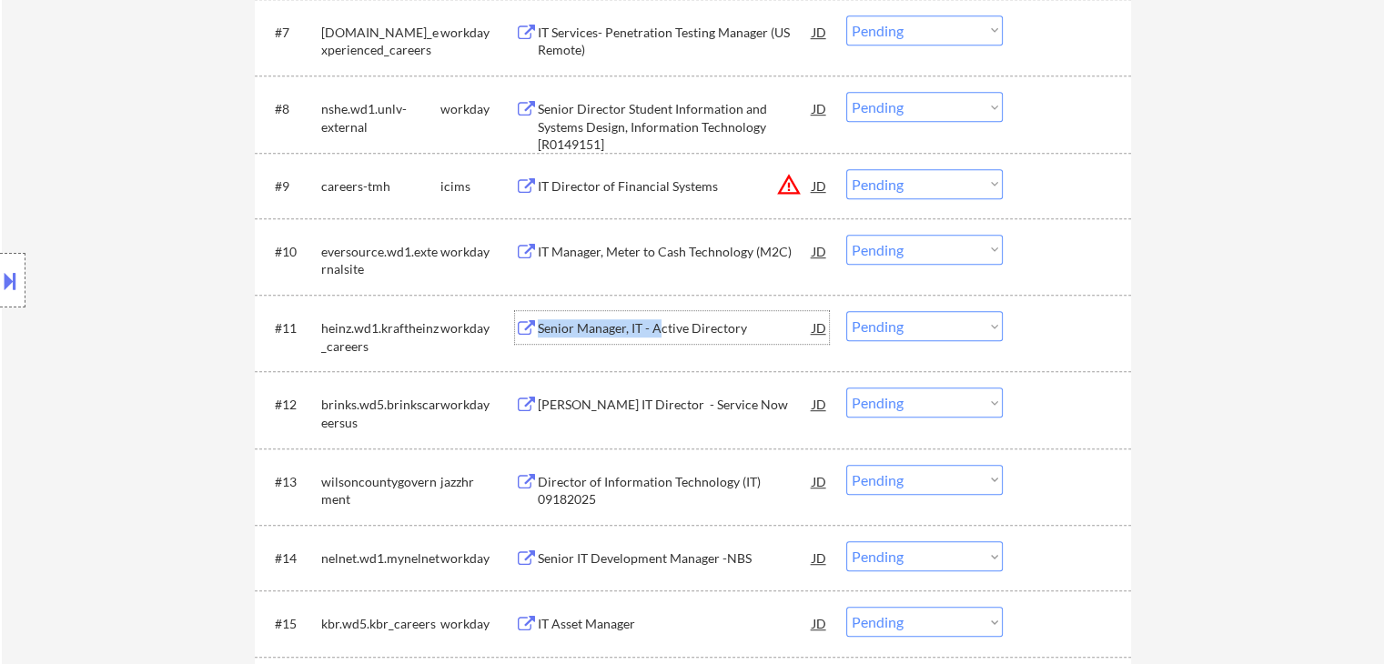
drag, startPoint x: 662, startPoint y: 328, endPoint x: 657, endPoint y: 346, distance: 17.9
click at [657, 346] on div "#11 heinz.wd1.kraftheinz_careers workday Senior Manager, IT - Active Directory …" at bounding box center [689, 333] width 859 height 60
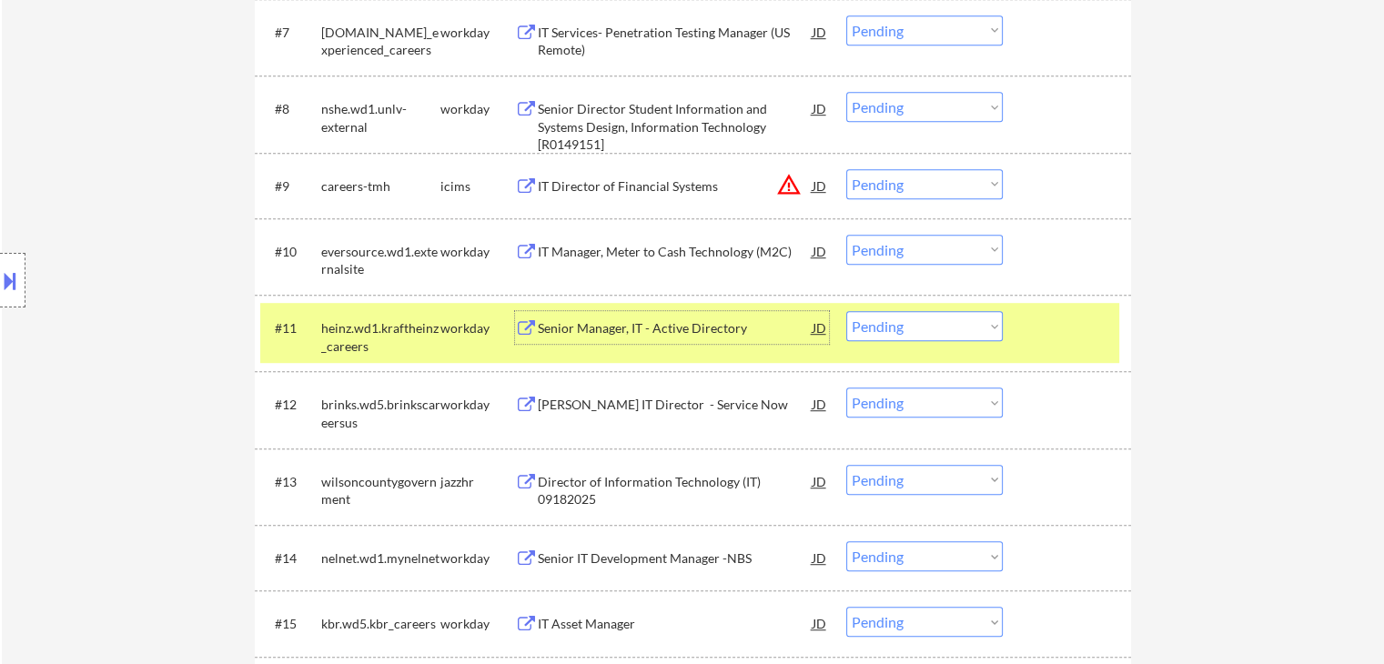
click at [675, 326] on div "Senior Manager, IT - Active Directory" at bounding box center [675, 328] width 275 height 18
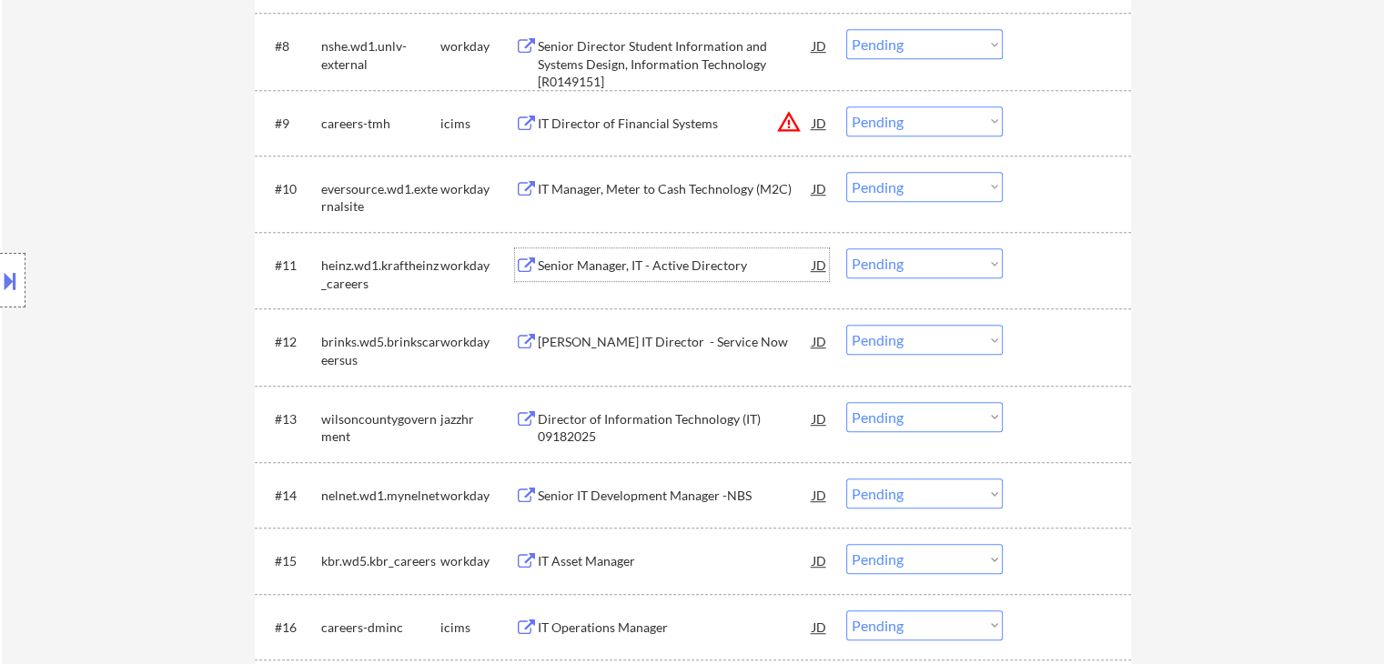
scroll to position [1092, 0]
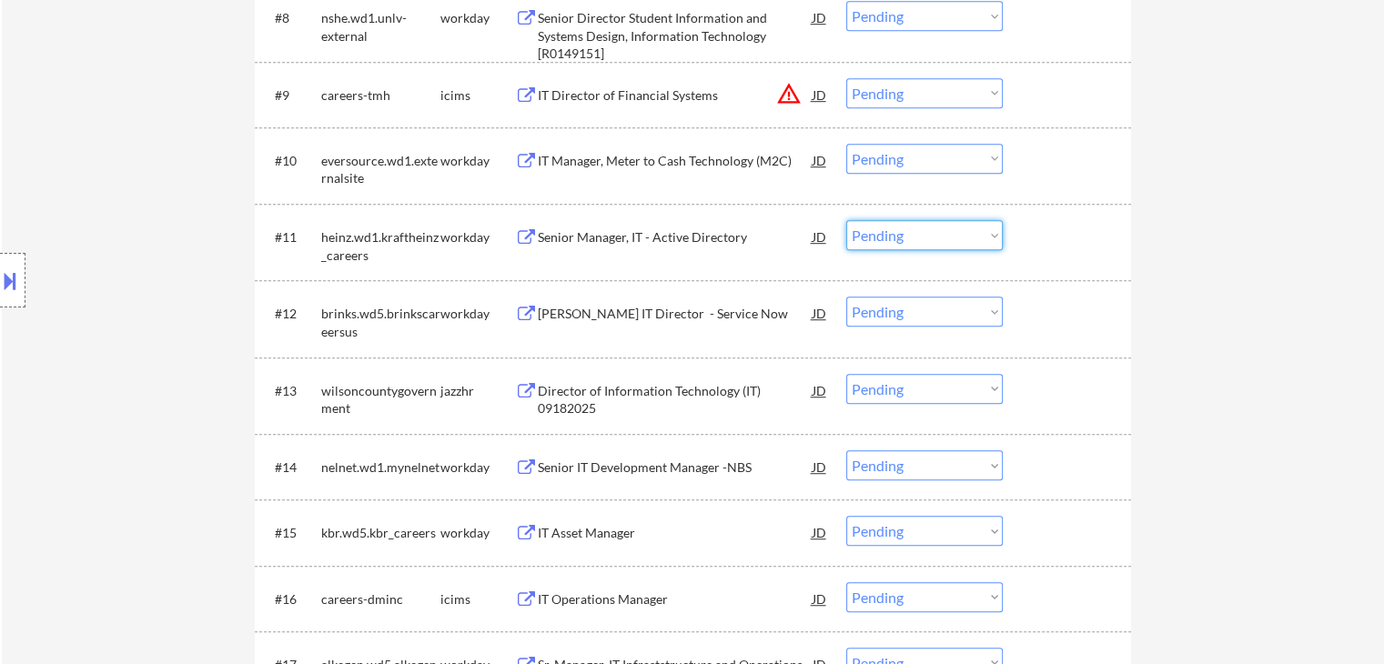
click at [874, 238] on select "Choose an option... Pending Applied Excluded (Questions) Excluded (Expired) Exc…" at bounding box center [924, 235] width 157 height 30
click at [846, 220] on select "Choose an option... Pending Applied Excluded (Questions) Excluded (Expired) Exc…" at bounding box center [924, 235] width 157 height 30
select select ""pending""
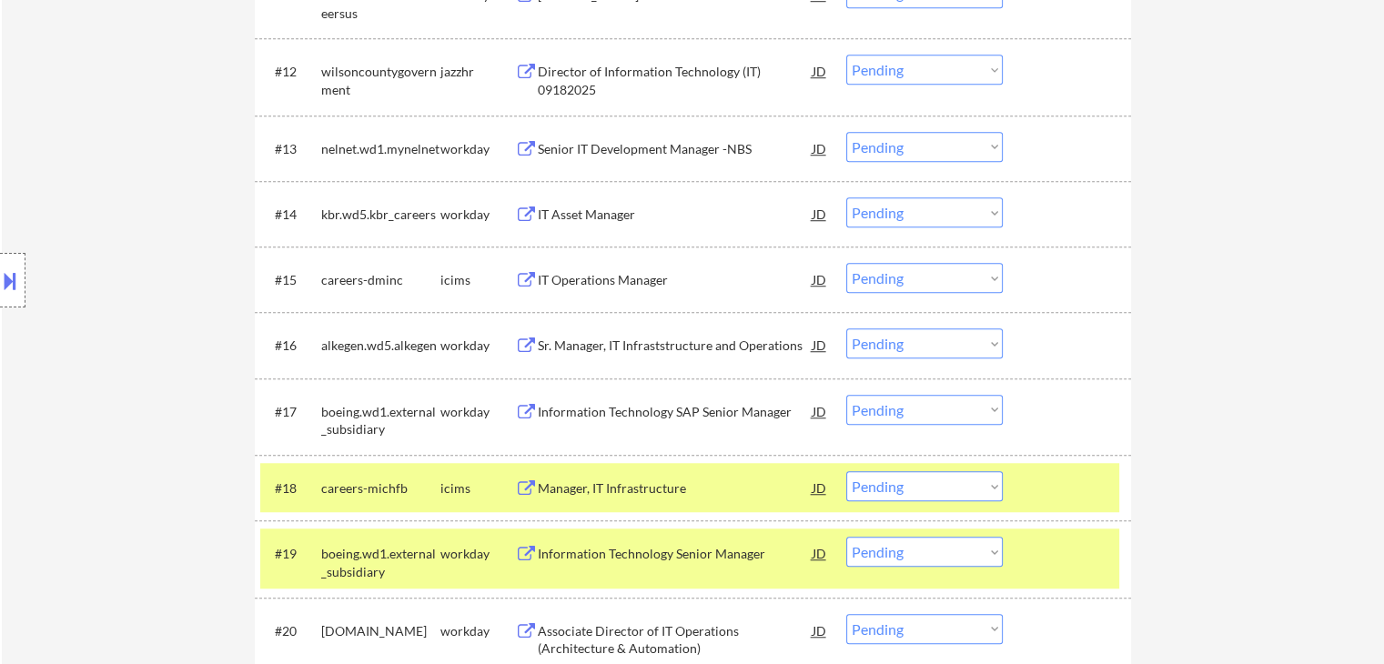
scroll to position [1365, 0]
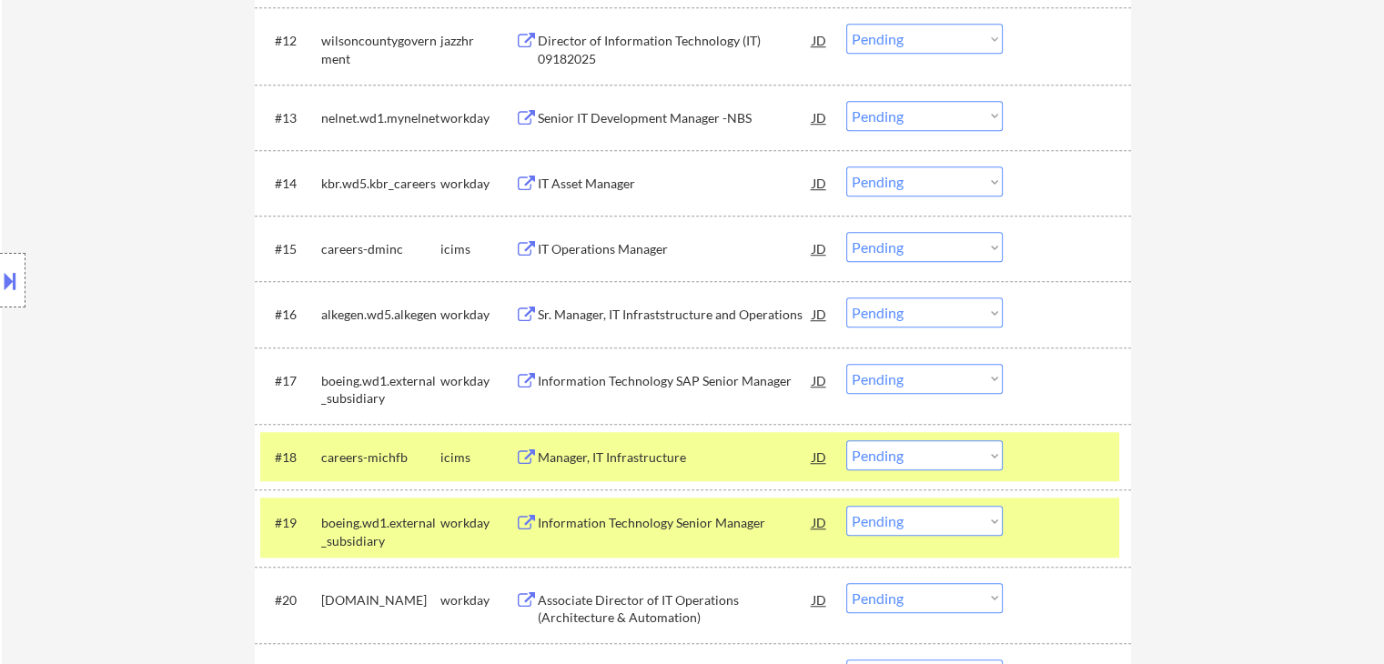
click at [581, 317] on div "Sr. Manager, IT Infraststructure and Operations" at bounding box center [675, 315] width 275 height 18
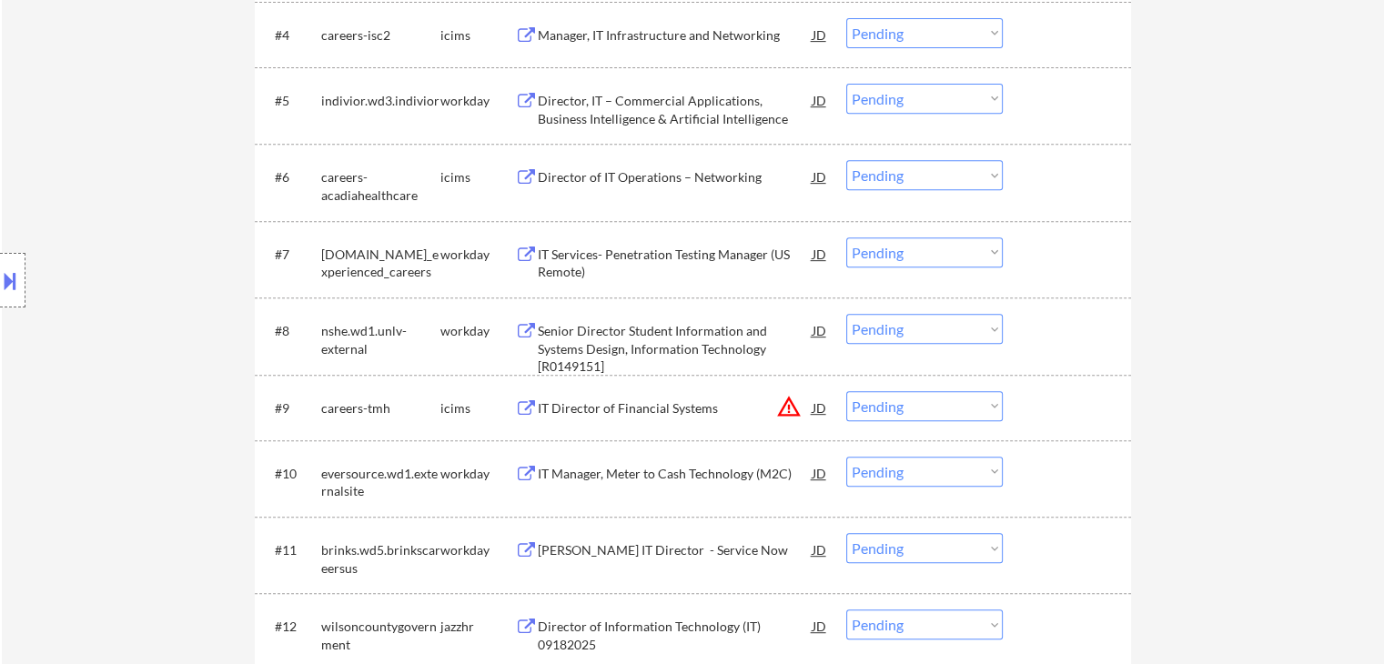
scroll to position [0, 0]
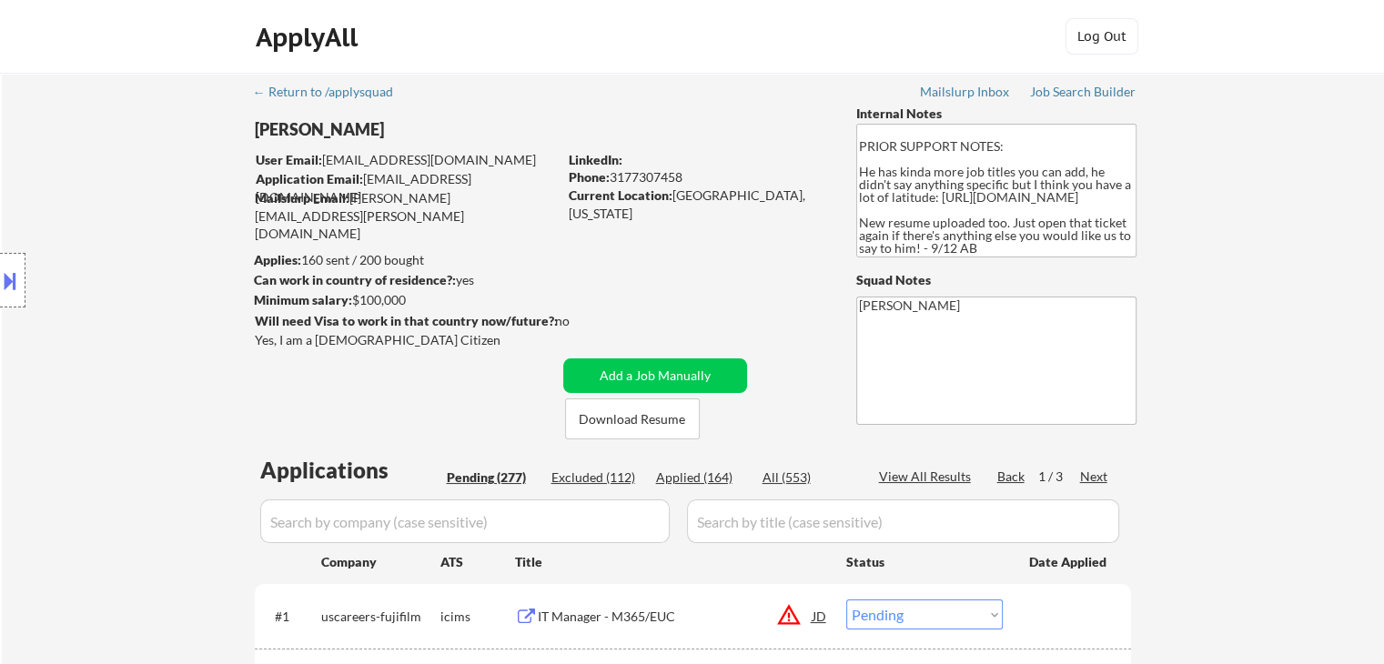
click at [0, 281] on button at bounding box center [10, 281] width 20 height 30
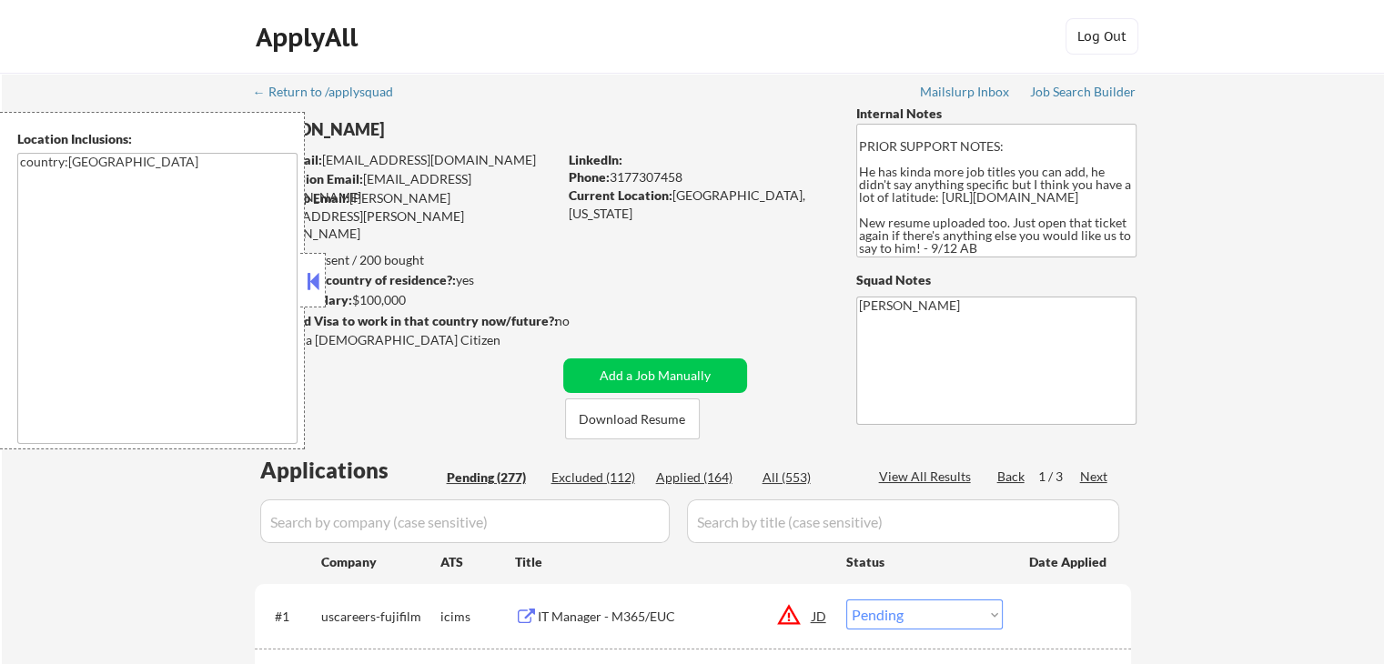
scroll to position [1347, 0]
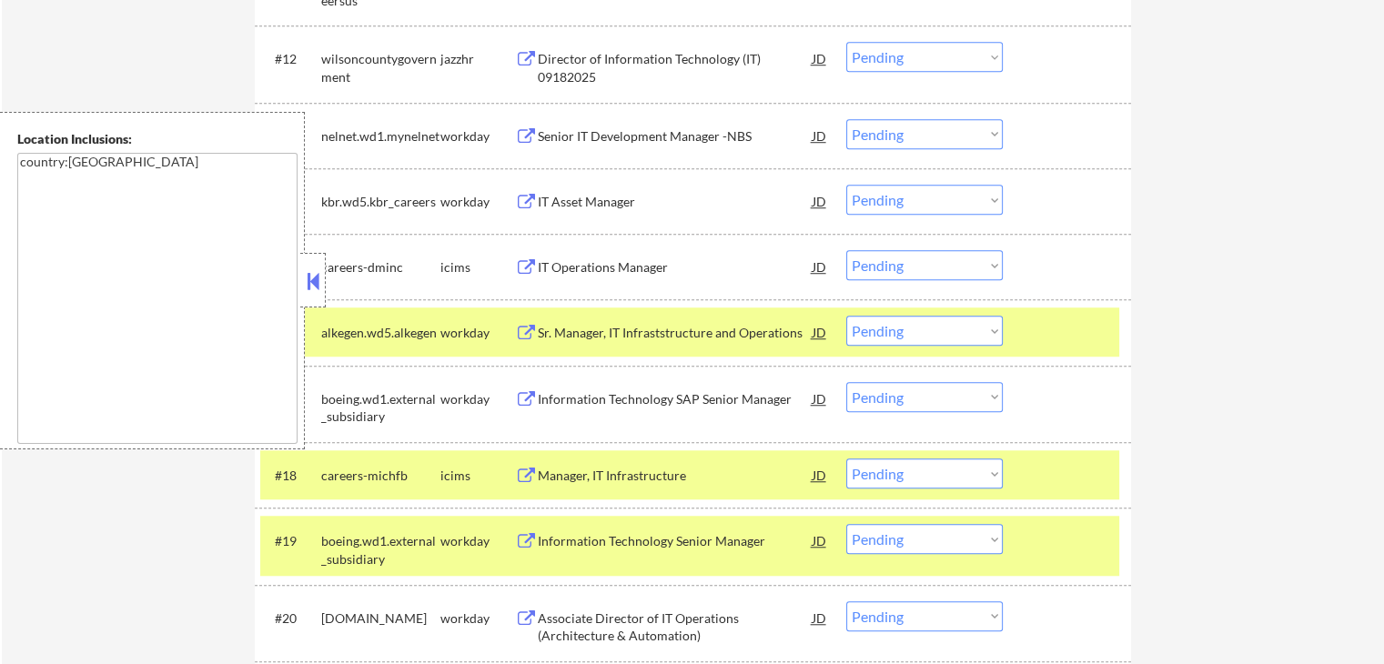
click at [317, 274] on button at bounding box center [313, 281] width 20 height 27
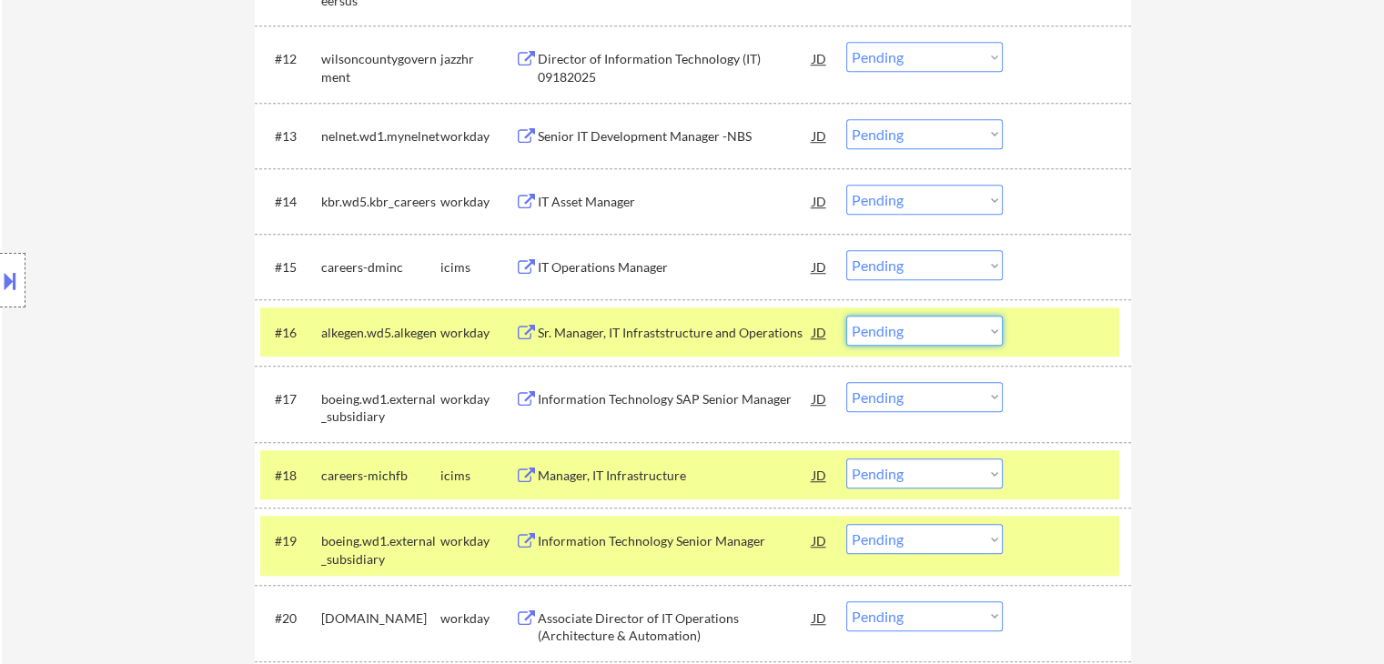
click at [906, 331] on select "Choose an option... Pending Applied Excluded (Questions) Excluded (Expired) Exc…" at bounding box center [924, 331] width 157 height 30
select select ""applied""
click at [846, 316] on select "Choose an option... Pending Applied Excluded (Questions) Excluded (Expired) Exc…" at bounding box center [924, 331] width 157 height 30
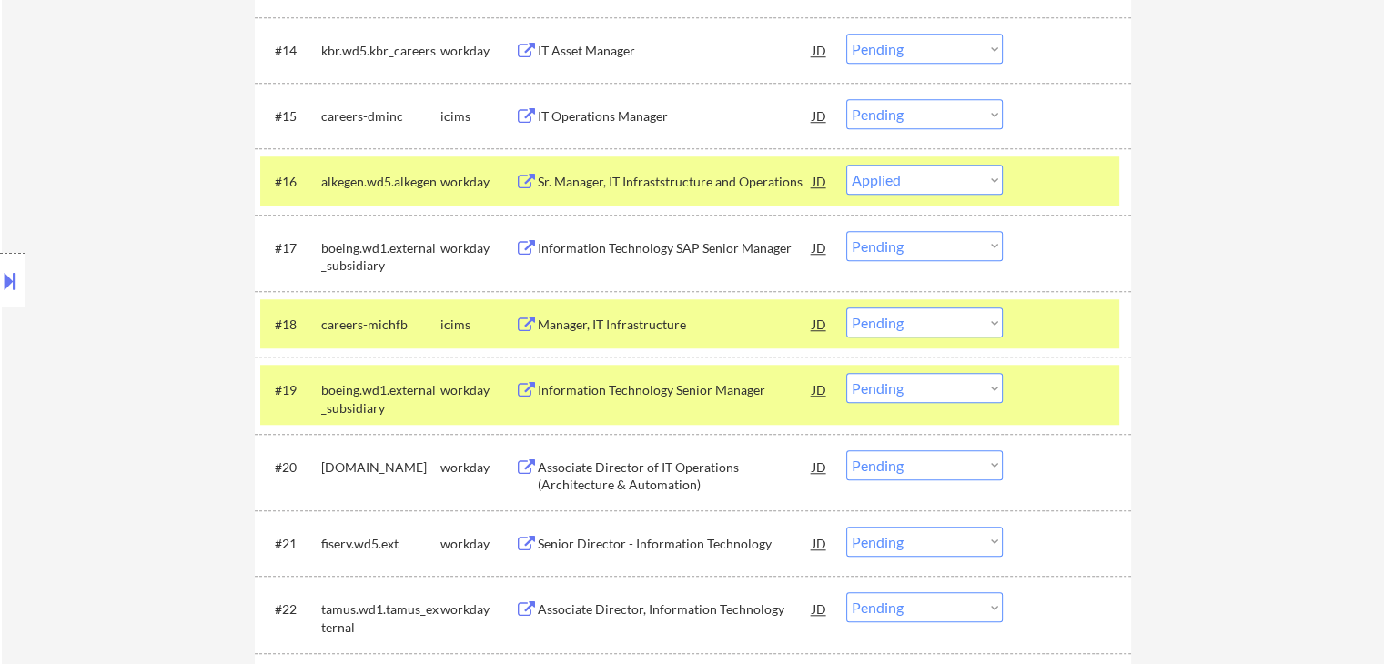
scroll to position [1529, 0]
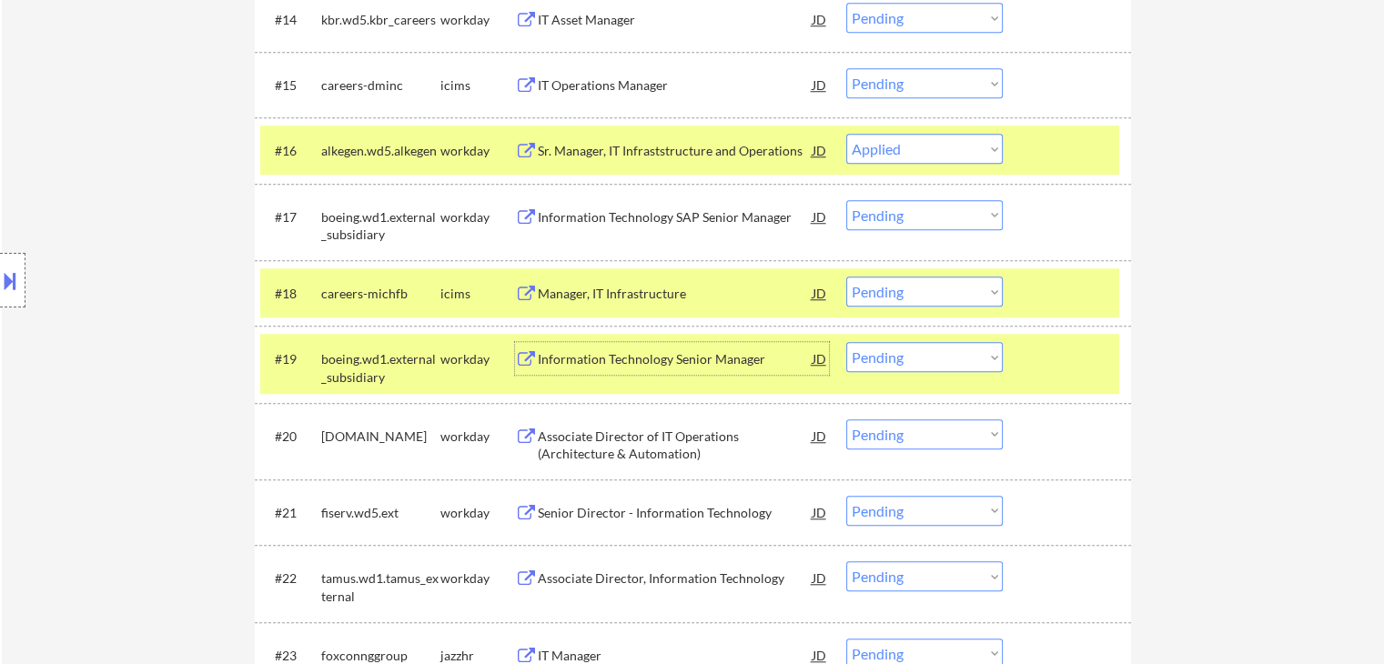
click at [613, 367] on div "Information Technology Senior Manager" at bounding box center [675, 359] width 275 height 18
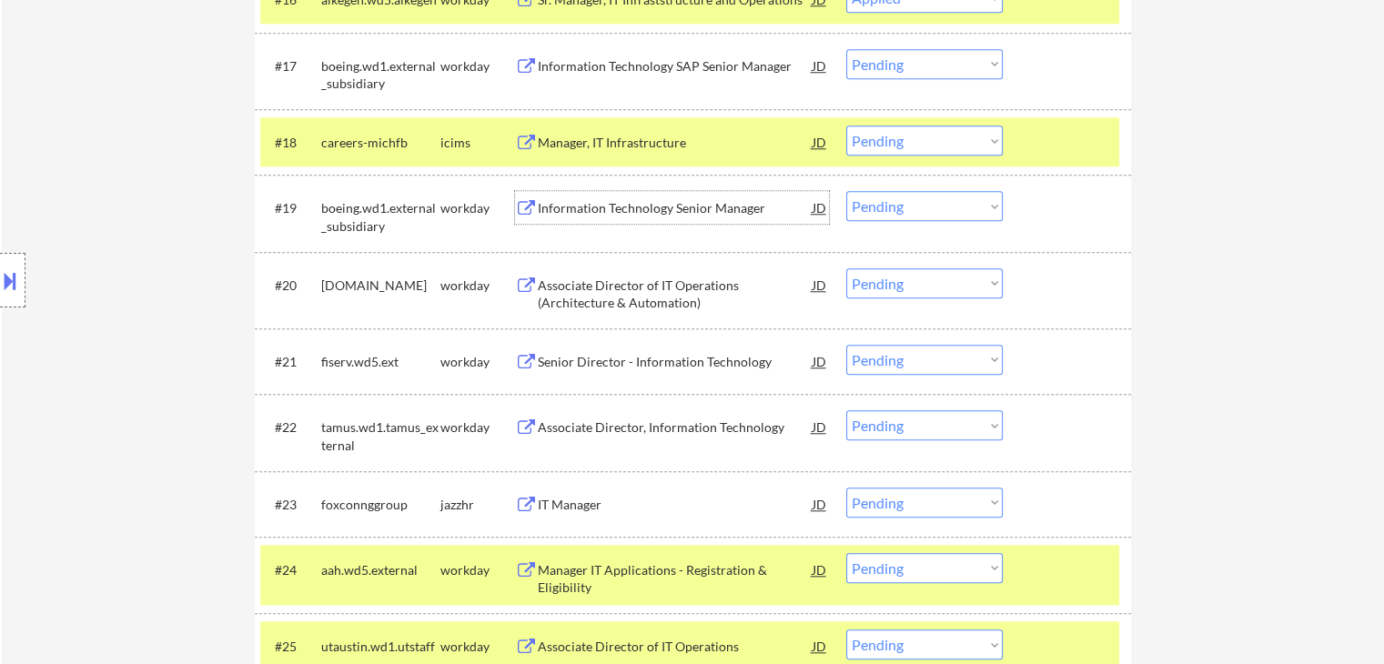
scroll to position [1711, 0]
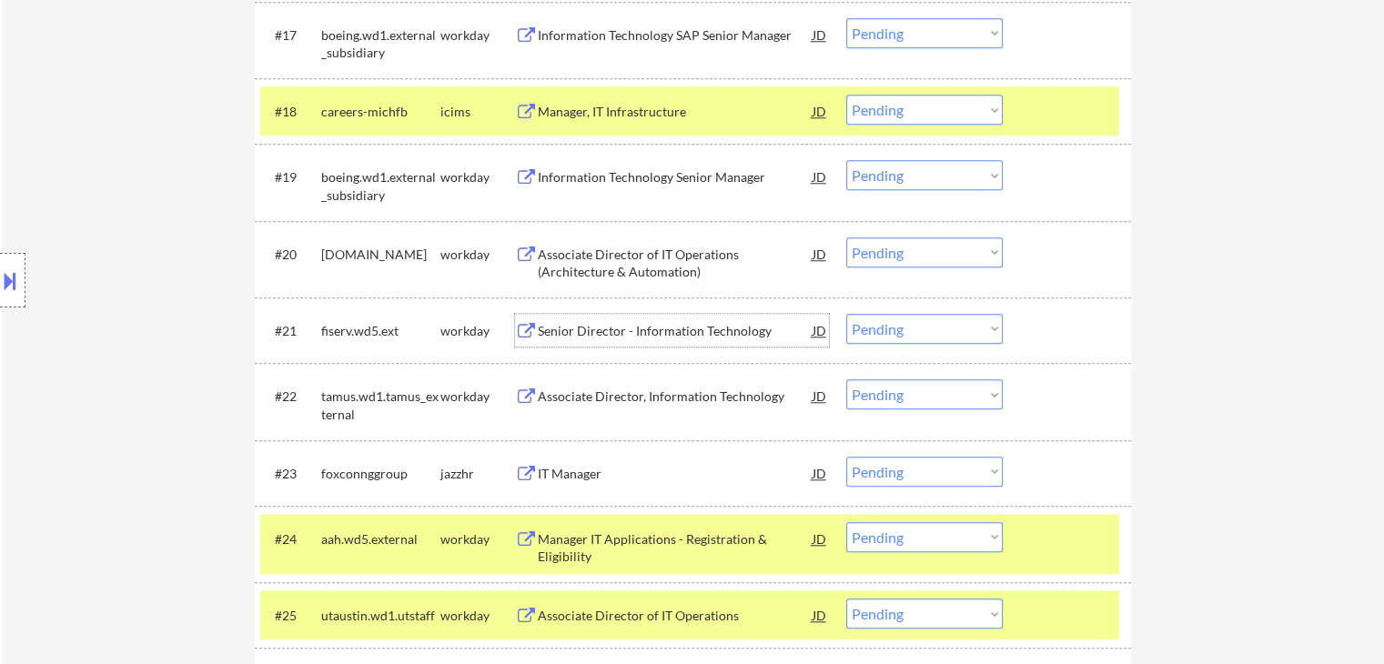
click at [613, 329] on div "Senior Director - Information Technology" at bounding box center [675, 331] width 275 height 18
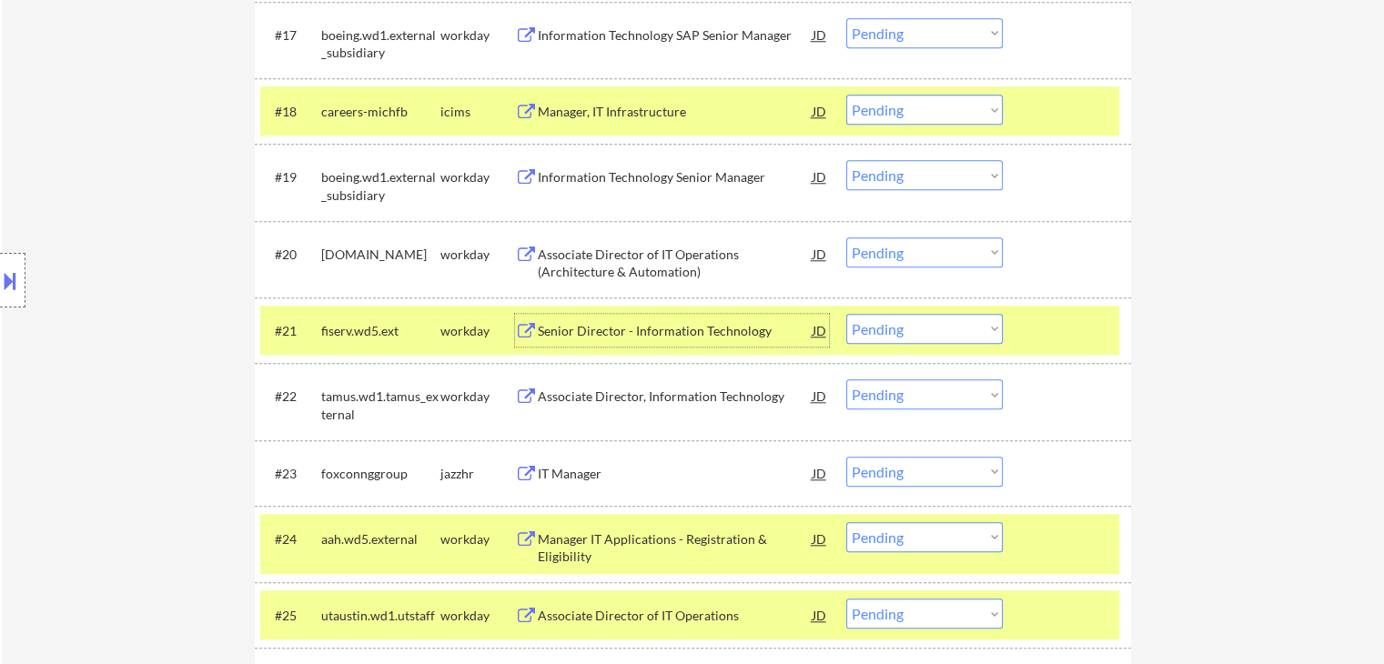
scroll to position [1620, 0]
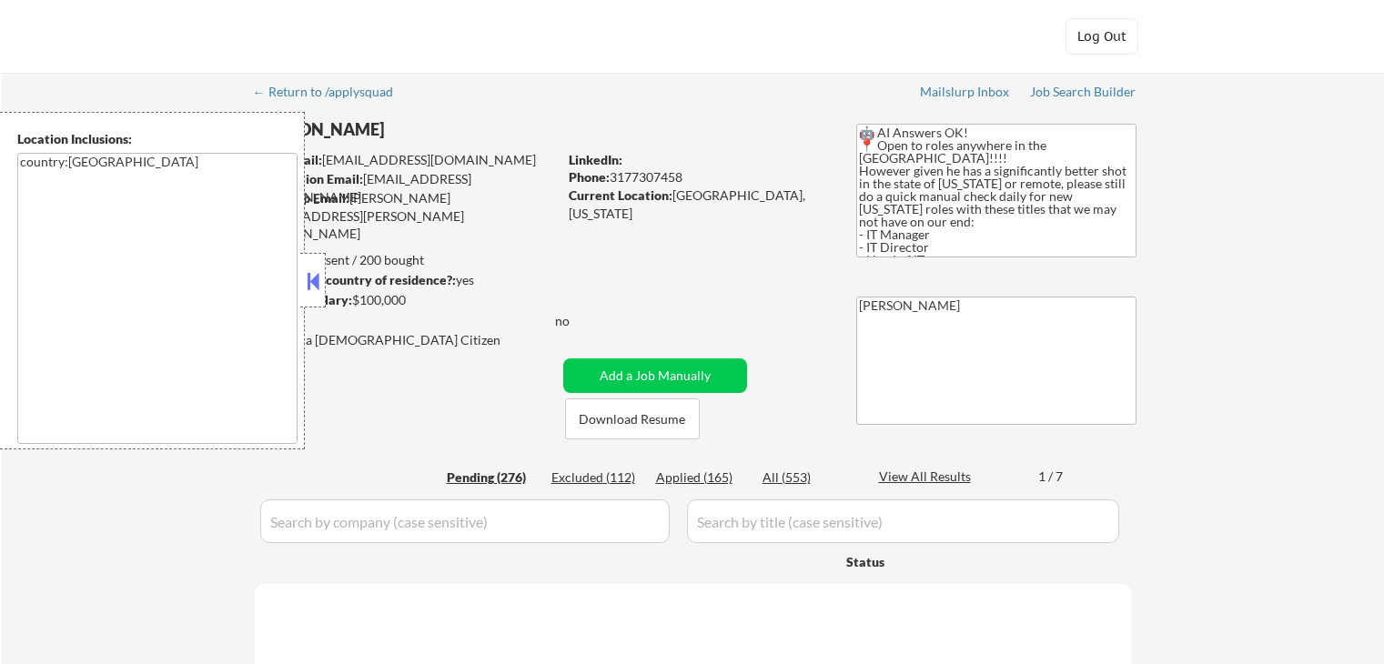
select select ""pending""
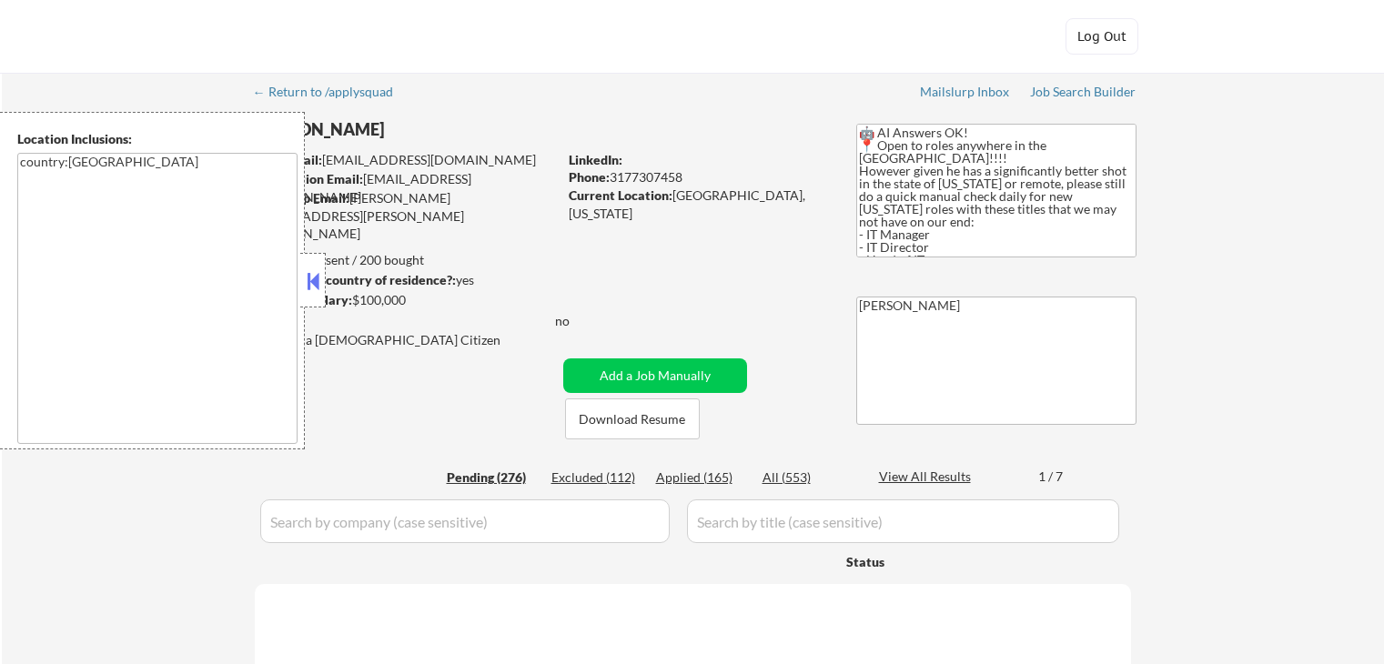
select select ""pending""
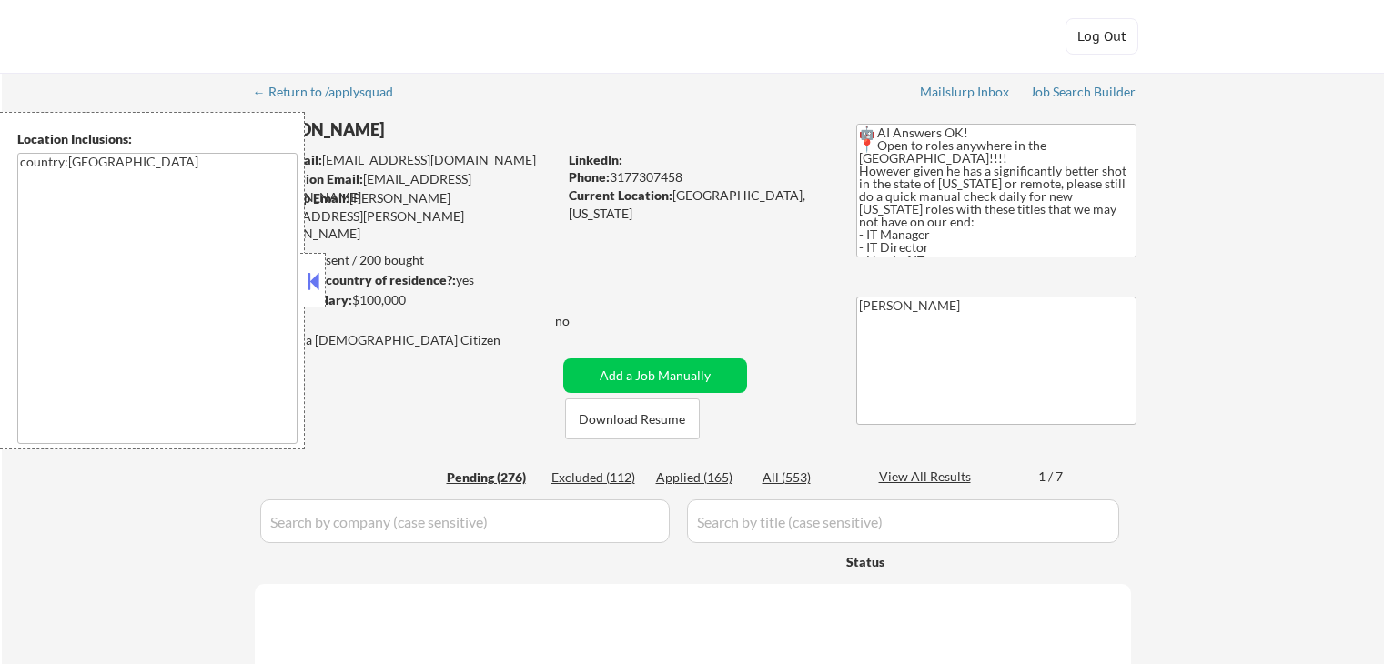
select select ""pending""
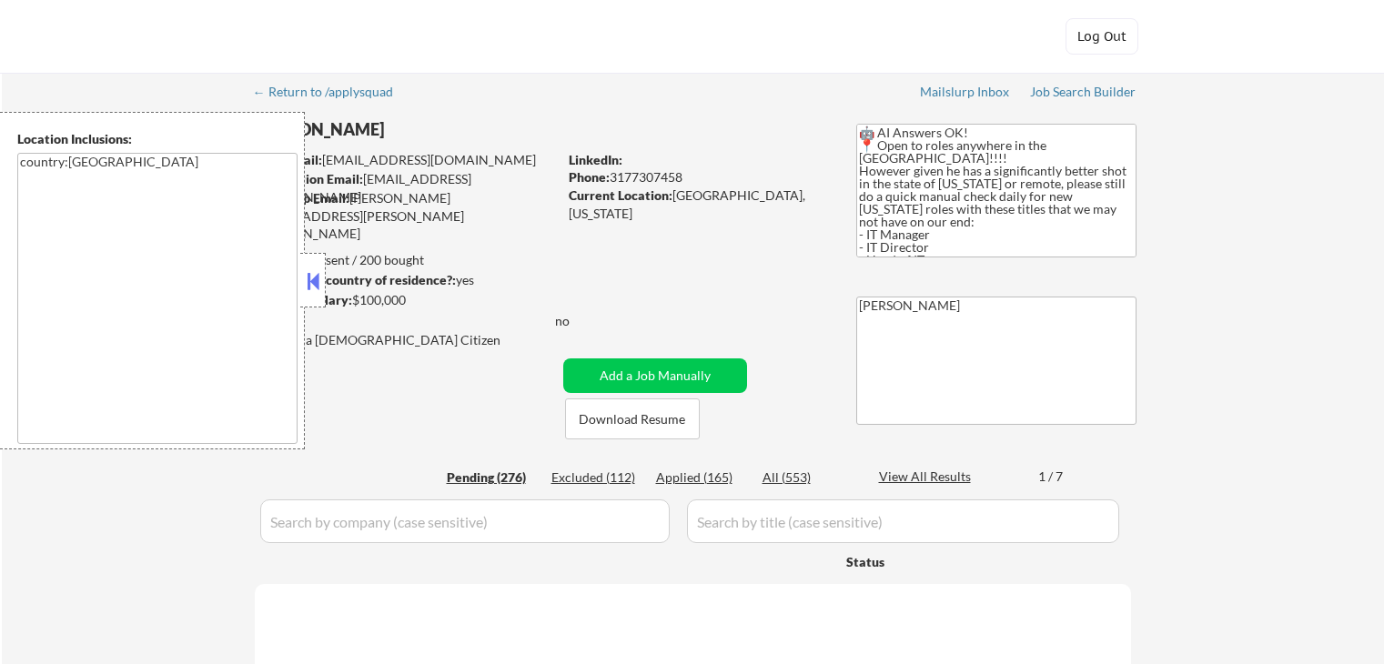
select select ""pending""
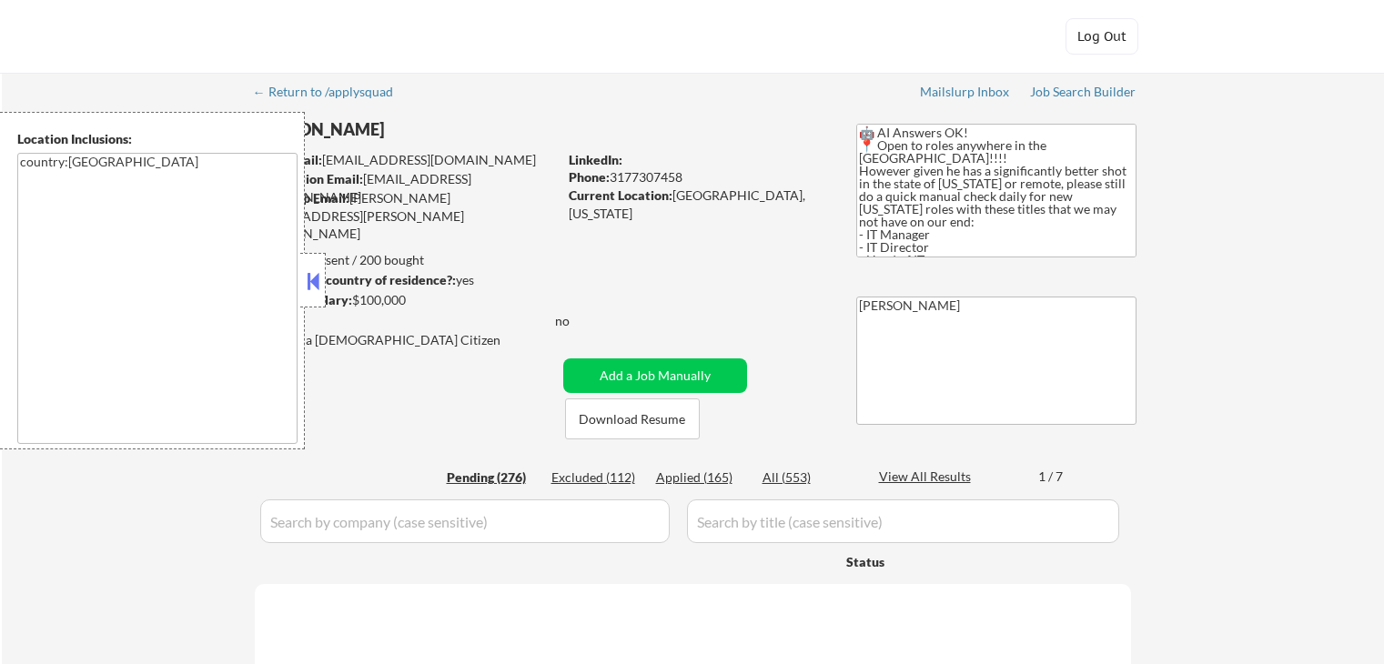
select select ""pending""
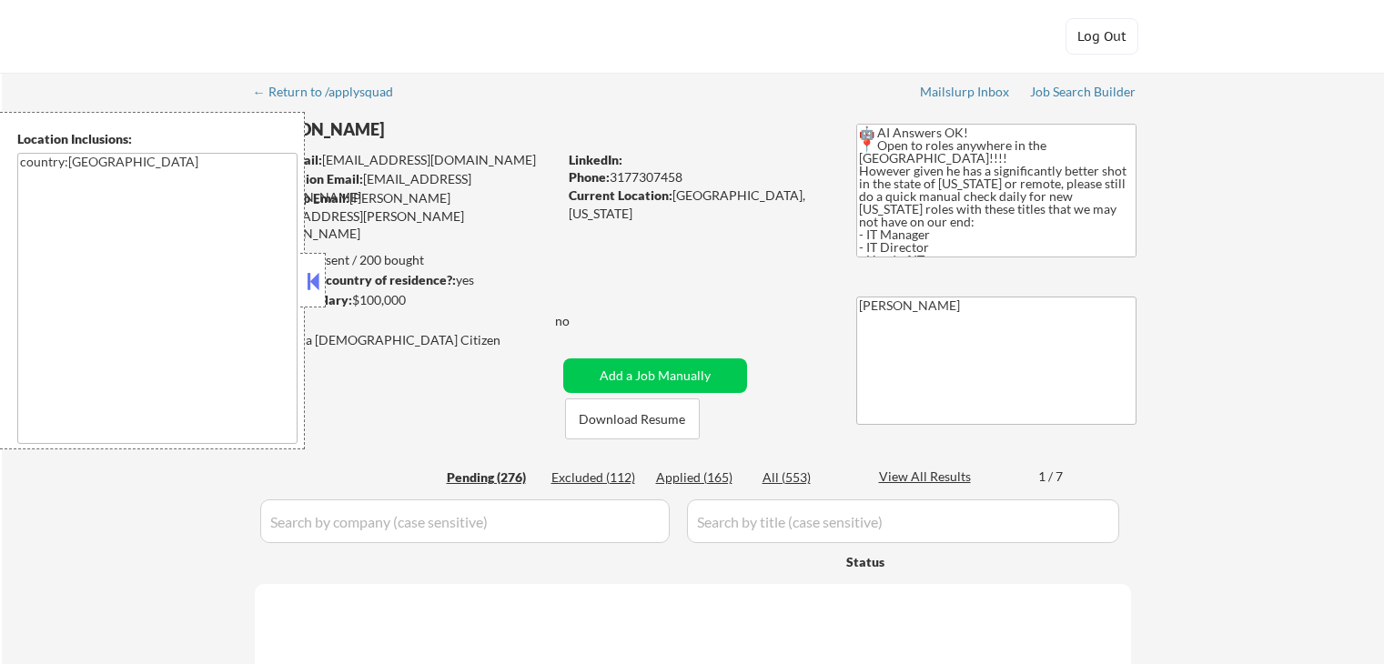
select select ""pending""
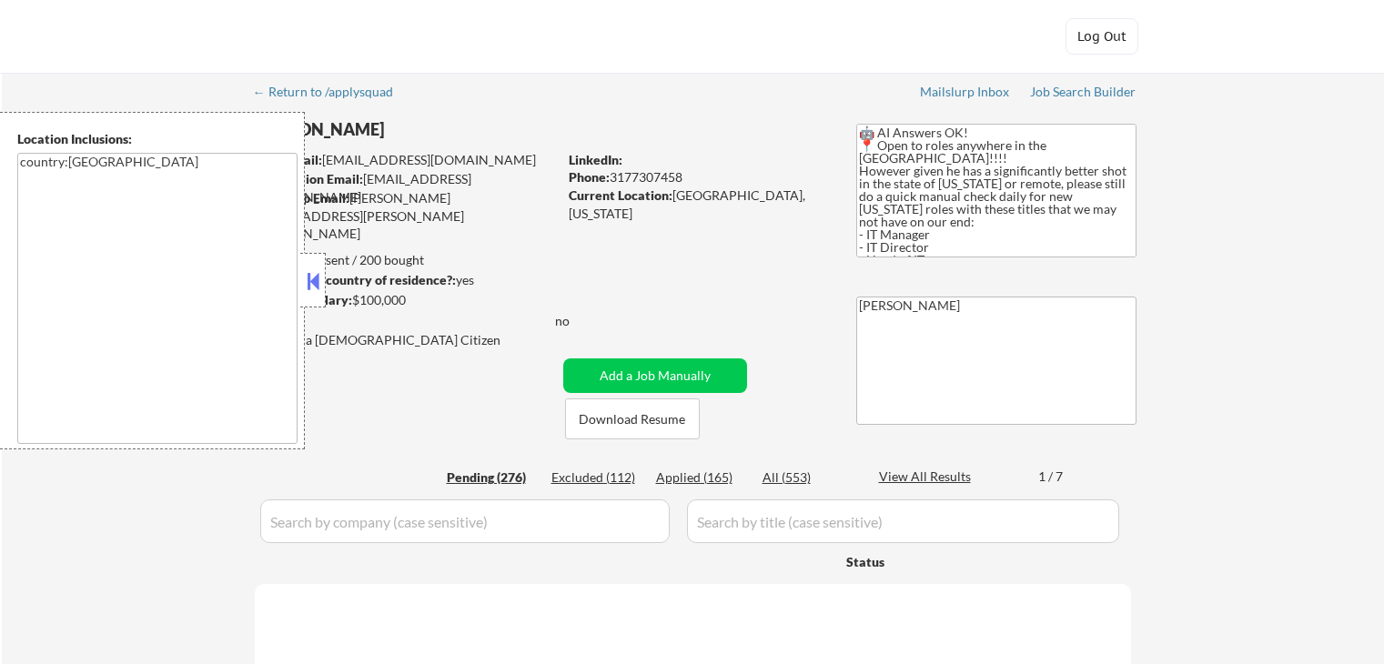
select select ""pending""
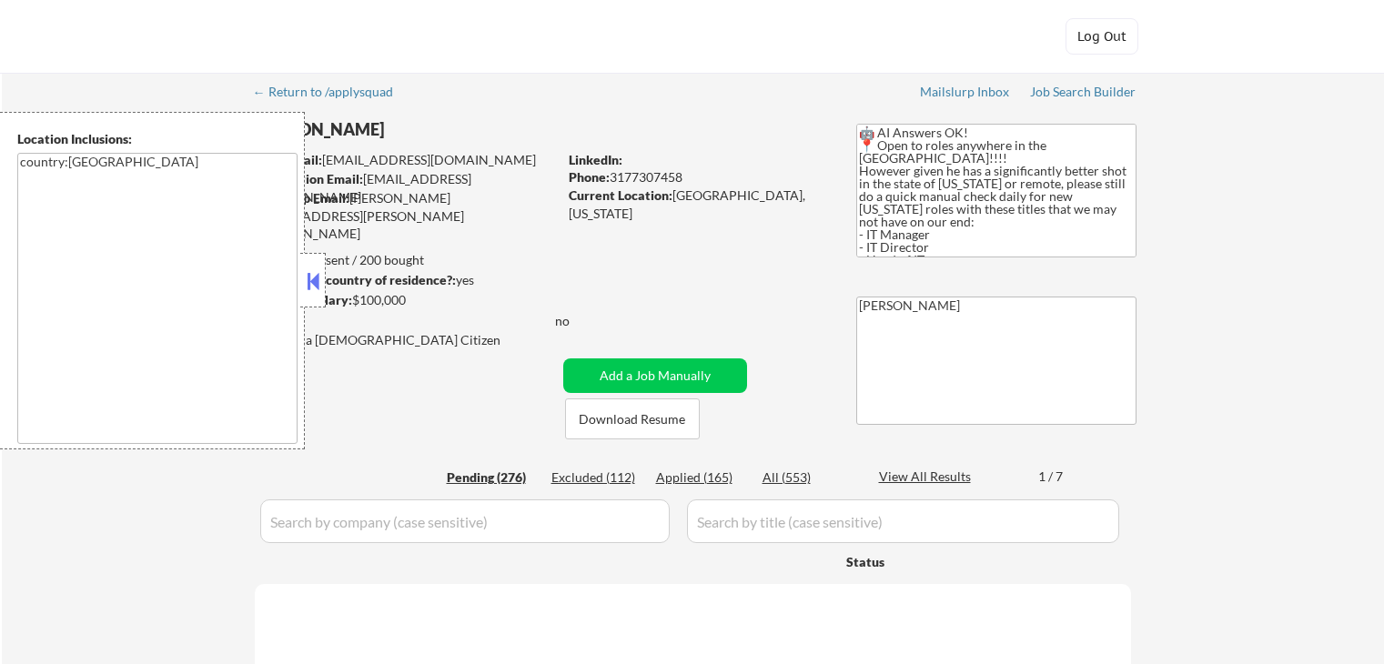
select select ""pending""
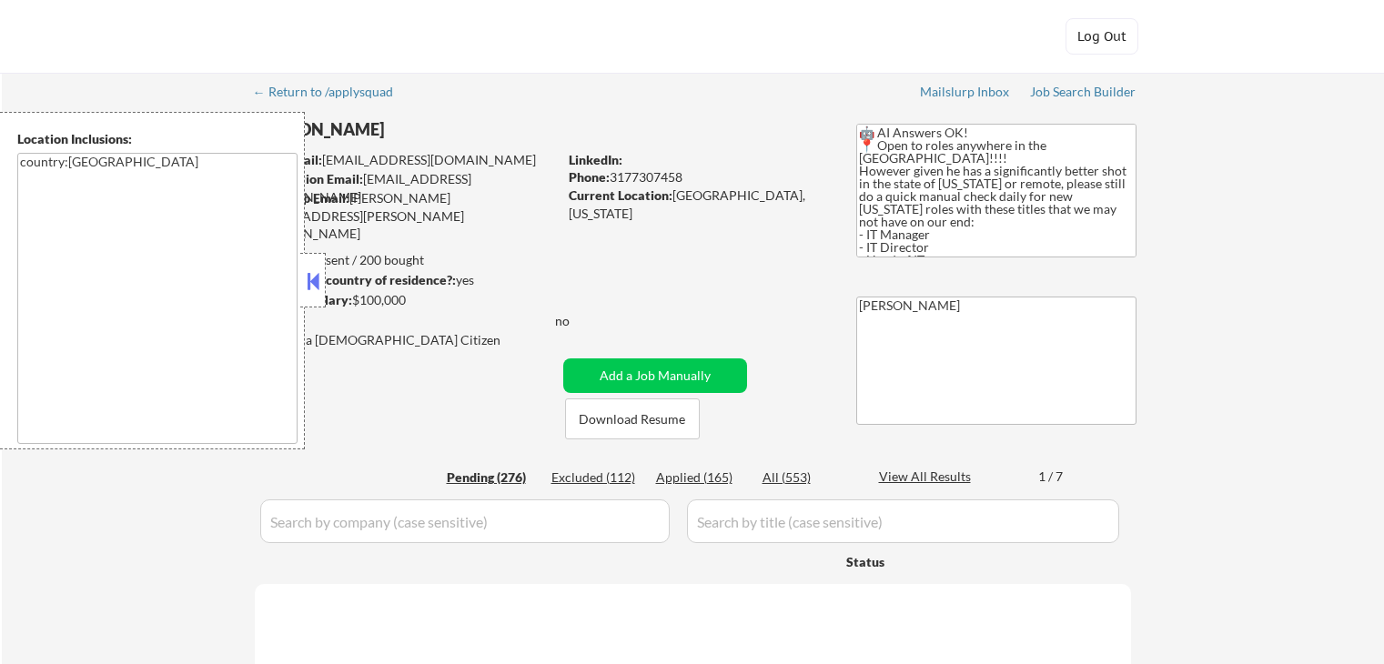
select select ""pending""
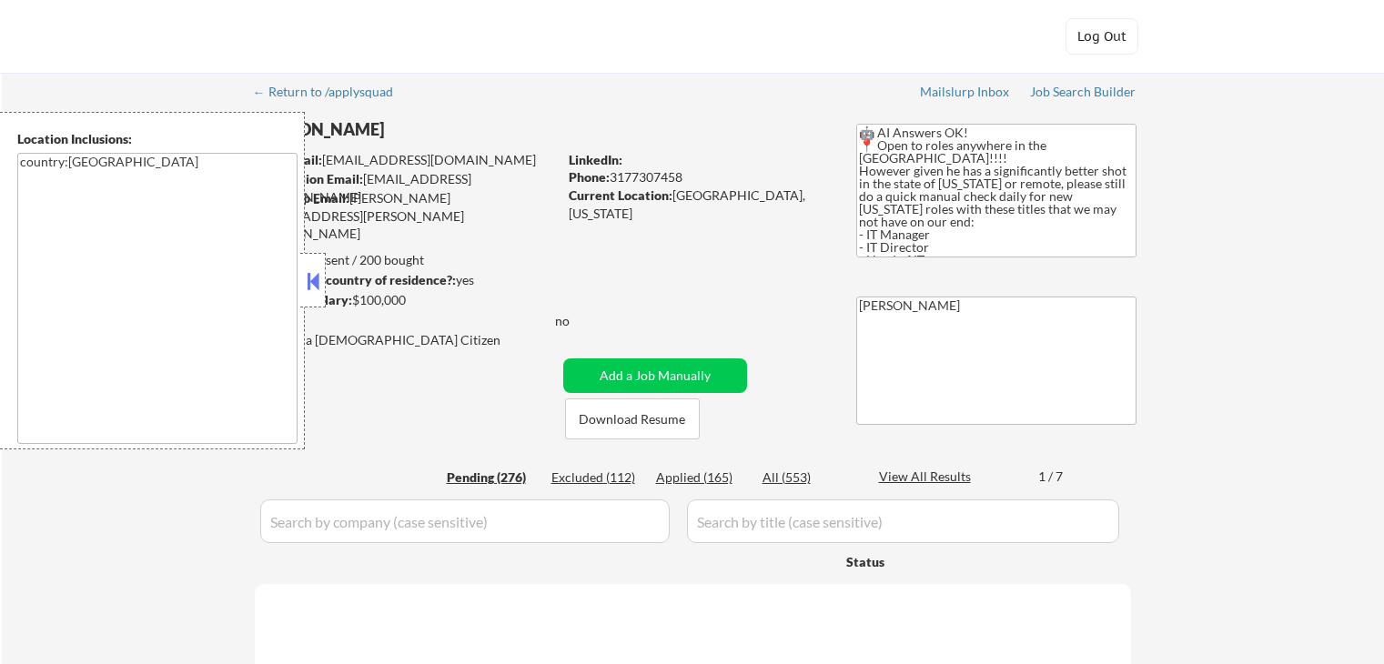
select select ""pending""
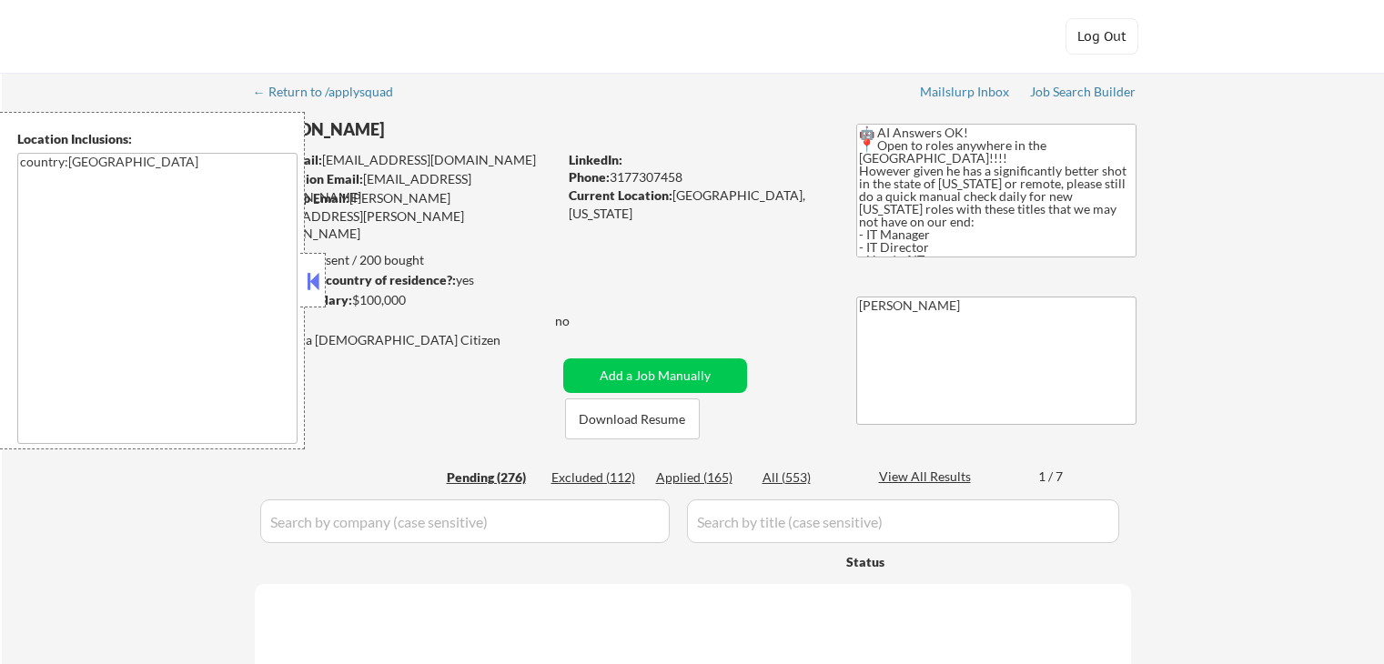
select select ""pending""
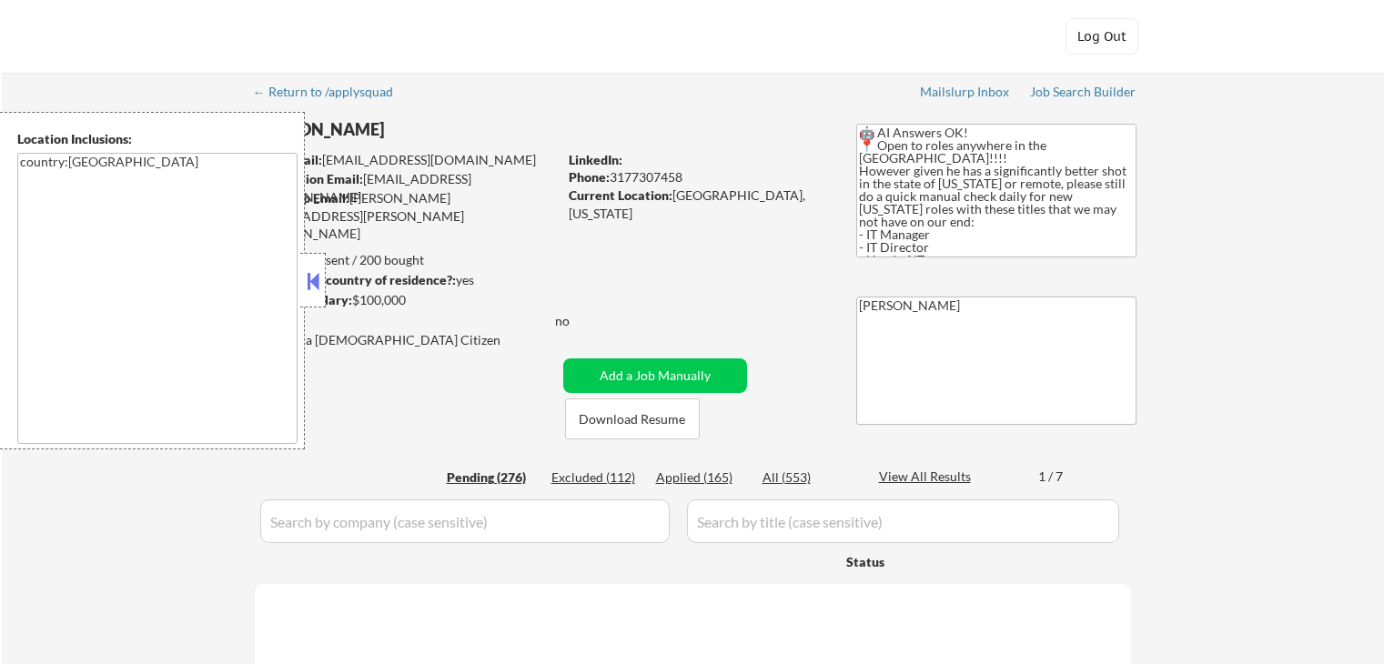
select select ""pending""
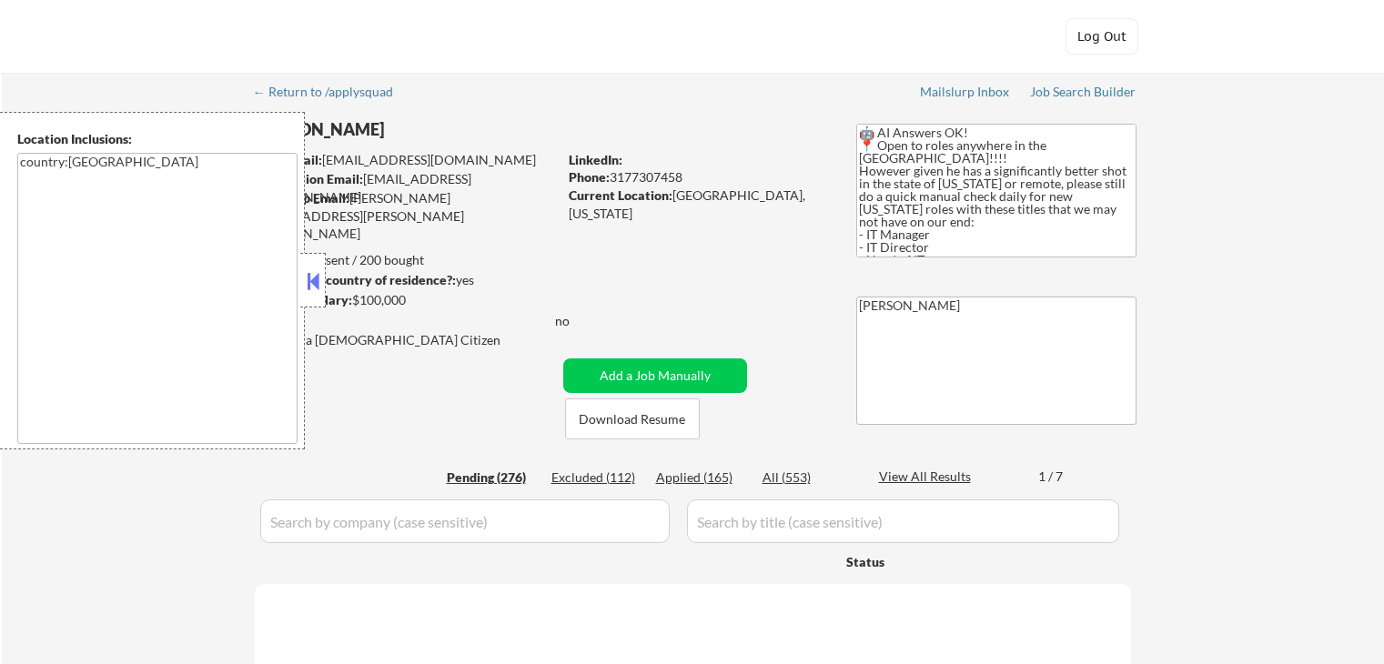
select select ""pending""
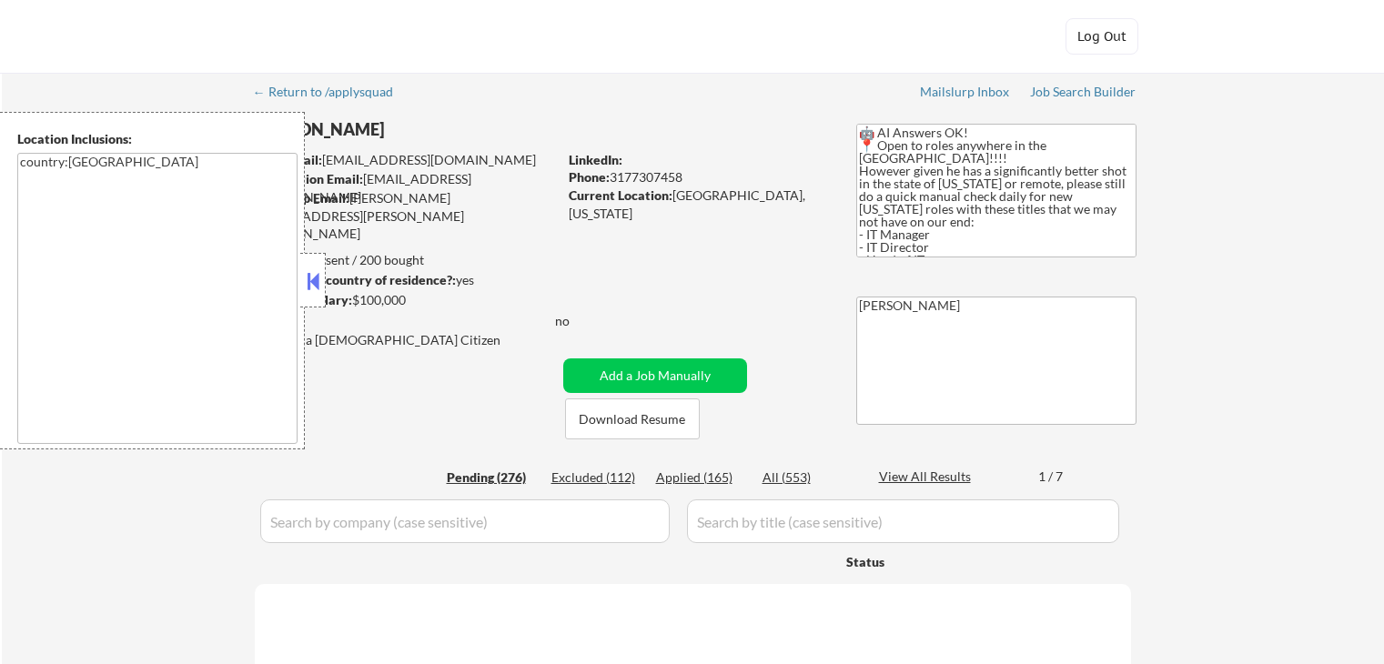
select select ""pending""
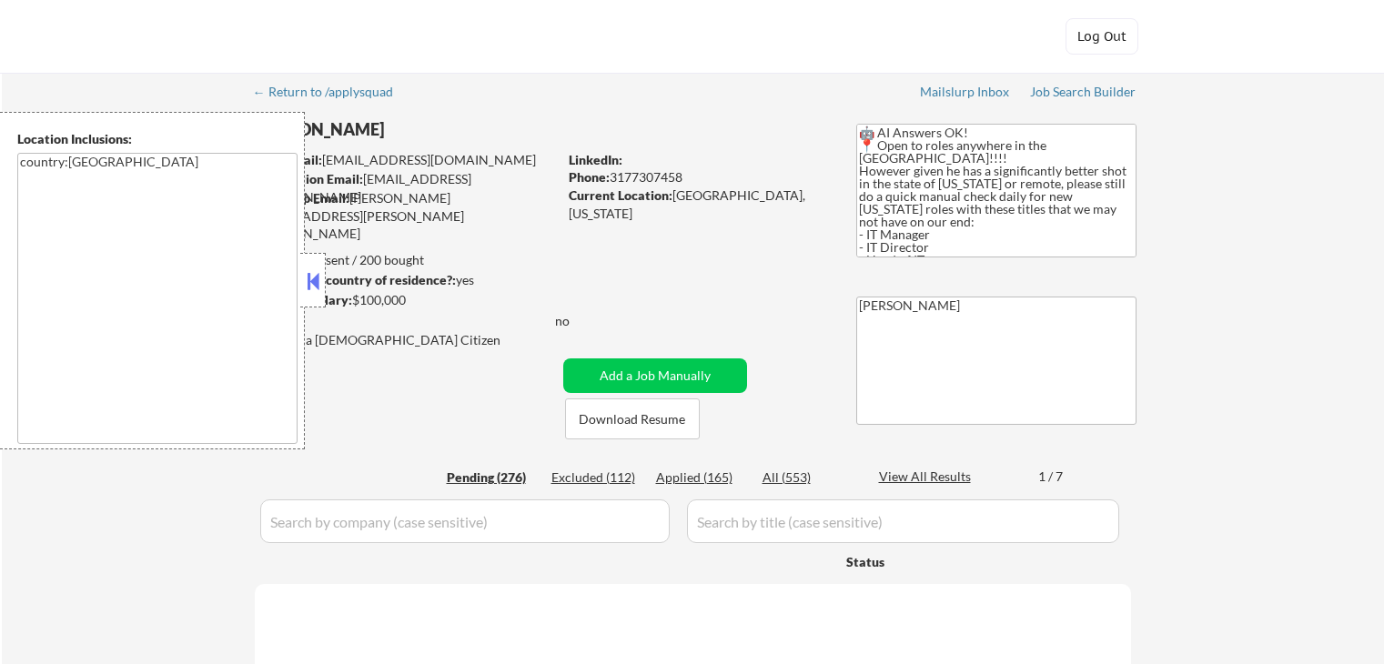
select select ""pending""
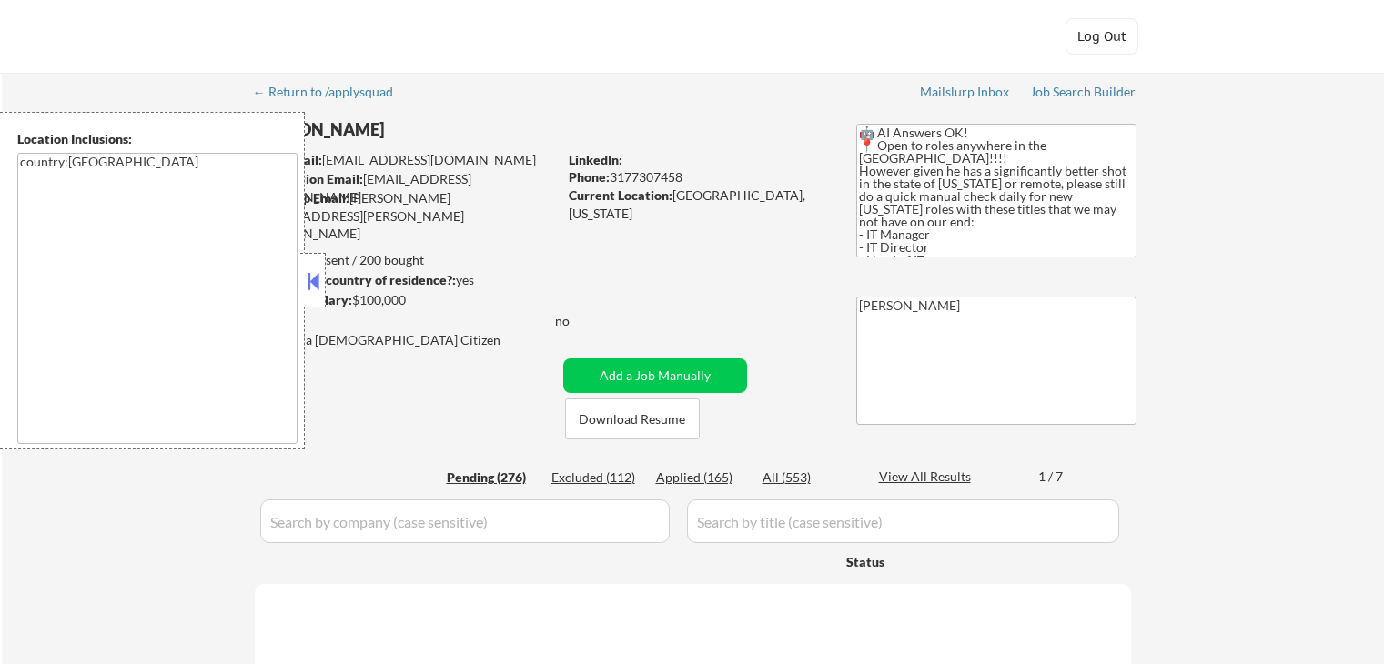
select select ""pending""
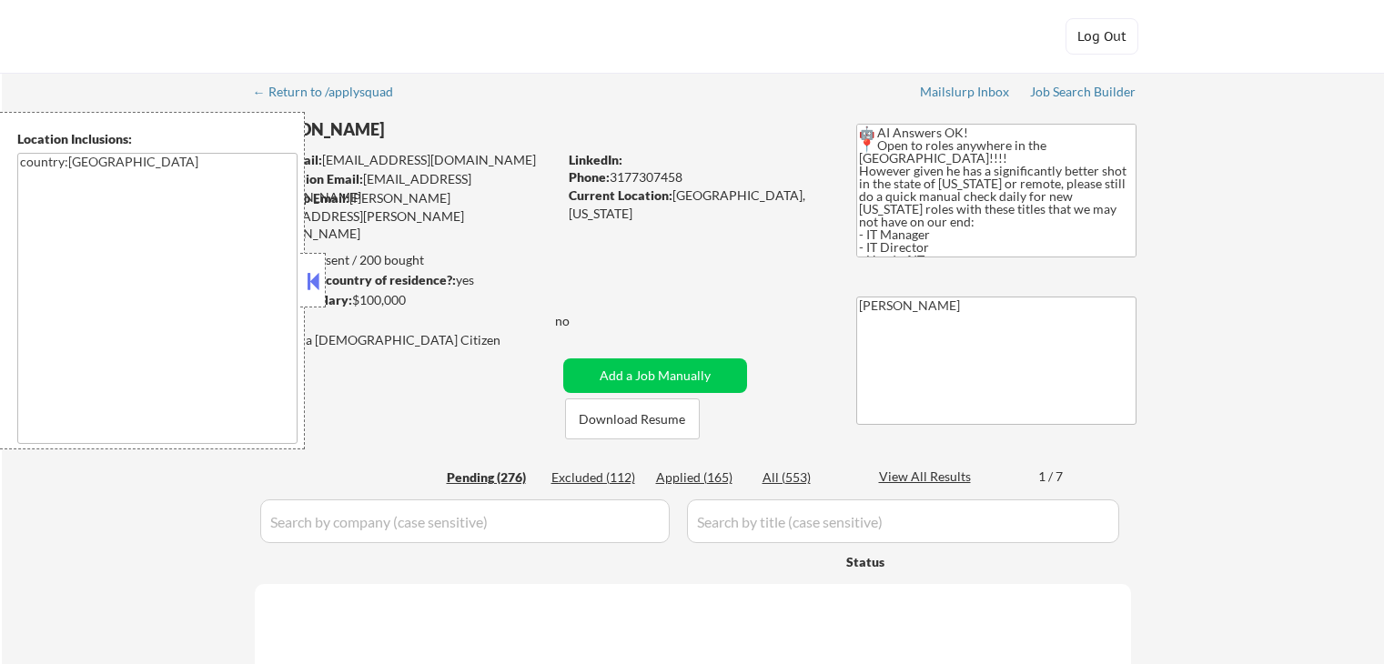
select select ""pending""
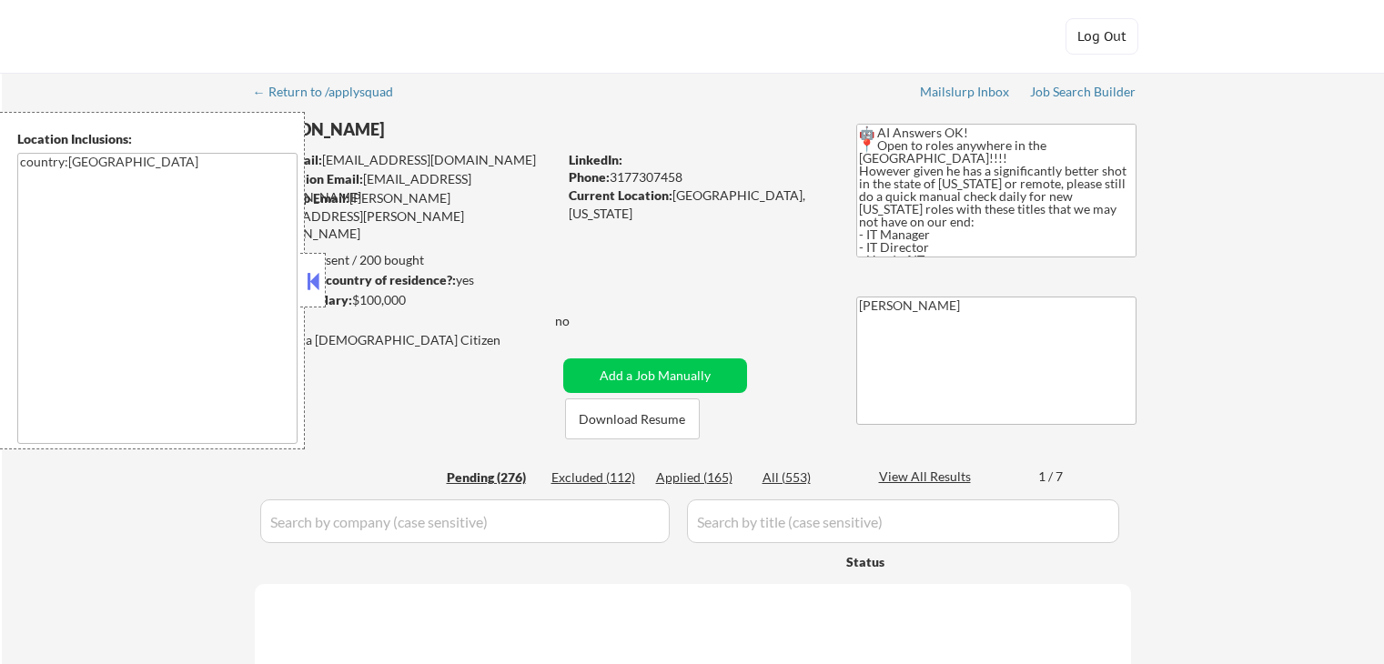
select select ""pending""
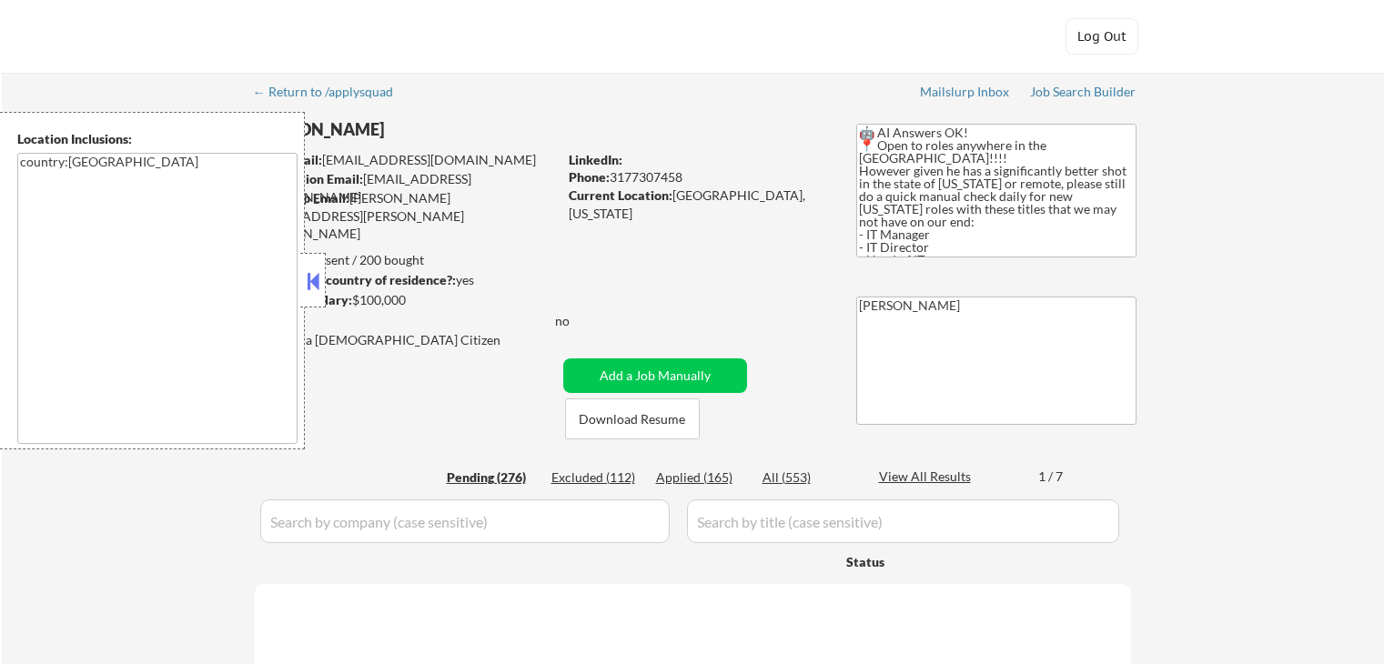
select select ""pending""
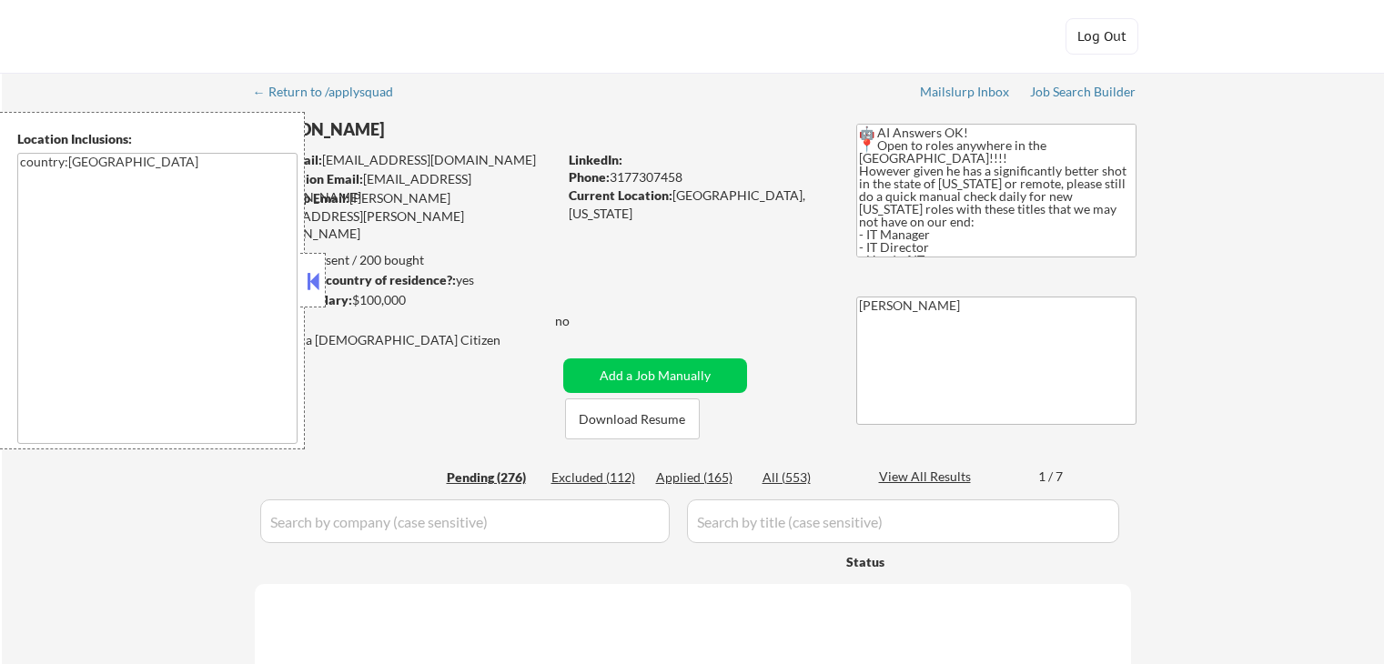
select select ""pending""
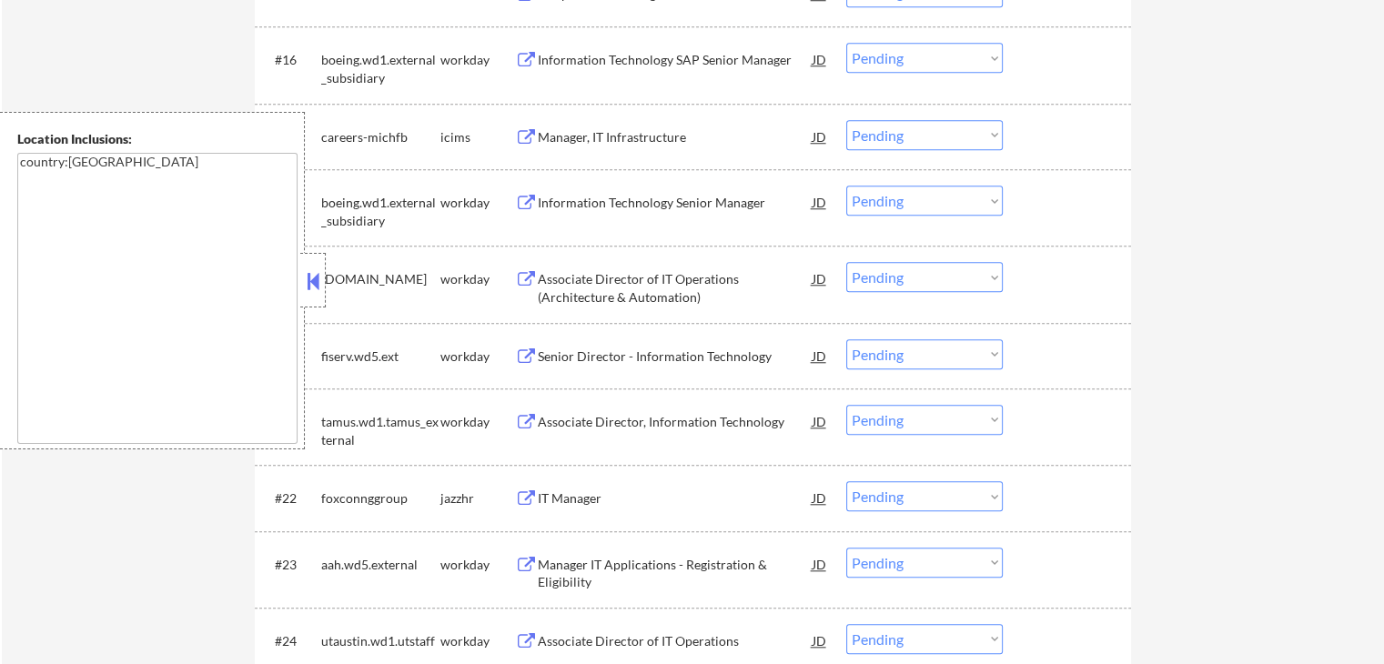
scroll to position [1620, 0]
click at [312, 277] on button at bounding box center [313, 281] width 20 height 27
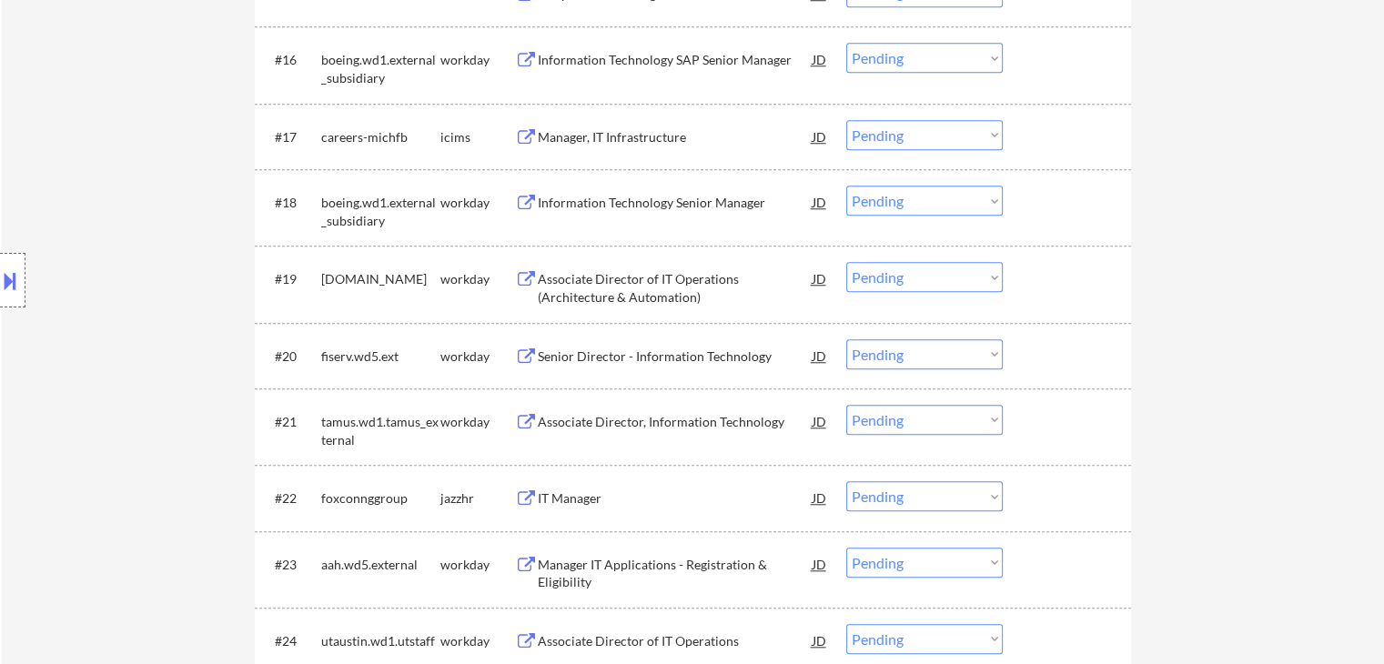
scroll to position [1711, 0]
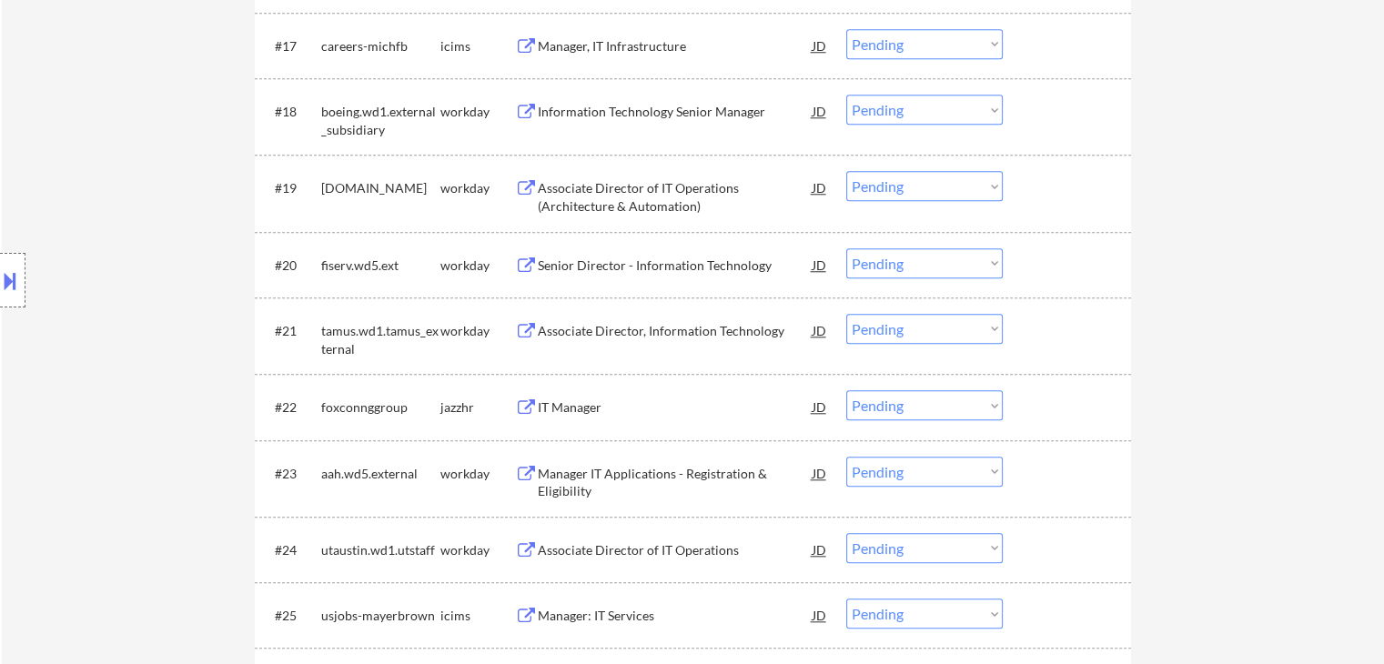
click at [880, 267] on select "Choose an option... Pending Applied Excluded (Questions) Excluded (Expired) Exc…" at bounding box center [924, 263] width 157 height 30
click at [846, 248] on select "Choose an option... Pending Applied Excluded (Questions) Excluded (Expired) Exc…" at bounding box center [924, 263] width 157 height 30
select select ""pending""
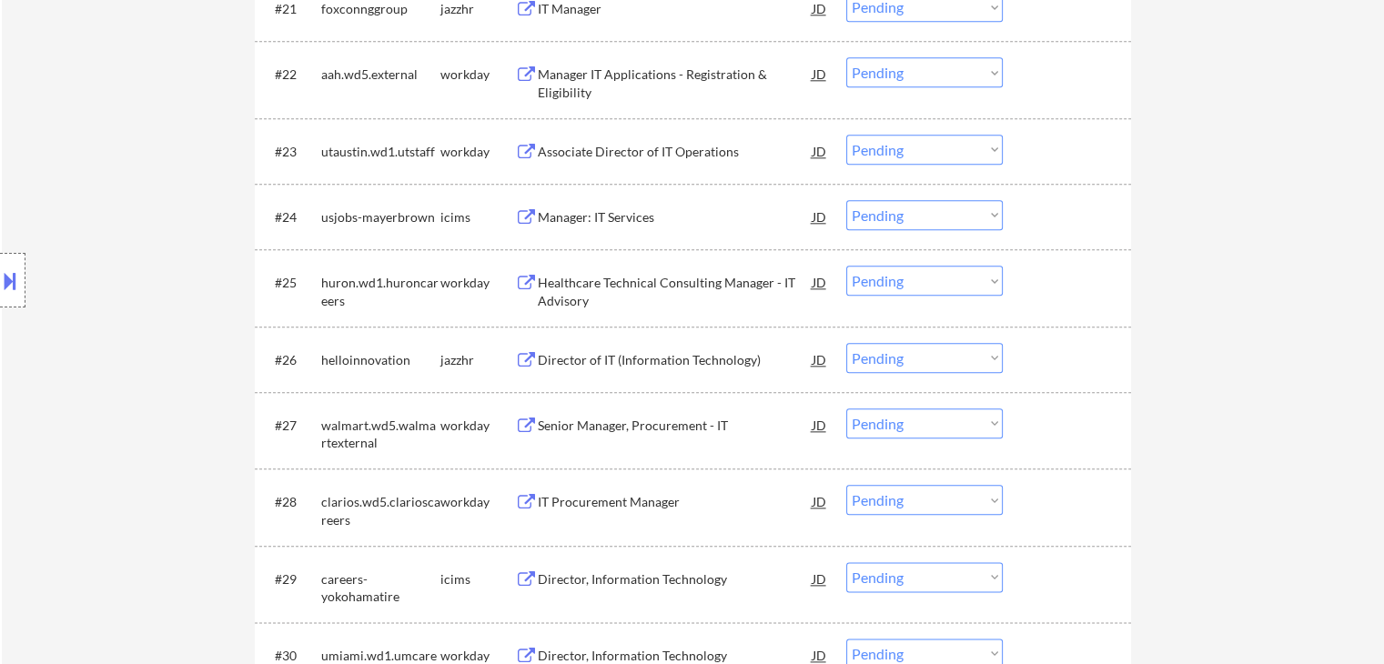
scroll to position [2075, 0]
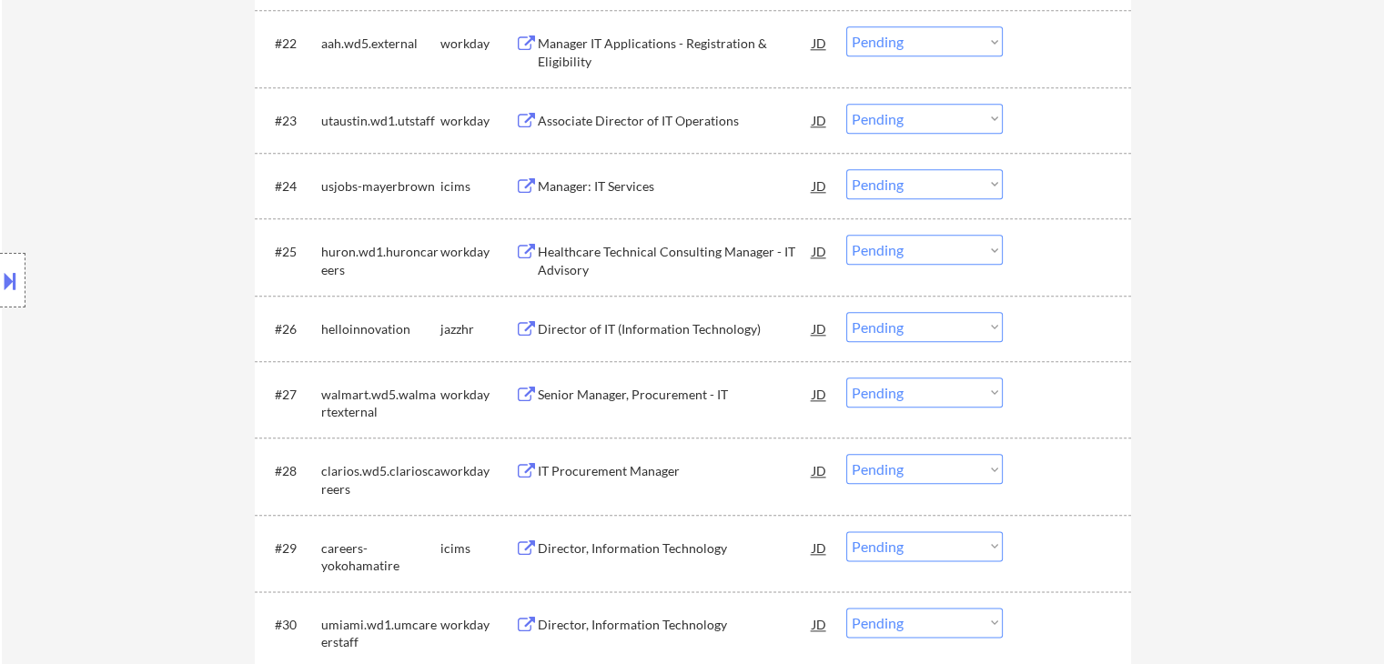
click at [583, 323] on div "Director of IT (Information Technology)" at bounding box center [675, 329] width 275 height 18
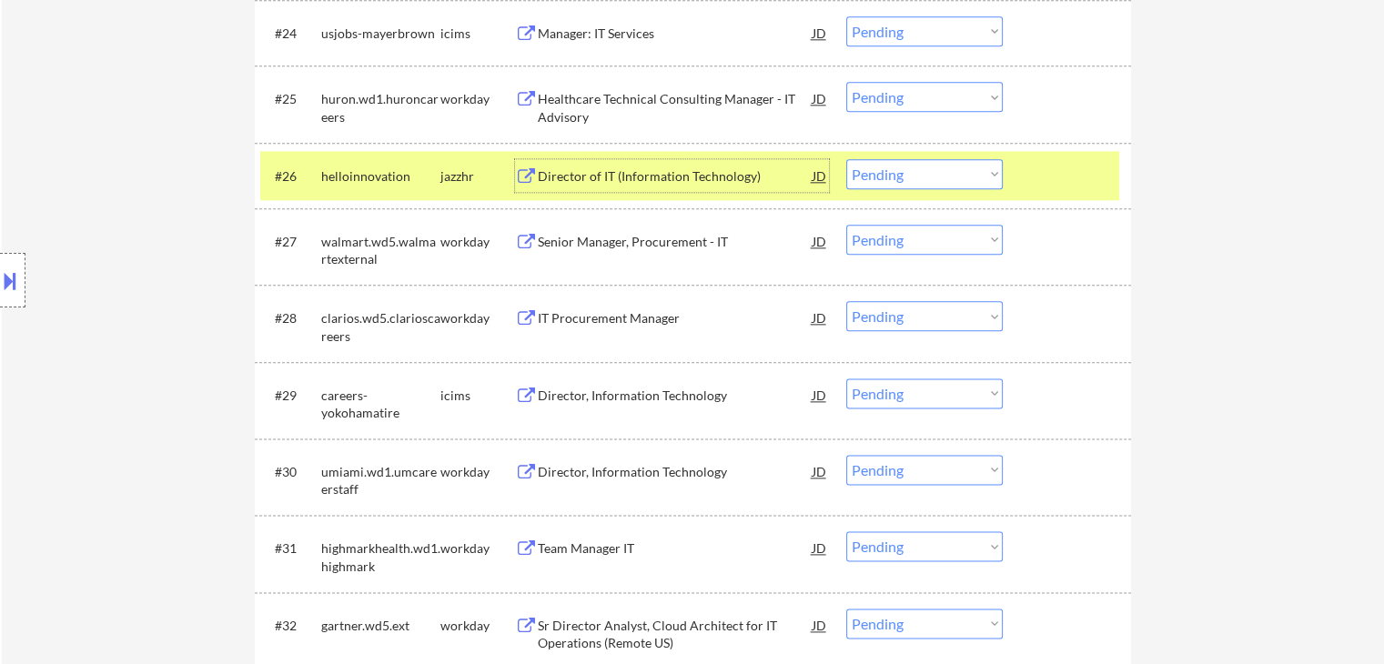
scroll to position [2257, 0]
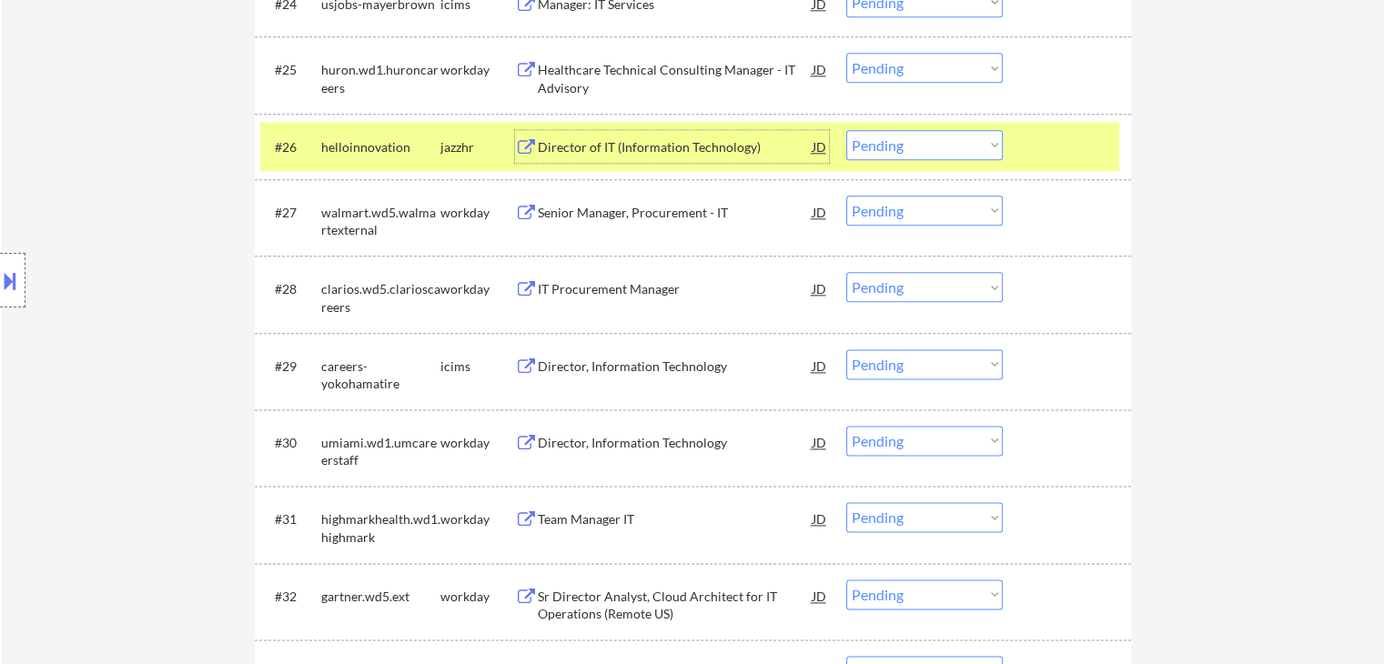
click at [626, 283] on div "IT Procurement Manager" at bounding box center [675, 289] width 275 height 18
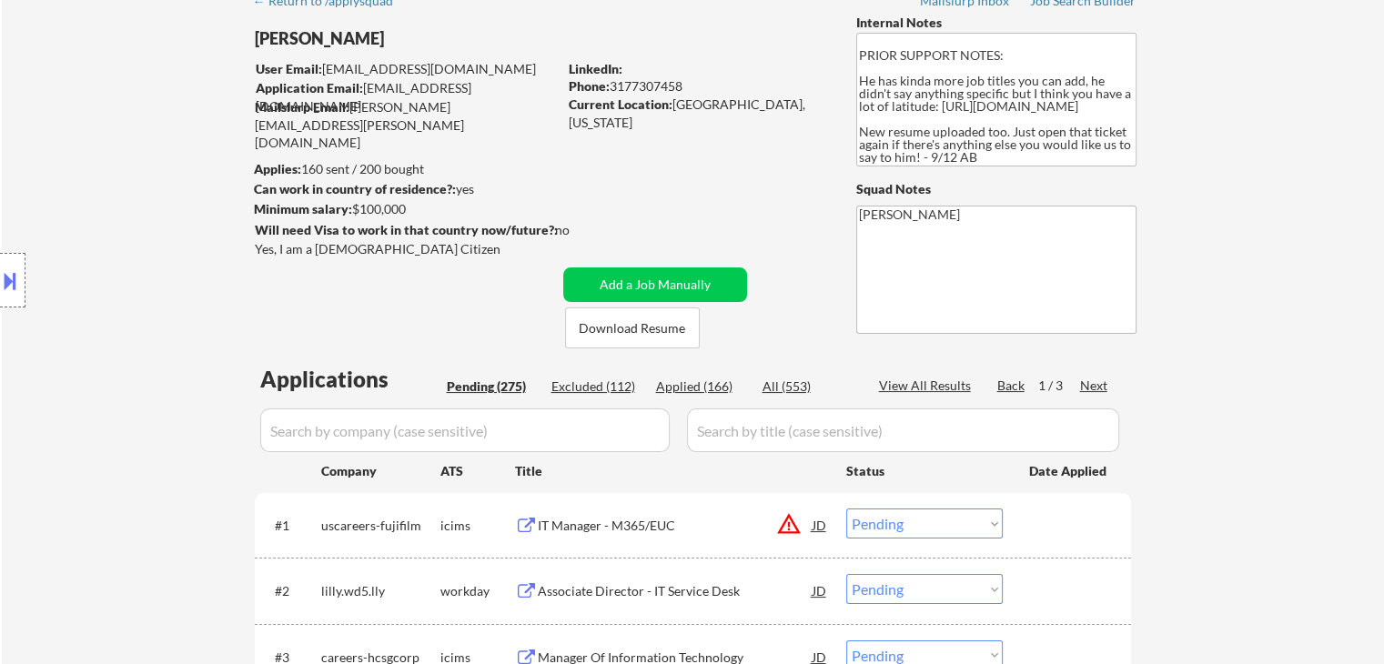
scroll to position [2213, 0]
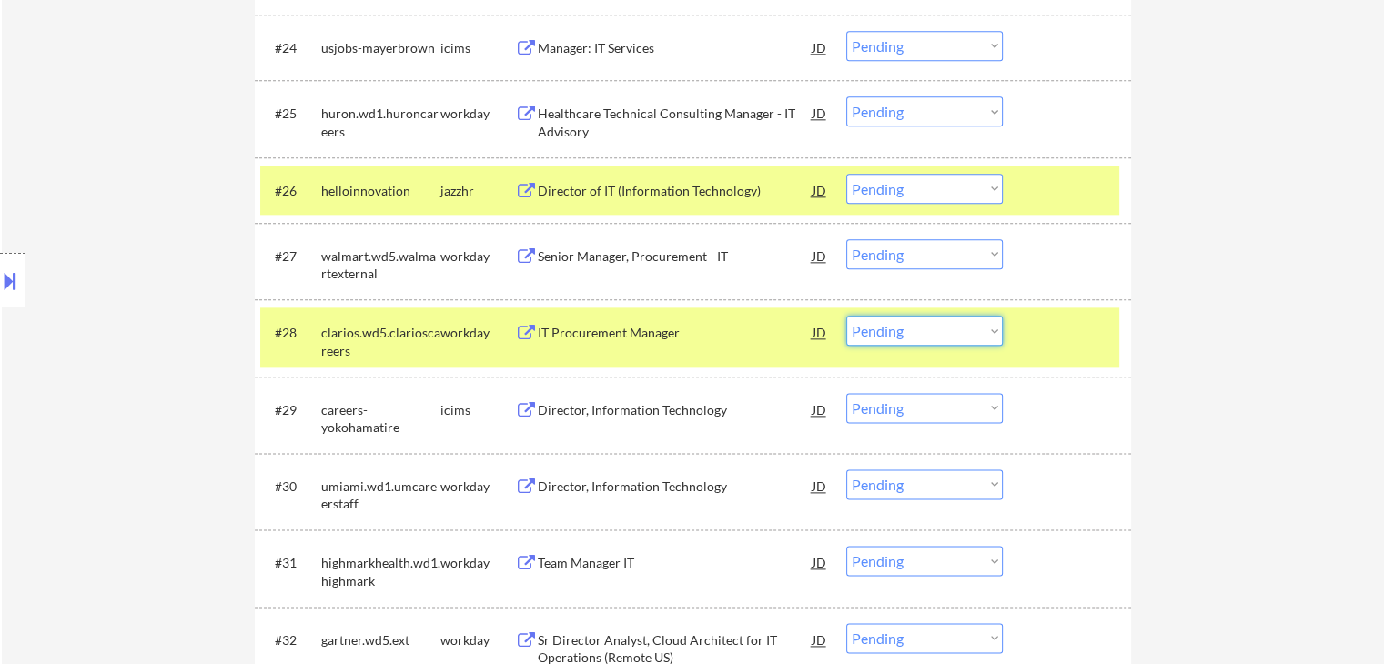
drag, startPoint x: 919, startPoint y: 331, endPoint x: 911, endPoint y: 339, distance: 11.6
click at [918, 331] on select "Choose an option... Pending Applied Excluded (Questions) Excluded (Expired) Exc…" at bounding box center [924, 331] width 157 height 30
click at [846, 316] on select "Choose an option... Pending Applied Excluded (Questions) Excluded (Expired) Exc…" at bounding box center [924, 331] width 157 height 30
select select ""pending""
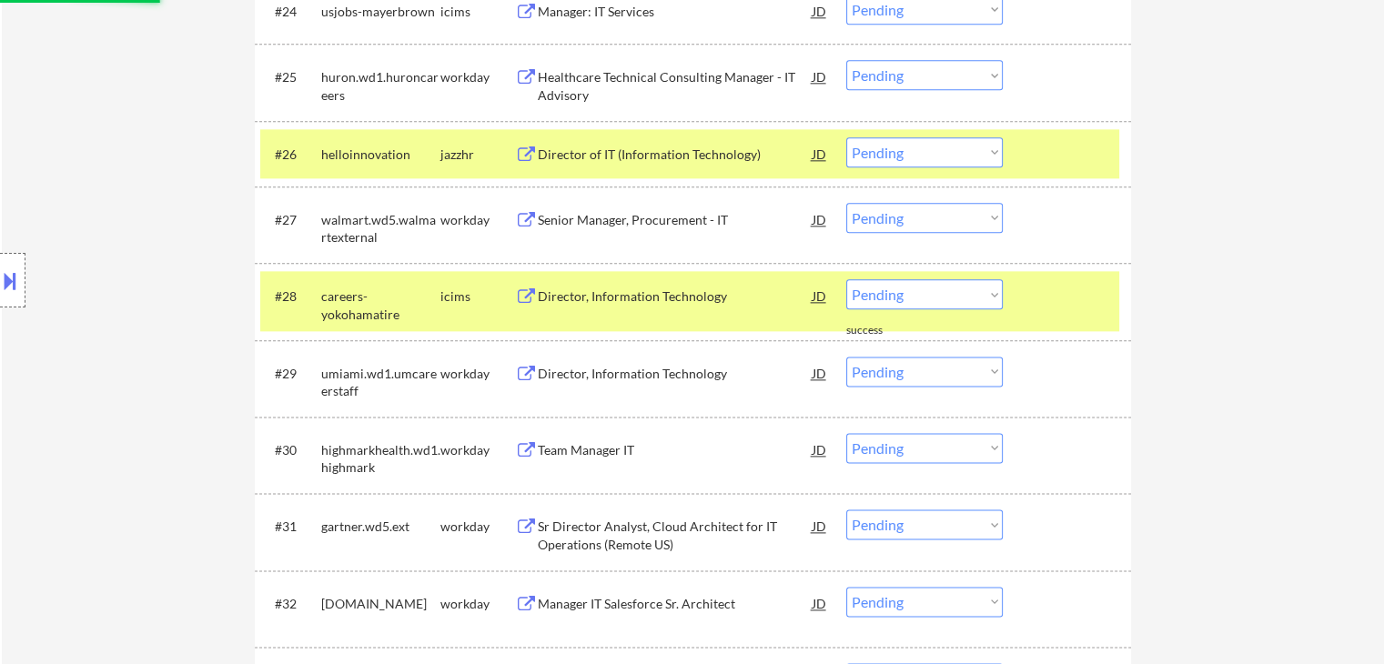
scroll to position [2304, 0]
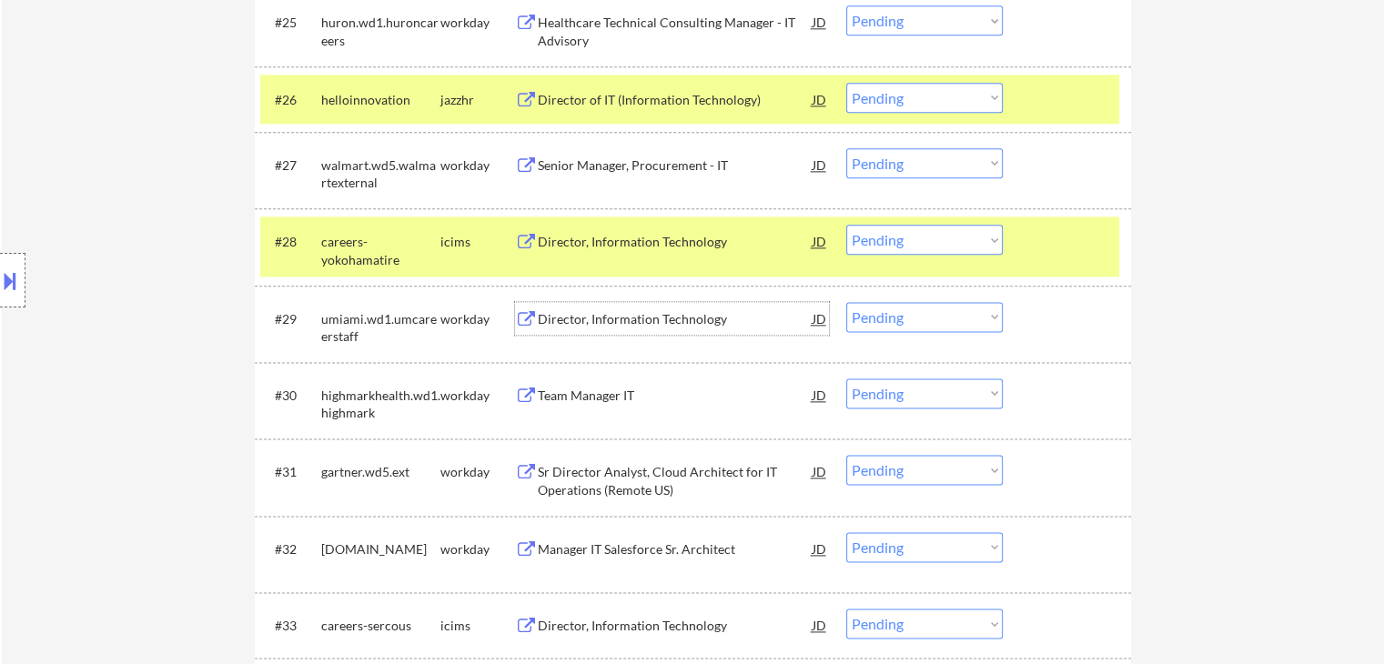
click at [608, 319] on div "Director, Information Technology" at bounding box center [675, 319] width 275 height 18
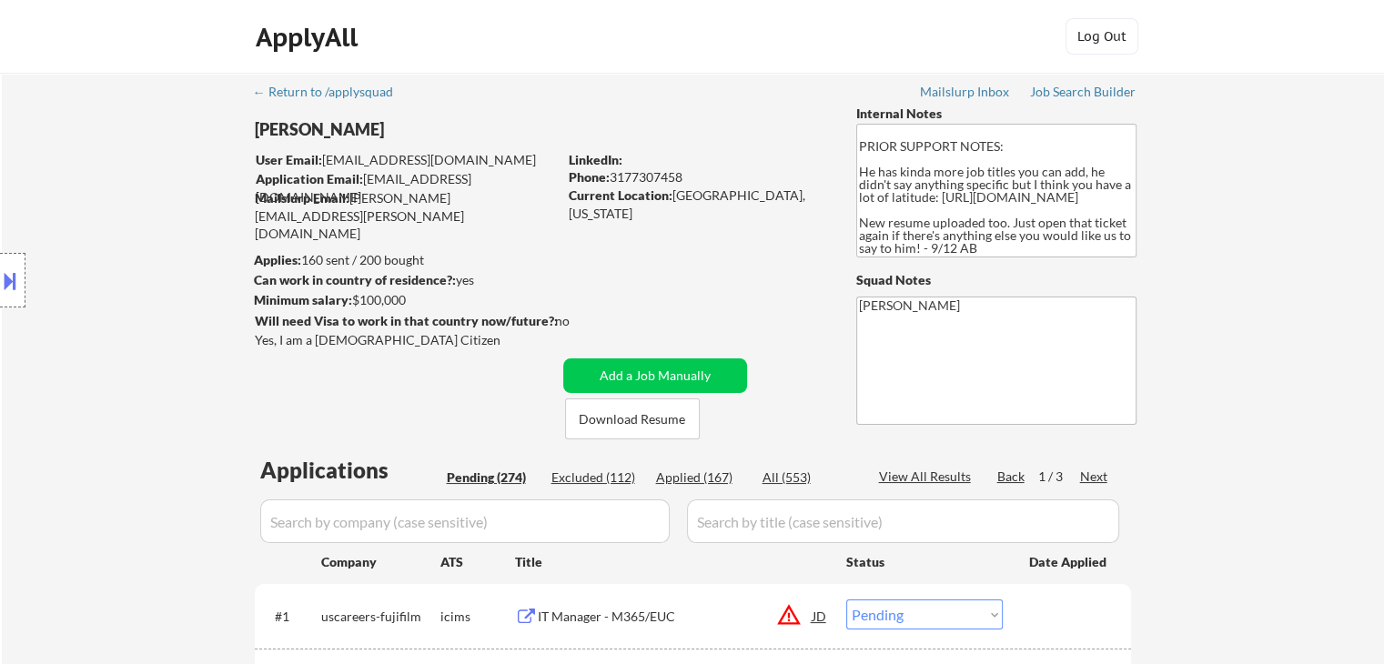
scroll to position [2289, 0]
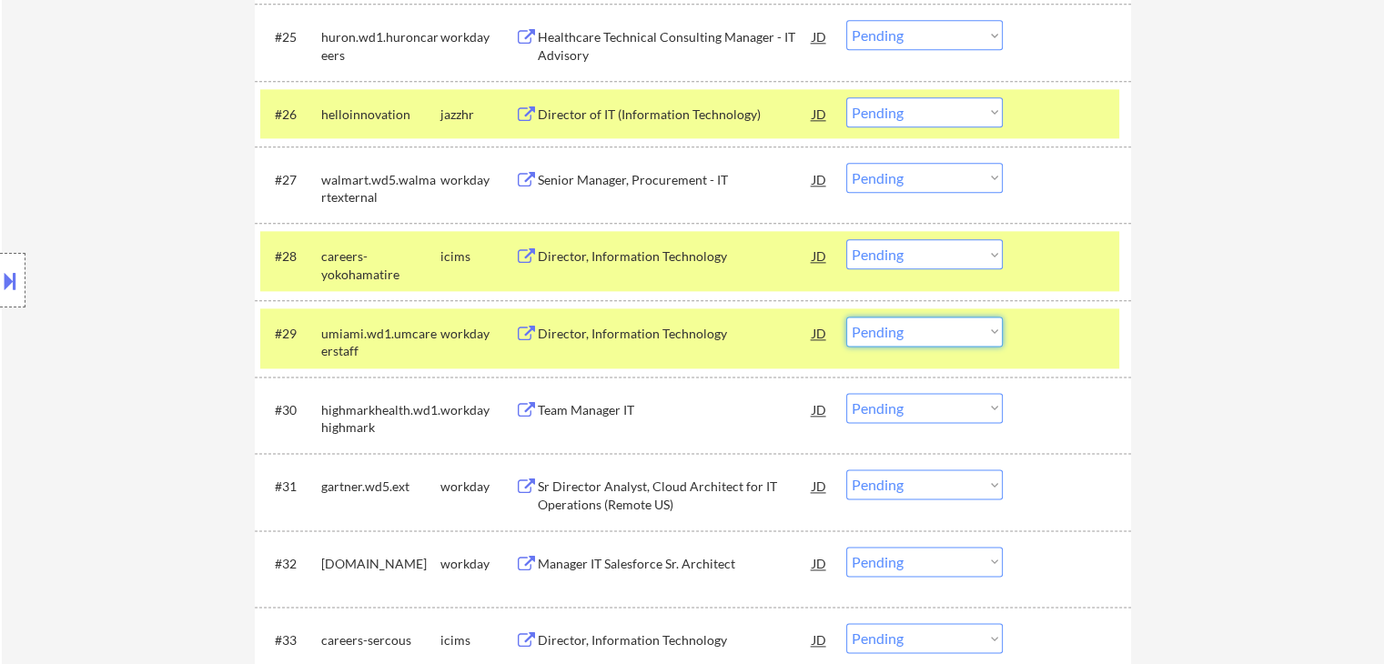
click at [877, 328] on select "Choose an option... Pending Applied Excluded (Questions) Excluded (Expired) Exc…" at bounding box center [924, 332] width 157 height 30
click at [846, 317] on select "Choose an option... Pending Applied Excluded (Questions) Excluded (Expired) Exc…" at bounding box center [924, 332] width 157 height 30
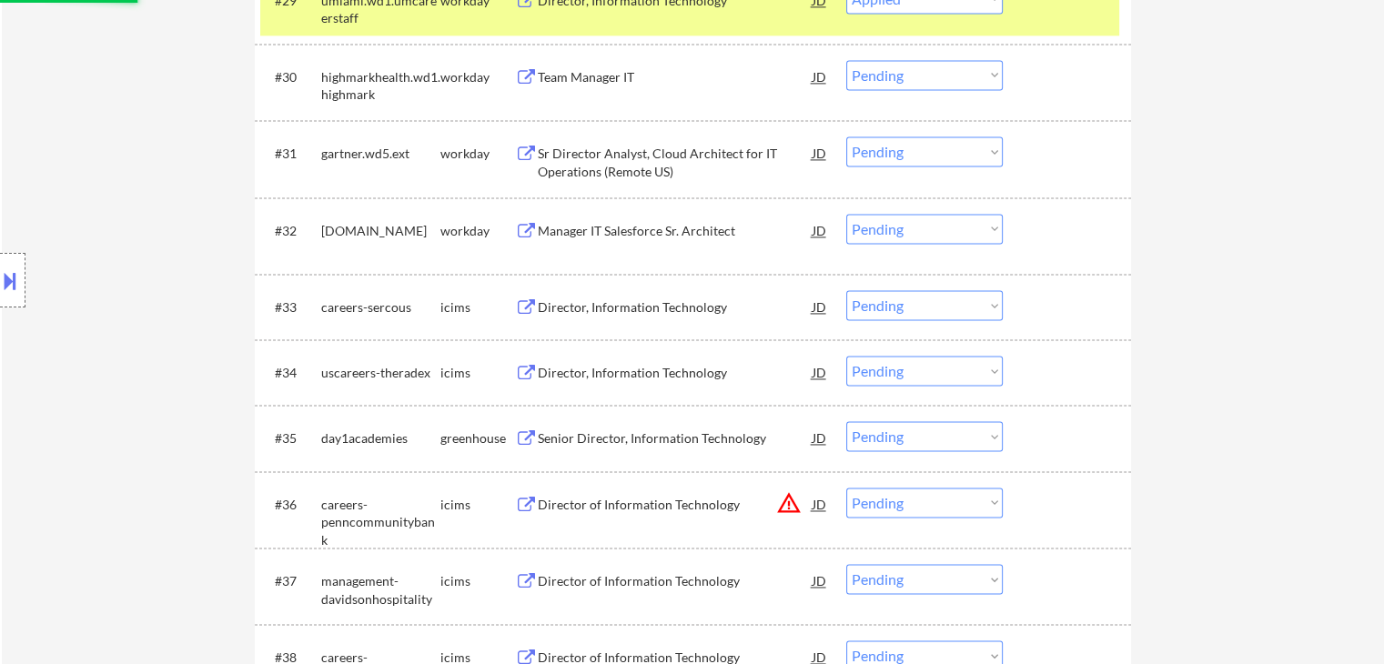
scroll to position [2653, 0]
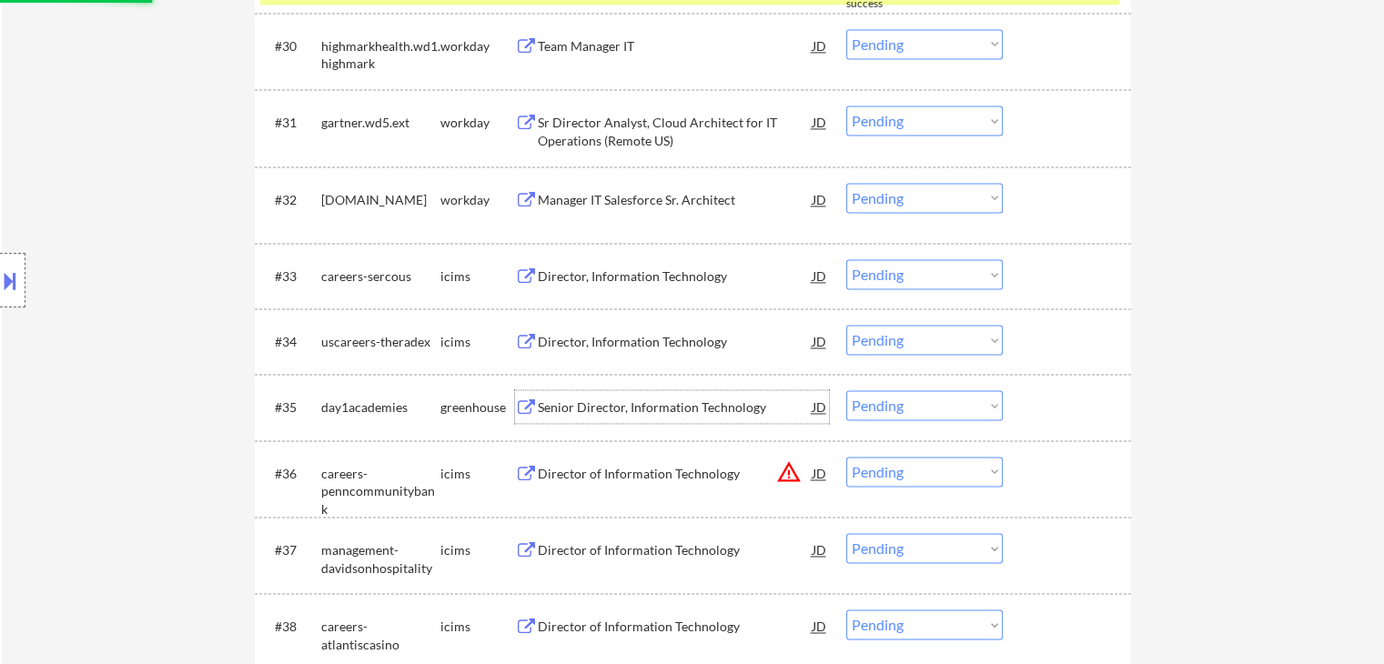
click at [660, 401] on div "Senior Director, Information Technology" at bounding box center [675, 408] width 275 height 18
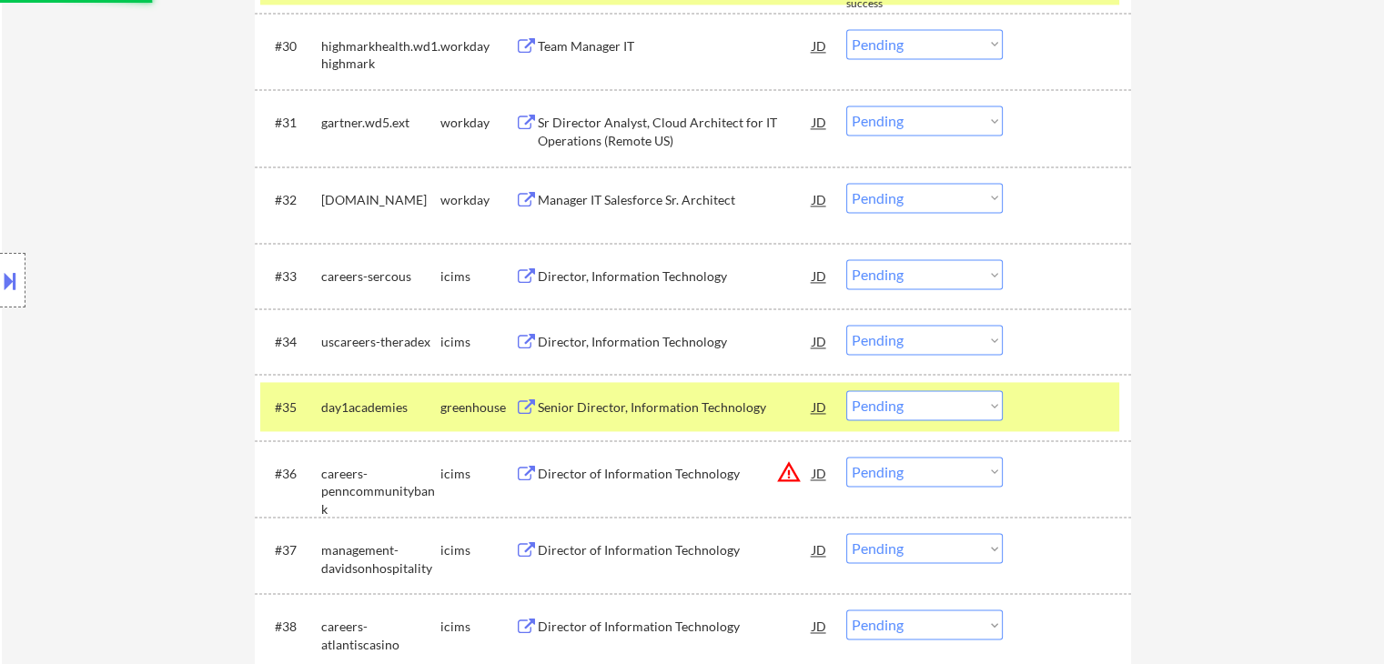
select select ""pending""
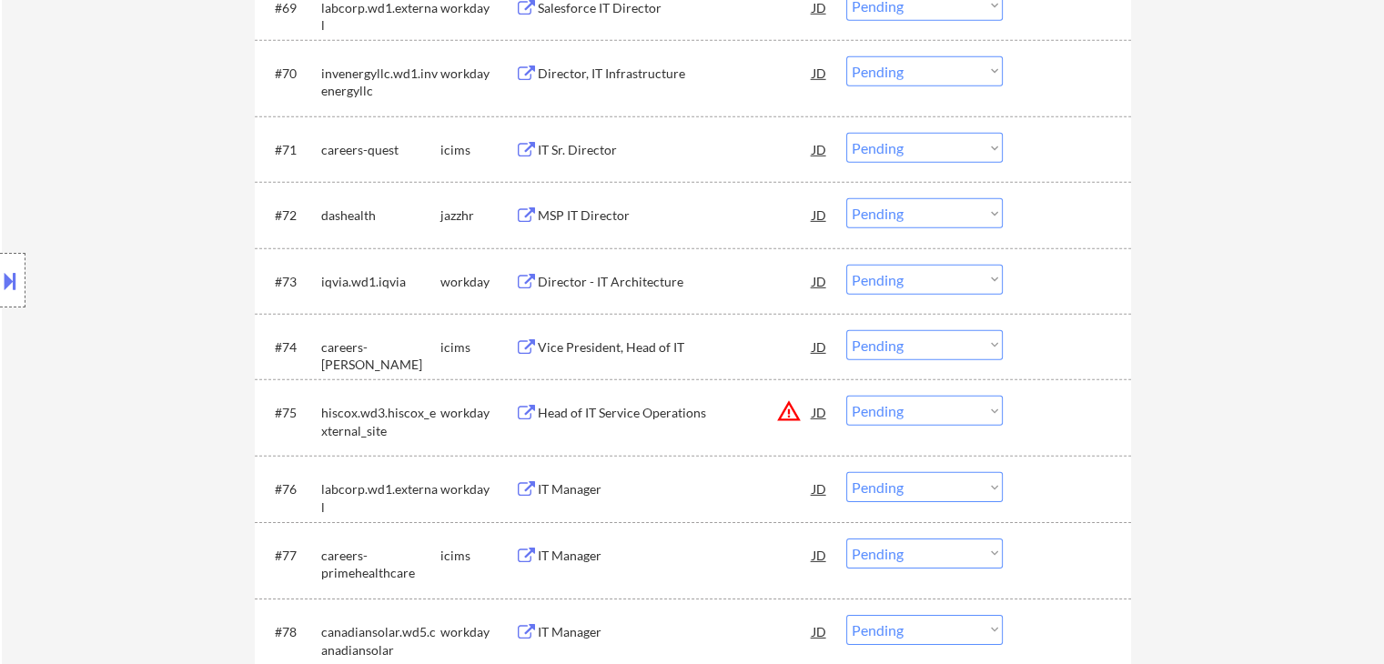
scroll to position [5563, 0]
click at [597, 217] on div "MSP IT Director" at bounding box center [675, 215] width 275 height 18
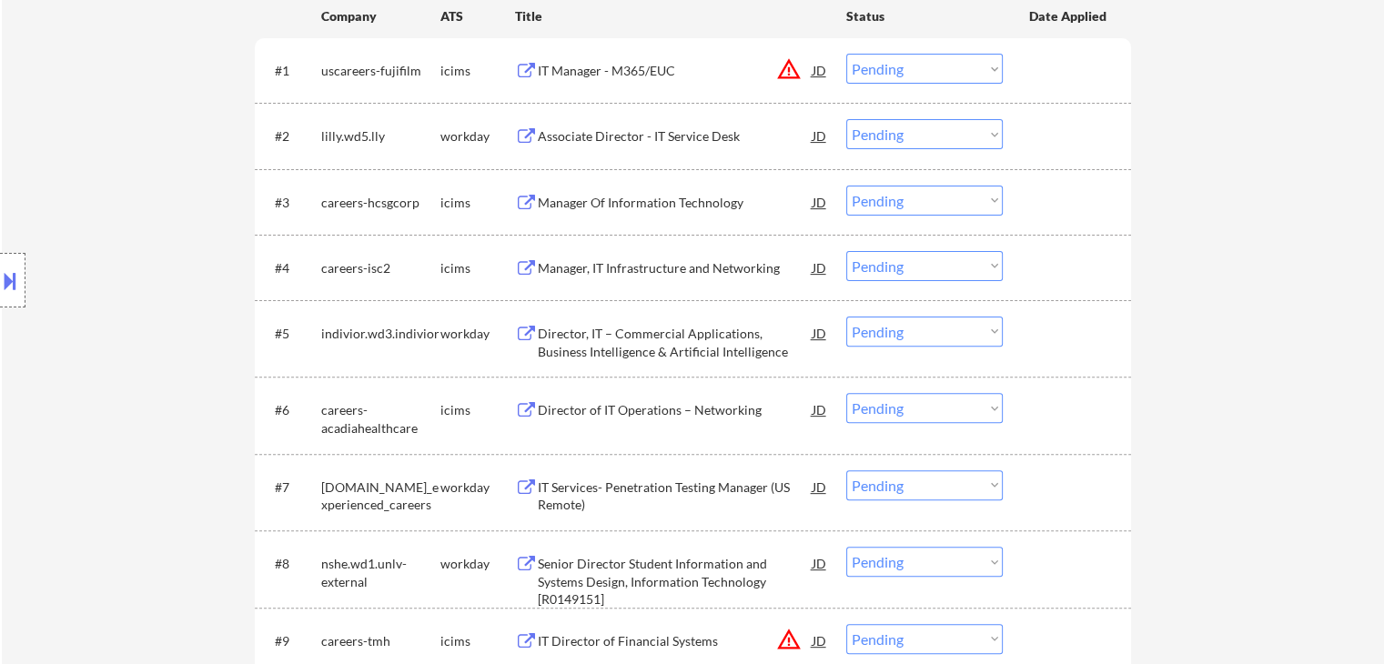
scroll to position [273, 0]
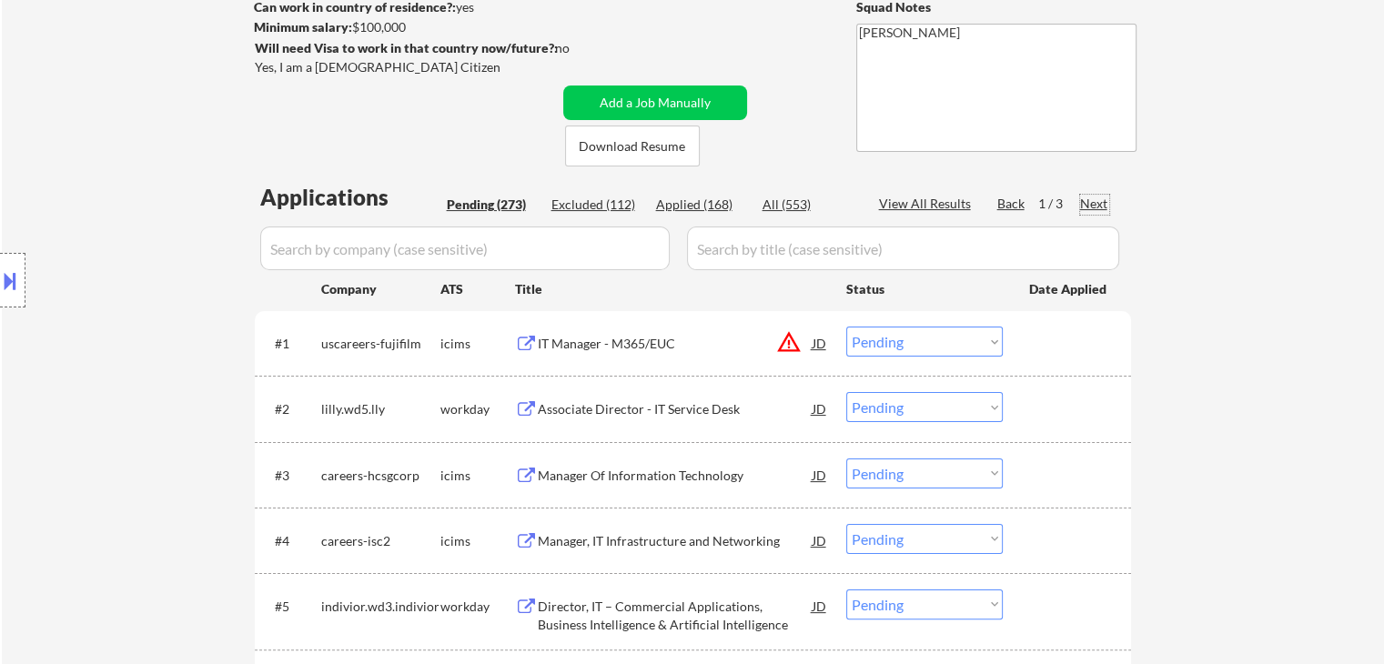
click at [1091, 202] on div "Next" at bounding box center [1094, 204] width 29 height 18
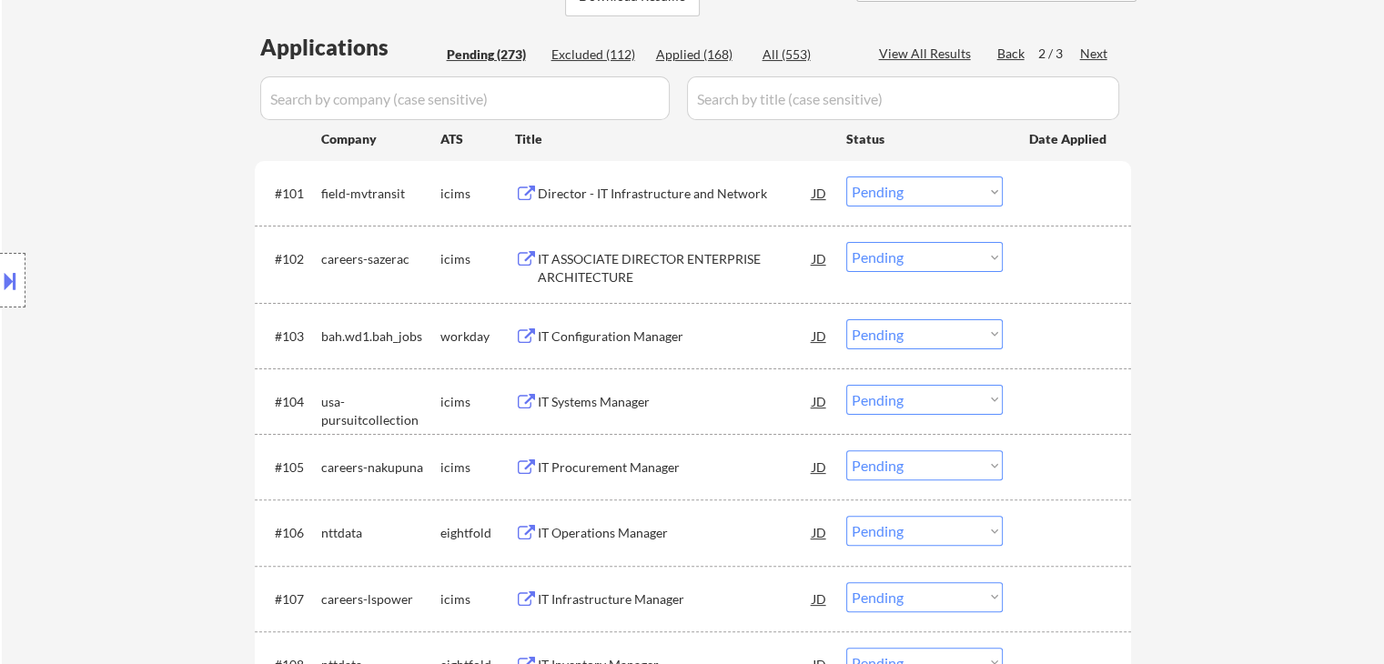
scroll to position [546, 0]
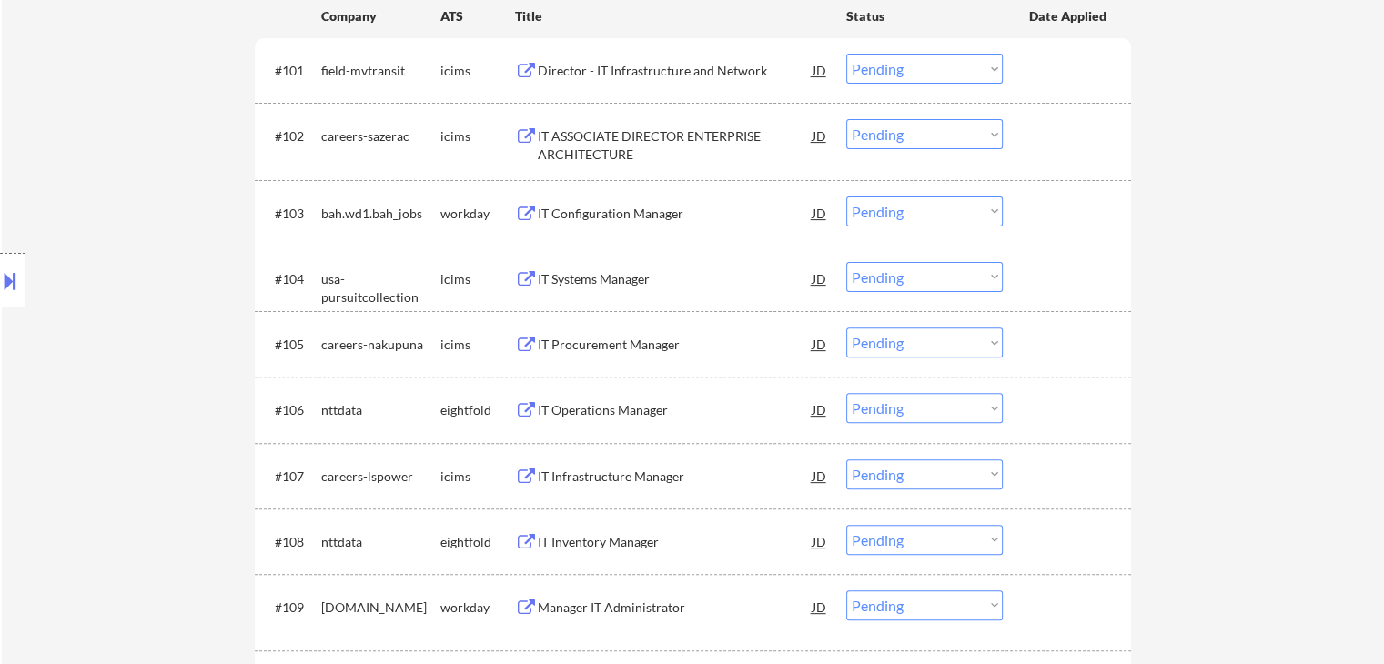
select select ""pending""
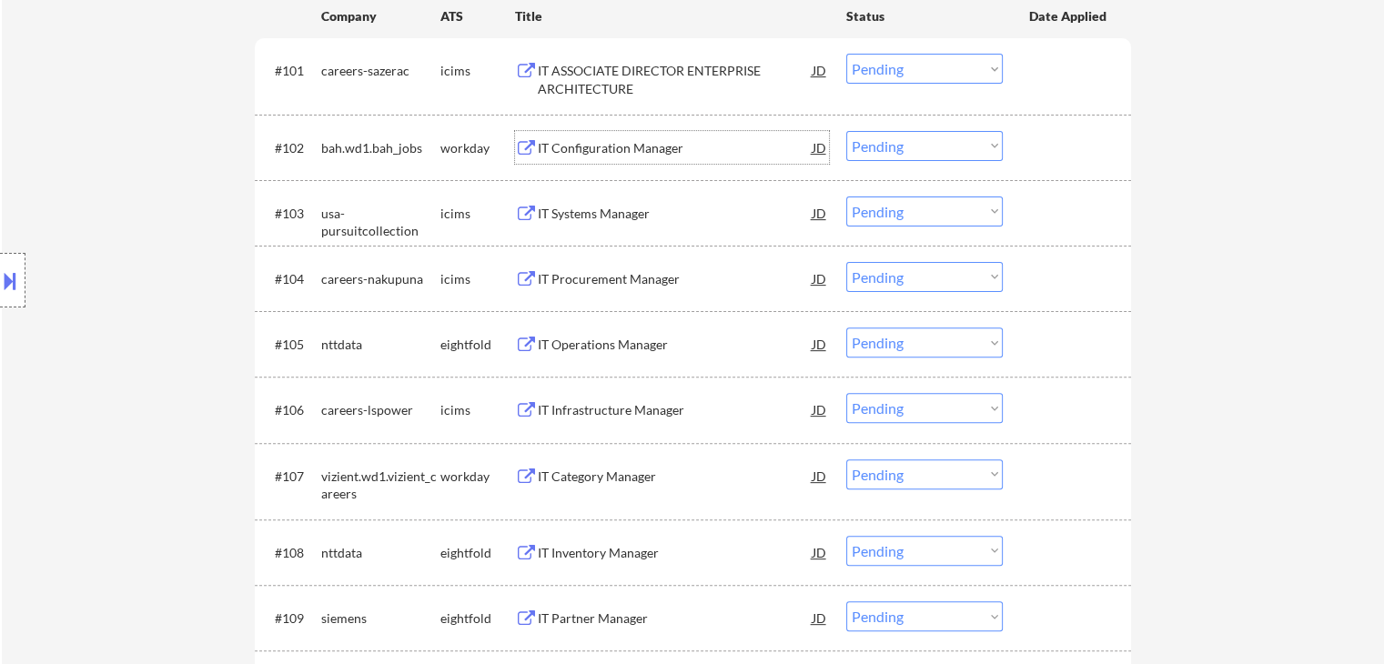
click at [626, 147] on div "IT Configuration Manager" at bounding box center [675, 148] width 275 height 18
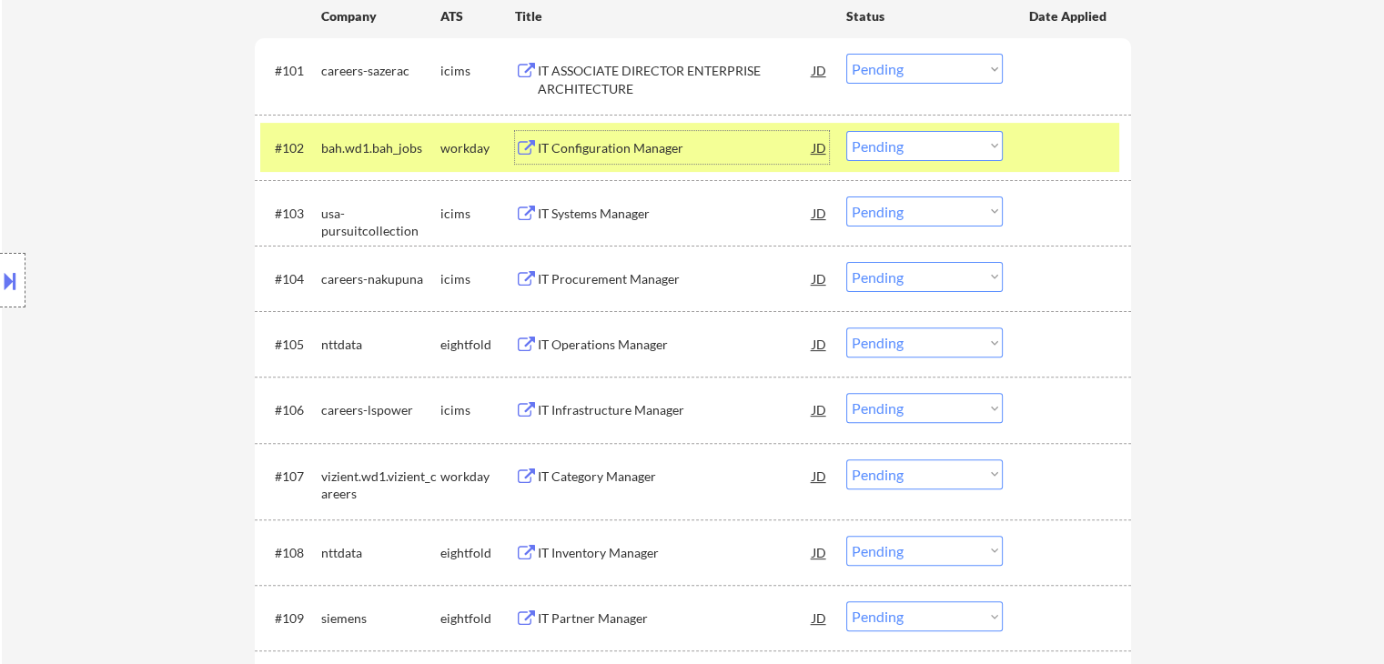
click at [921, 152] on select "Choose an option... Pending Applied Excluded (Questions) Excluded (Expired) Exc…" at bounding box center [924, 146] width 157 height 30
click at [846, 131] on select "Choose an option... Pending Applied Excluded (Questions) Excluded (Expired) Exc…" at bounding box center [924, 146] width 157 height 30
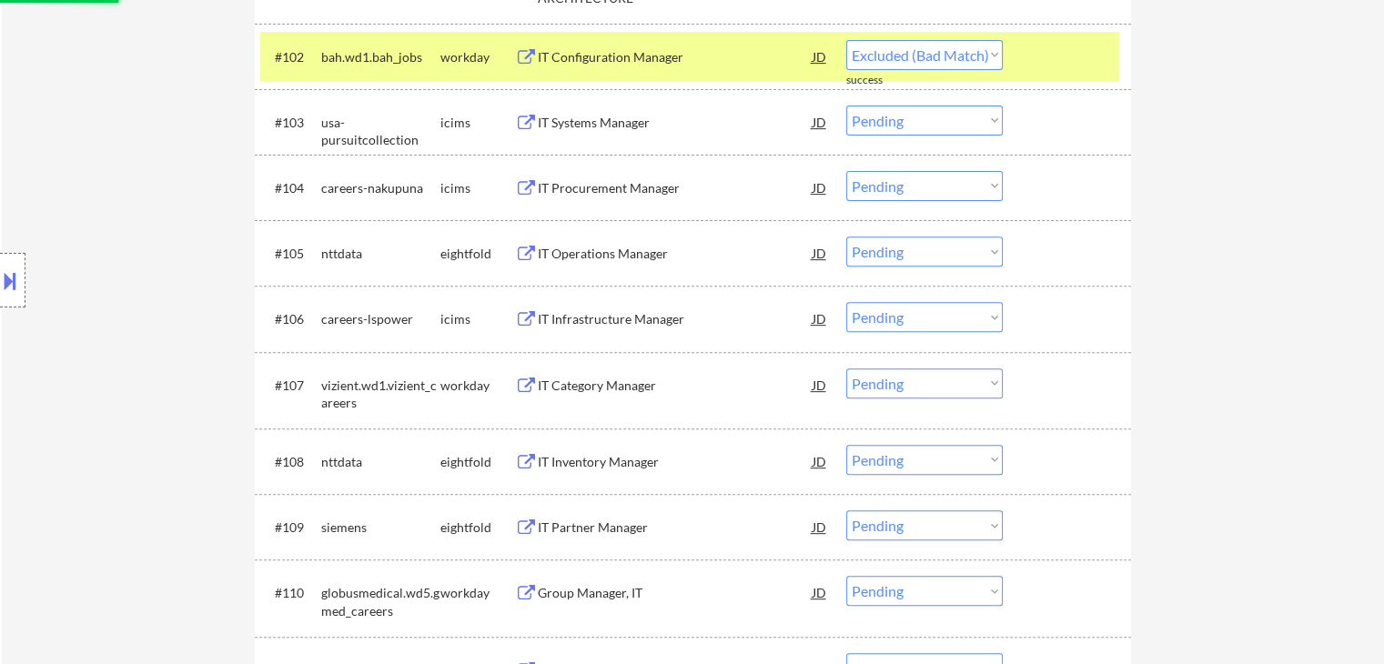
select select ""pending""
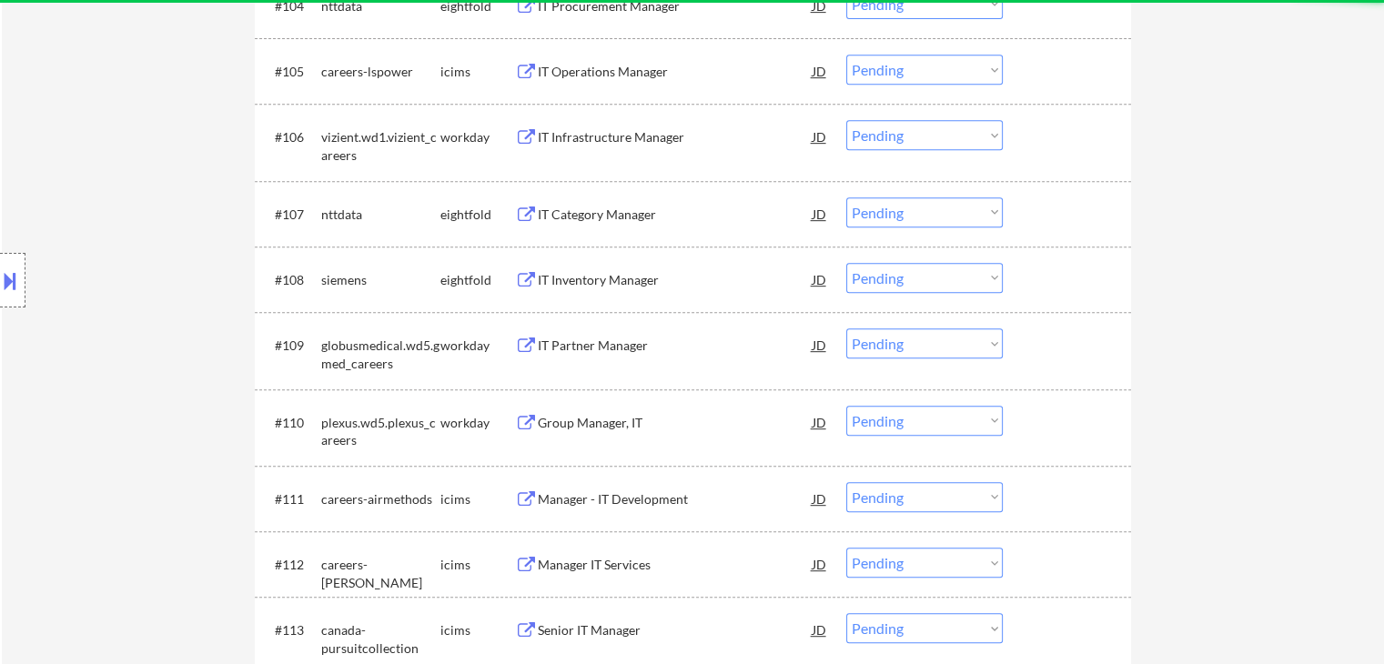
scroll to position [910, 0]
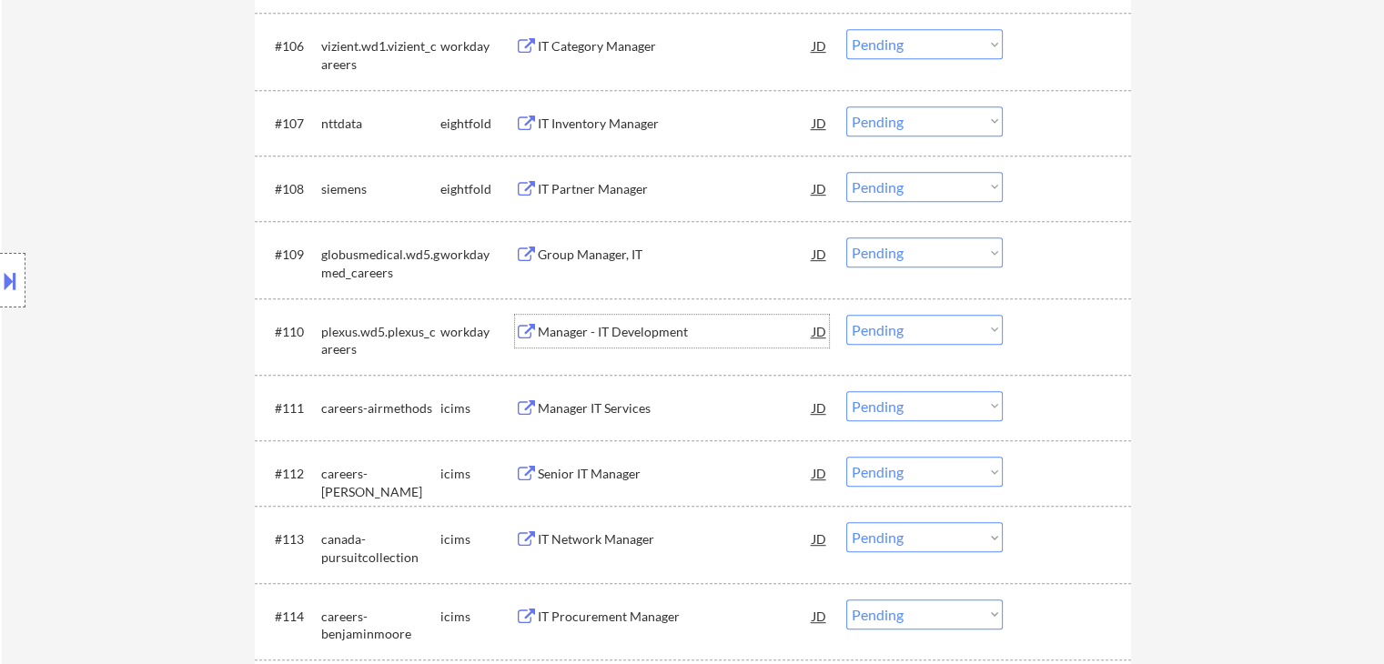
click at [651, 332] on div "Manager - IT Development" at bounding box center [675, 332] width 275 height 18
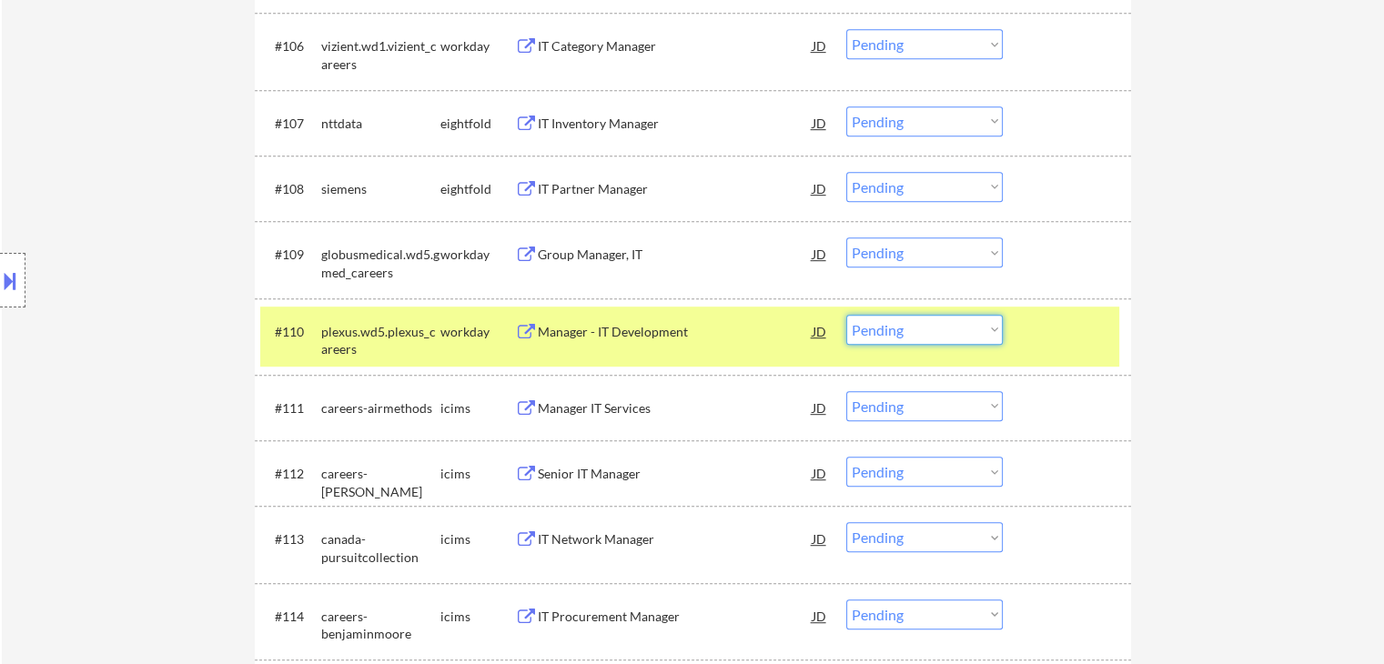
click at [927, 332] on select "Choose an option... Pending Applied Excluded (Questions) Excluded (Expired) Exc…" at bounding box center [924, 330] width 157 height 30
click at [846, 315] on select "Choose an option... Pending Applied Excluded (Questions) Excluded (Expired) Exc…" at bounding box center [924, 330] width 157 height 30
select select ""pending""
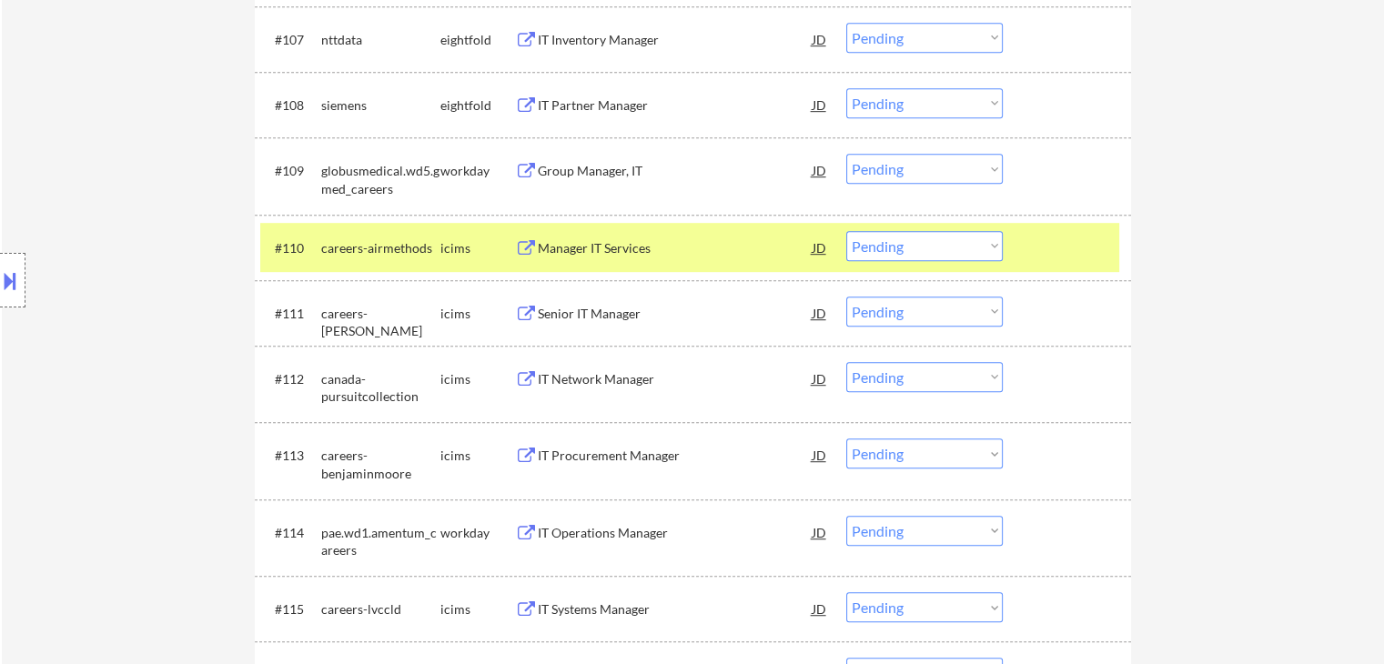
scroll to position [1092, 0]
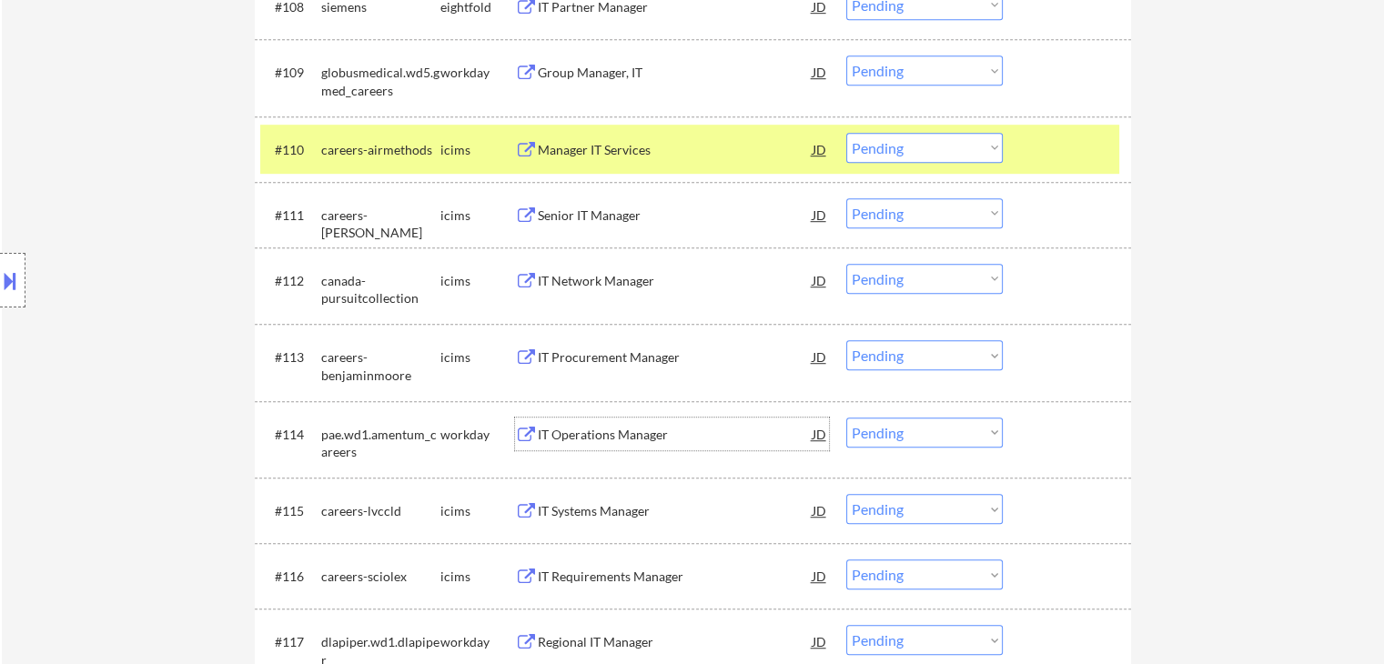
click at [621, 439] on div "IT Operations Manager" at bounding box center [675, 435] width 275 height 18
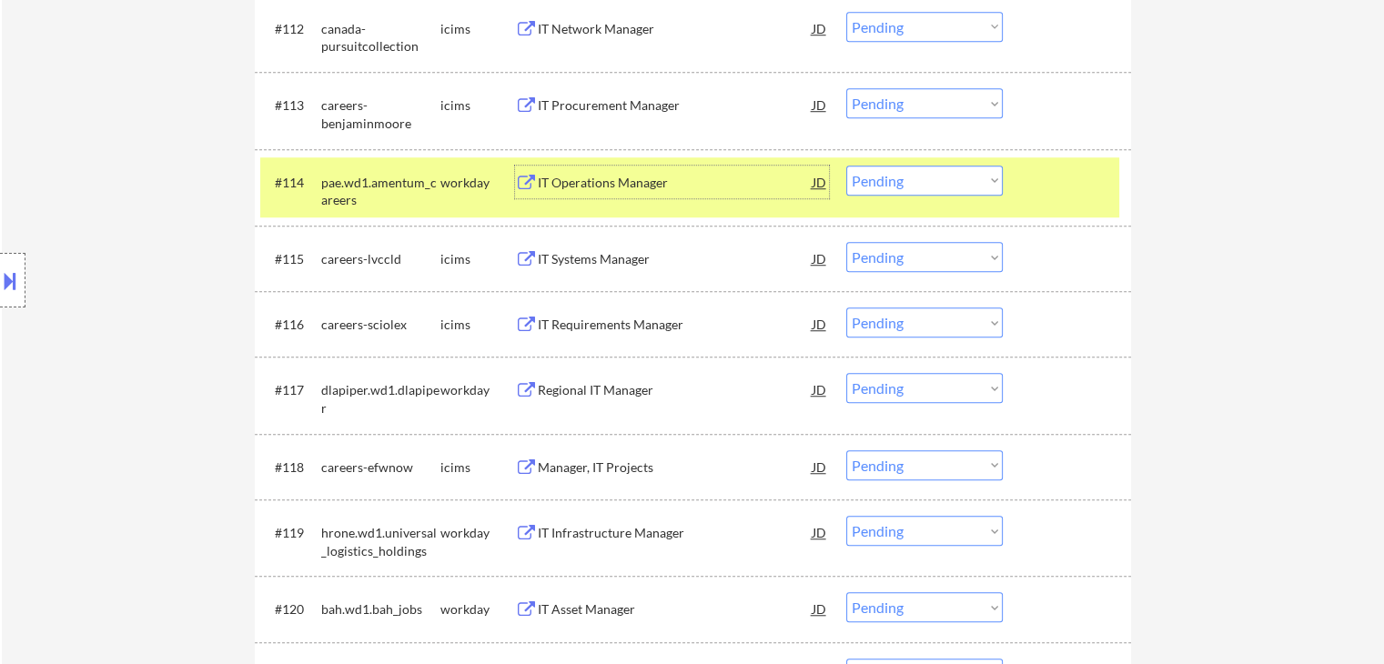
scroll to position [1456, 0]
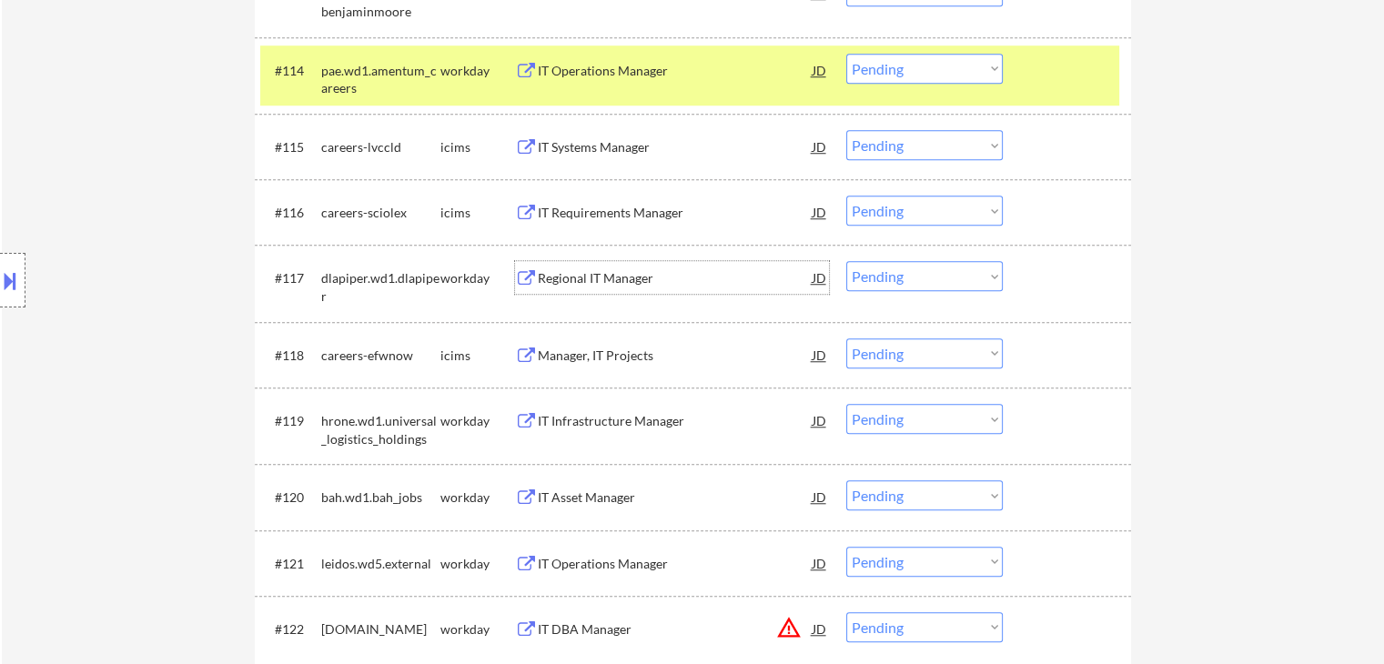
click at [603, 268] on div "Regional IT Manager" at bounding box center [675, 277] width 275 height 33
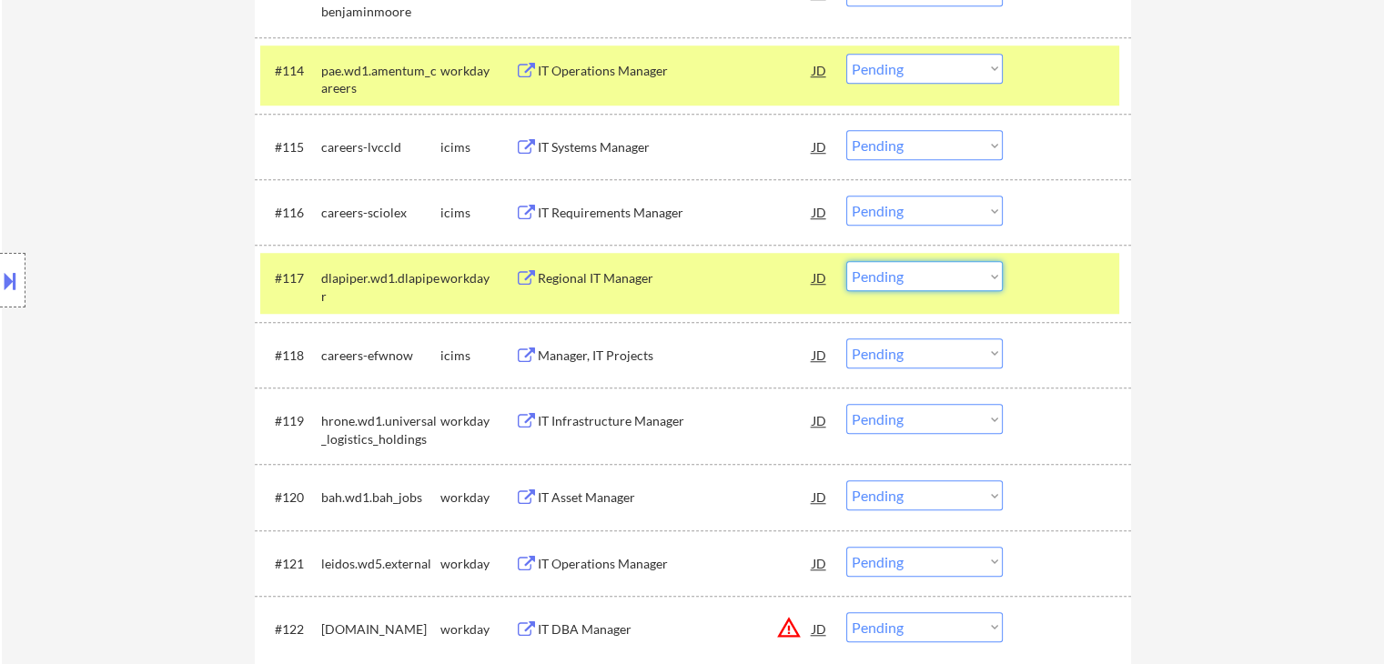
click at [908, 274] on select "Choose an option... Pending Applied Excluded (Questions) Excluded (Expired) Exc…" at bounding box center [924, 276] width 157 height 30
click at [846, 261] on select "Choose an option... Pending Applied Excluded (Questions) Excluded (Expired) Exc…" at bounding box center [924, 276] width 157 height 30
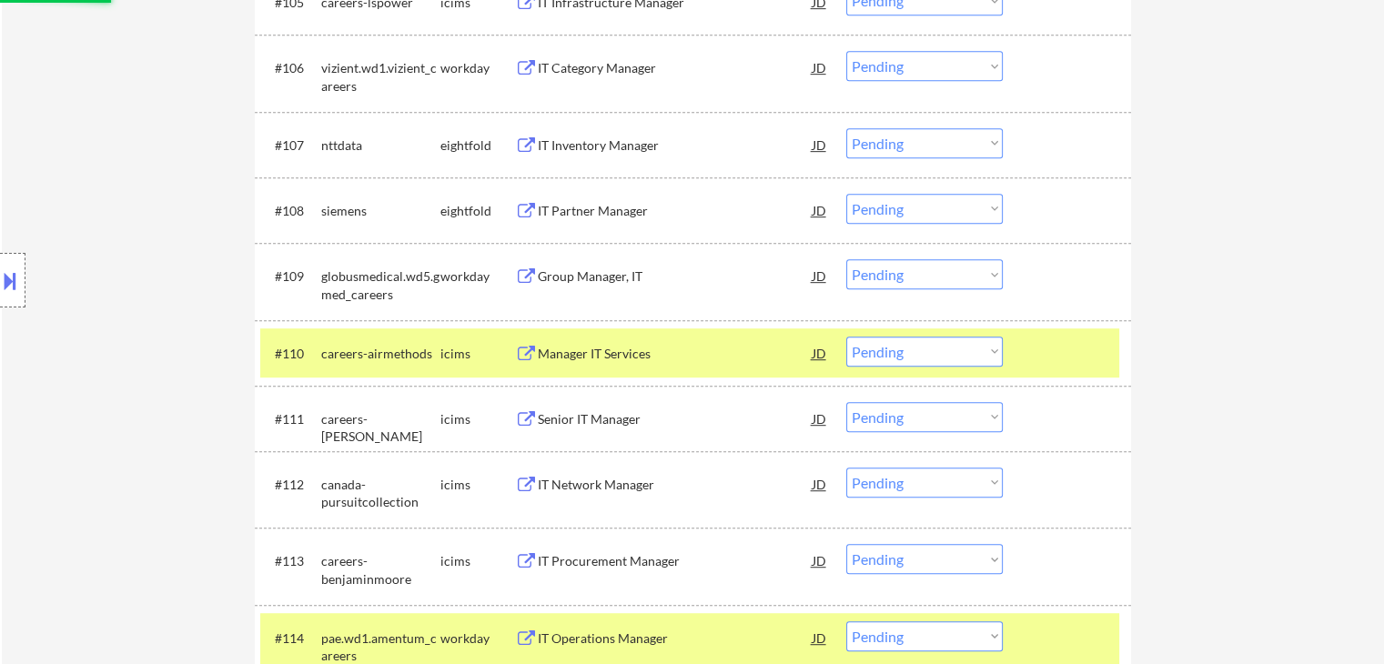
scroll to position [0, 0]
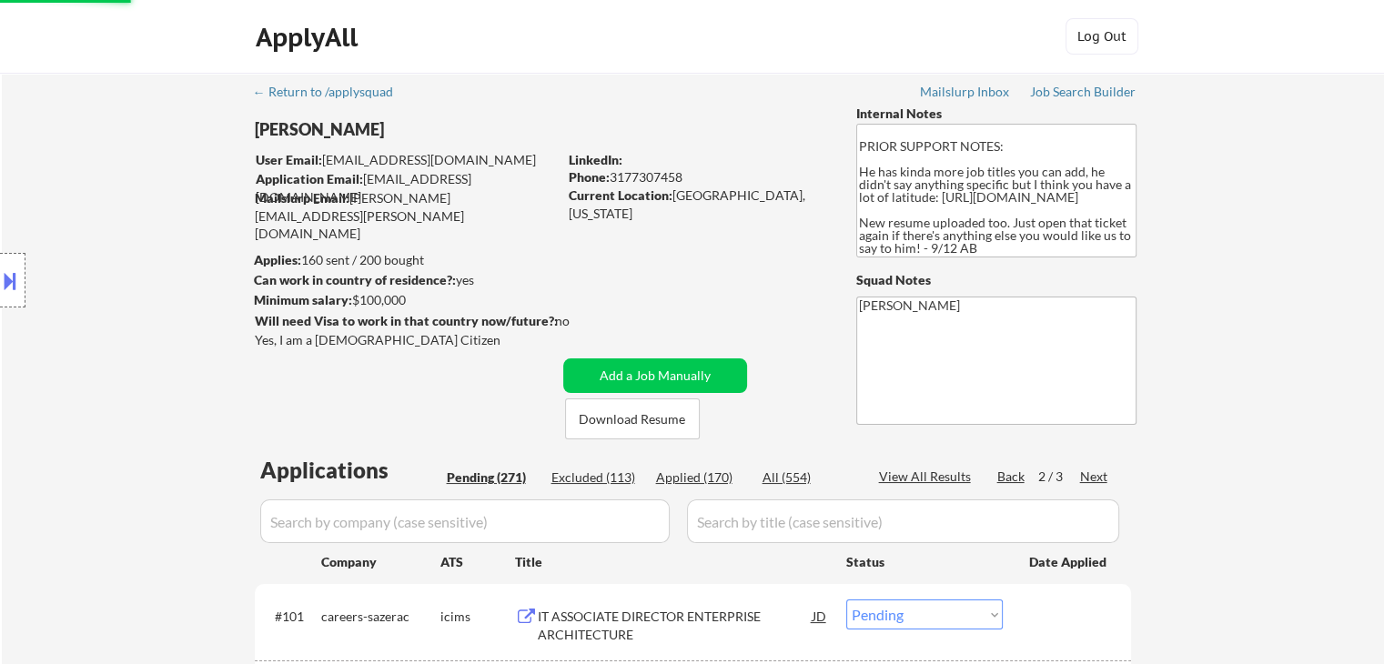
select select ""pending""
